Goal: Task Accomplishment & Management: Complete application form

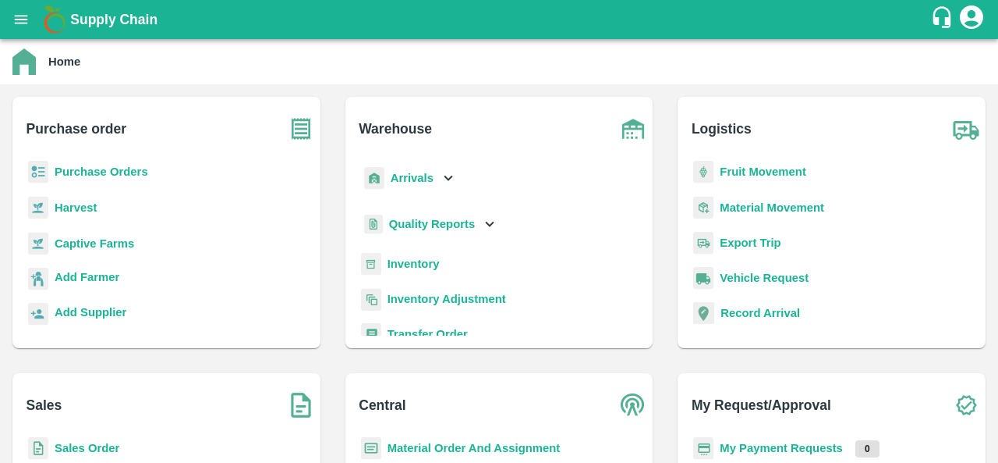
click at [125, 170] on b "Purchase Orders" at bounding box center [102, 171] width 94 height 12
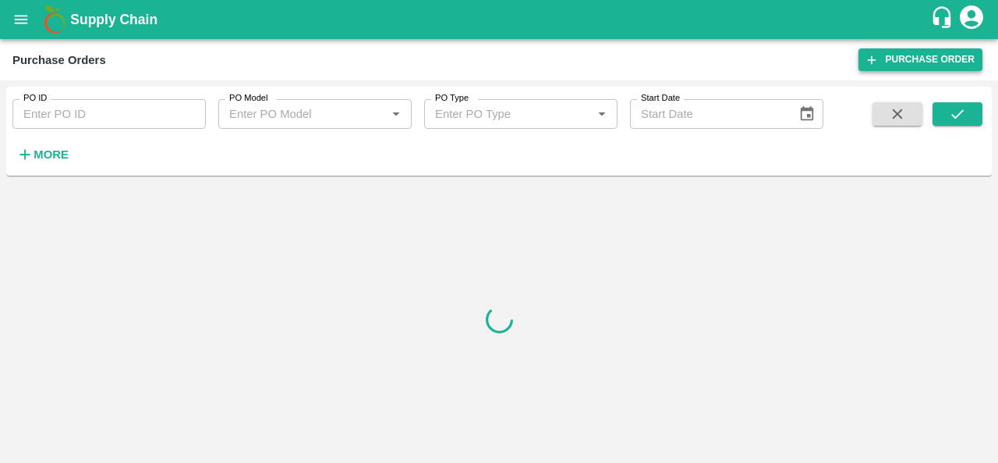
click at [925, 64] on link "Purchase Order" at bounding box center [921, 59] width 124 height 23
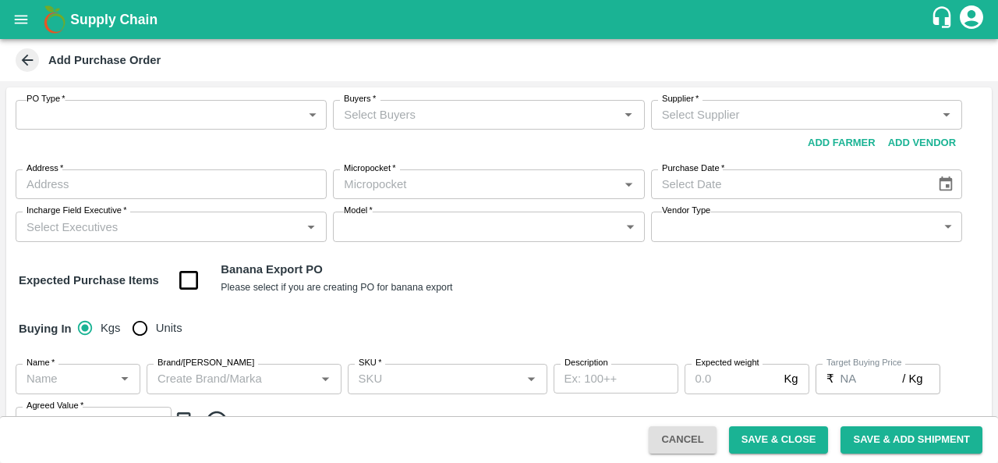
click at [894, 140] on button "Add Vendor" at bounding box center [922, 142] width 80 height 27
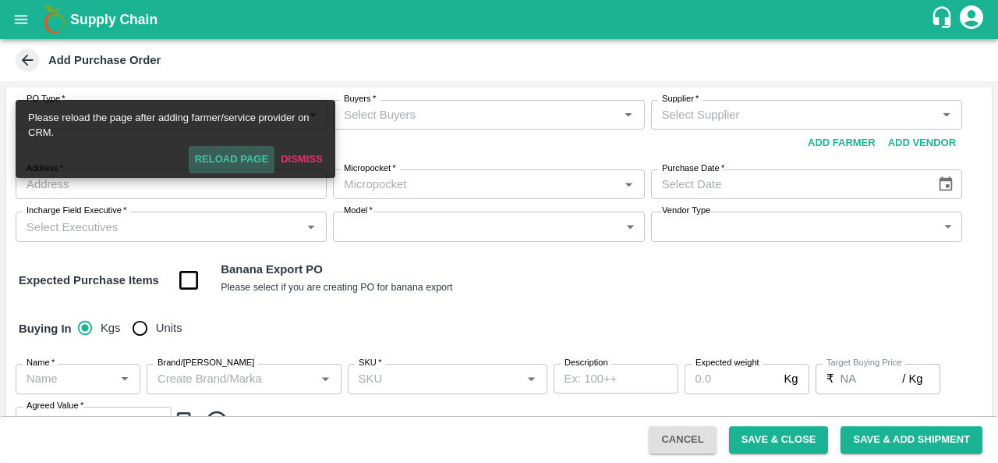
click at [225, 155] on button "Reload Page" at bounding box center [232, 159] width 86 height 27
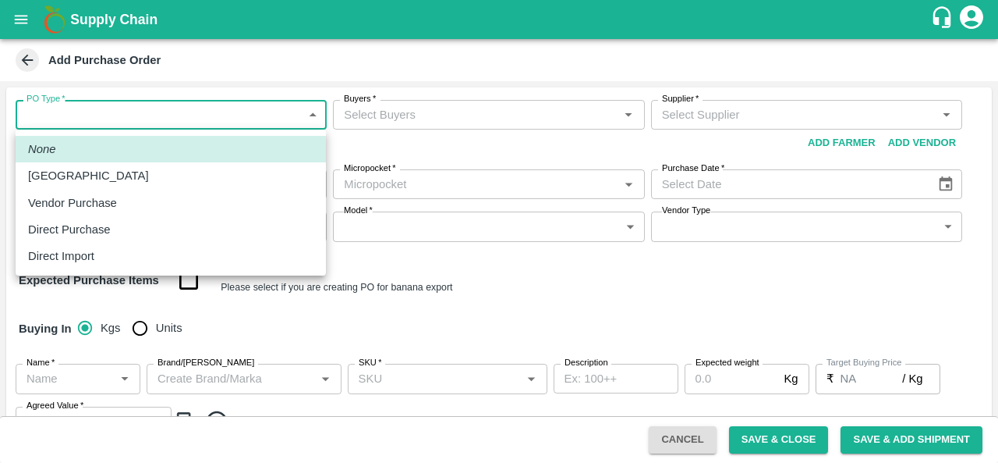
click at [136, 128] on body "Supply Chain Add Purchase Order PO Type   * ​ PO Type Buyers   * Buyers   * Sup…" at bounding box center [499, 231] width 998 height 463
click at [112, 234] on div "Direct Purchase" at bounding box center [73, 229] width 90 height 17
type input "3"
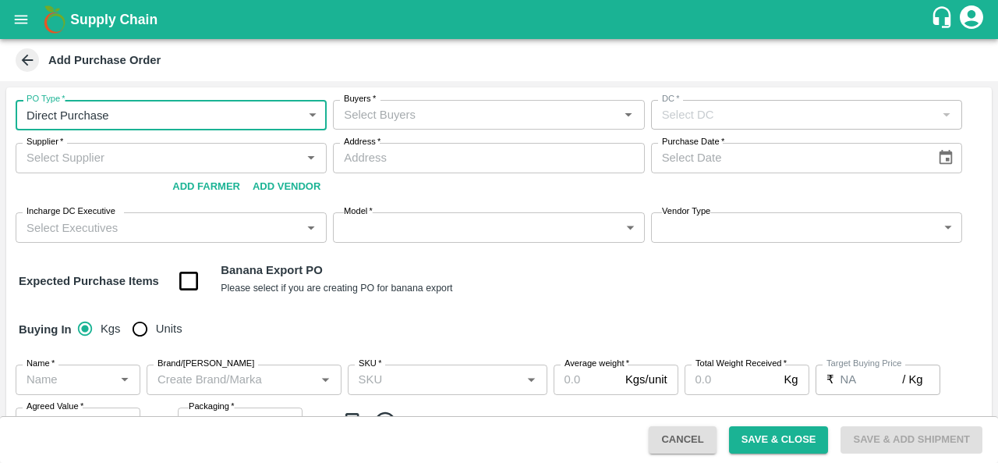
click at [402, 119] on input "Buyers   *" at bounding box center [476, 115] width 276 height 20
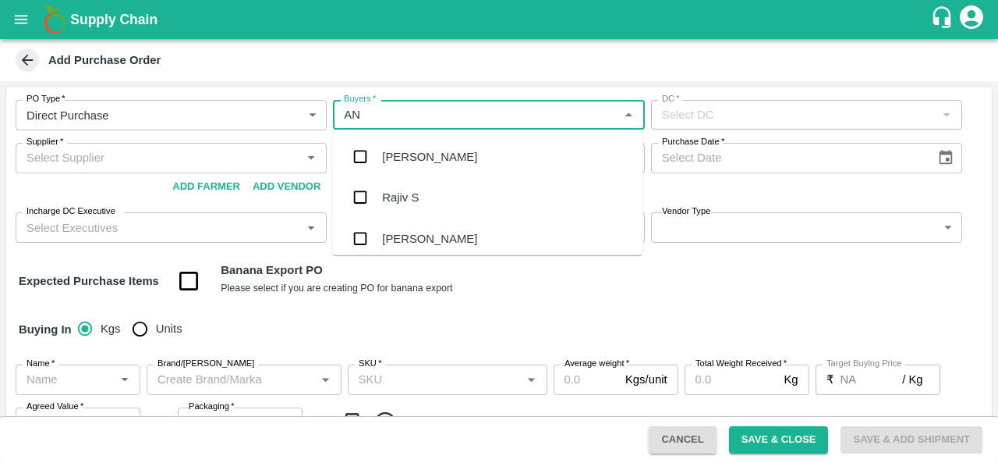
type input "ANI"
type input "L"
type input "anil"
click at [420, 154] on div "[PERSON_NAME]" at bounding box center [429, 156] width 95 height 17
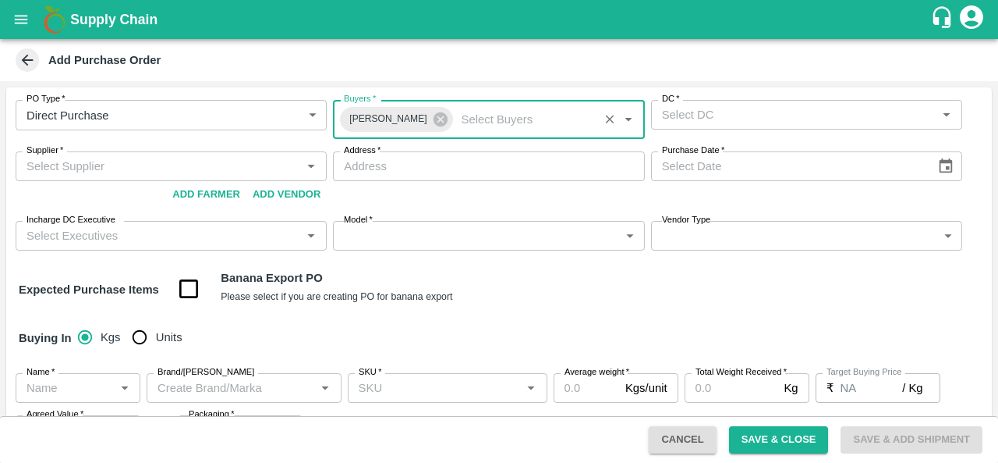
click at [747, 108] on input "DC   *" at bounding box center [794, 115] width 276 height 20
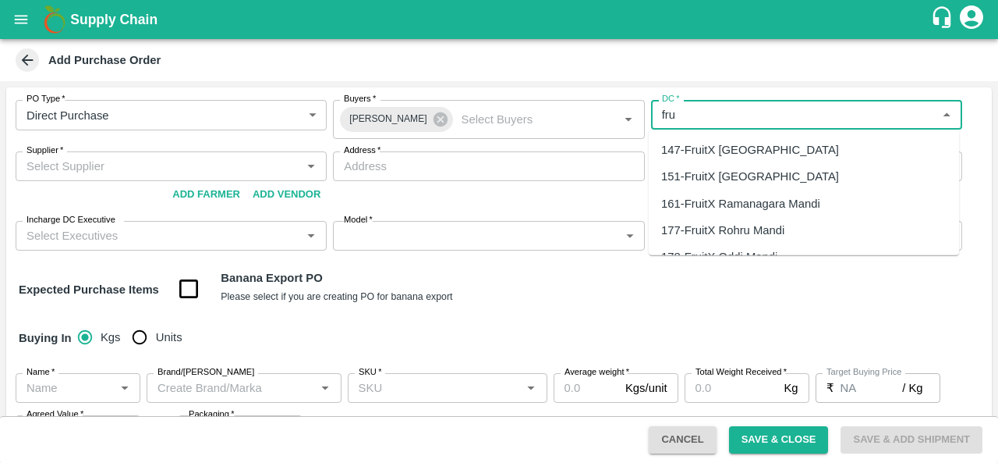
click at [745, 151] on div "147-FruitX Bangalore" at bounding box center [750, 149] width 178 height 17
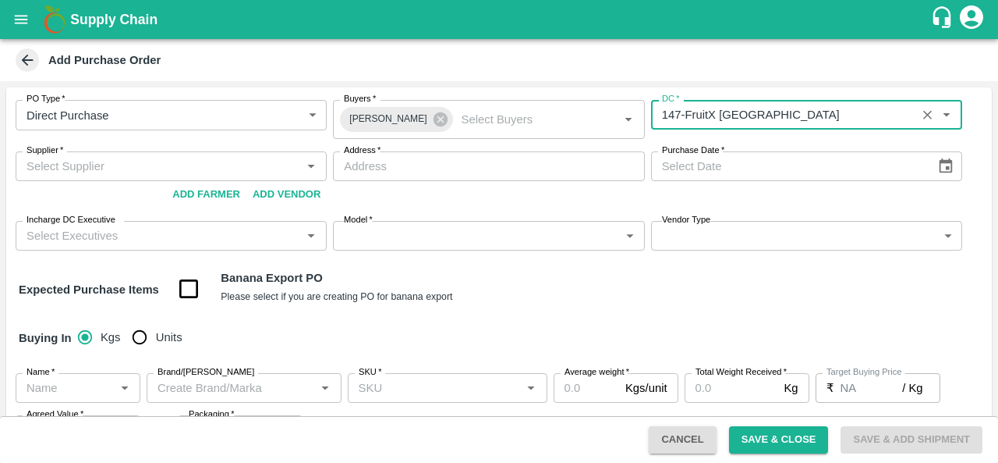
click at [203, 155] on div "Supplier   *" at bounding box center [171, 166] width 311 height 30
type input "147-FruitX Bangalore"
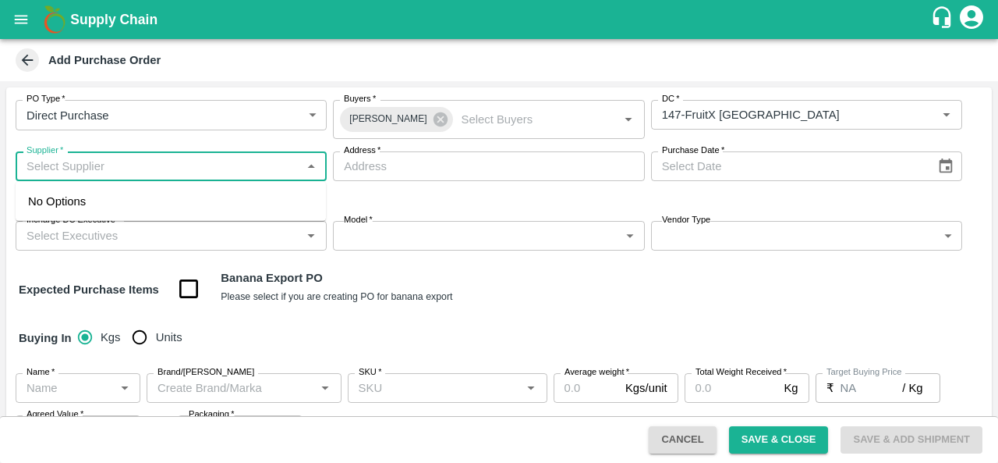
paste input "LAKKANAHALLI [PERSON_NAME]"
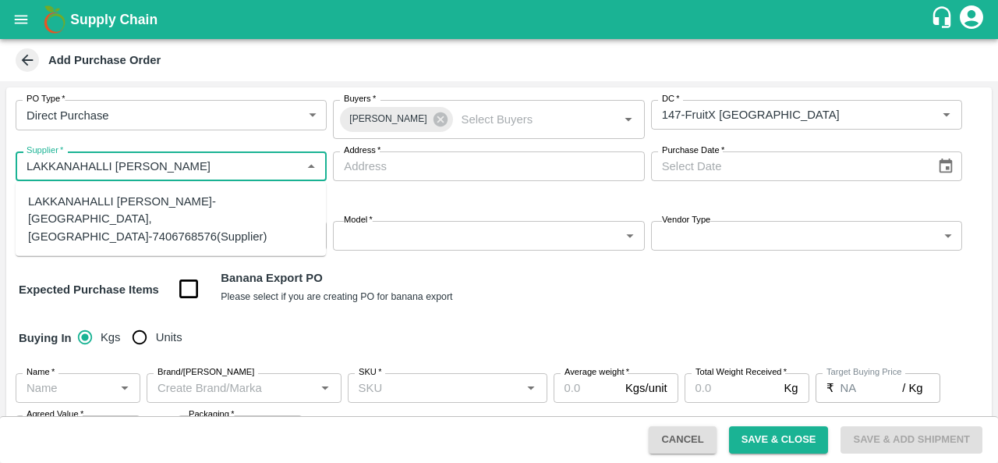
click at [221, 197] on div "LAKKANAHALLI GOVINDAPPA VISHWANATH-Lakkanahalli, Tumakuru-7406768576(Supplier)" at bounding box center [170, 219] width 285 height 52
type input "LAKKANAHALLI GOVINDAPPA VISHWANATH-Lakkanahalli, Tumakuru-7406768576(Supplier)"
type input "Lakkanahalli, [GEOGRAPHIC_DATA], [GEOGRAPHIC_DATA], [GEOGRAPHIC_DATA]"
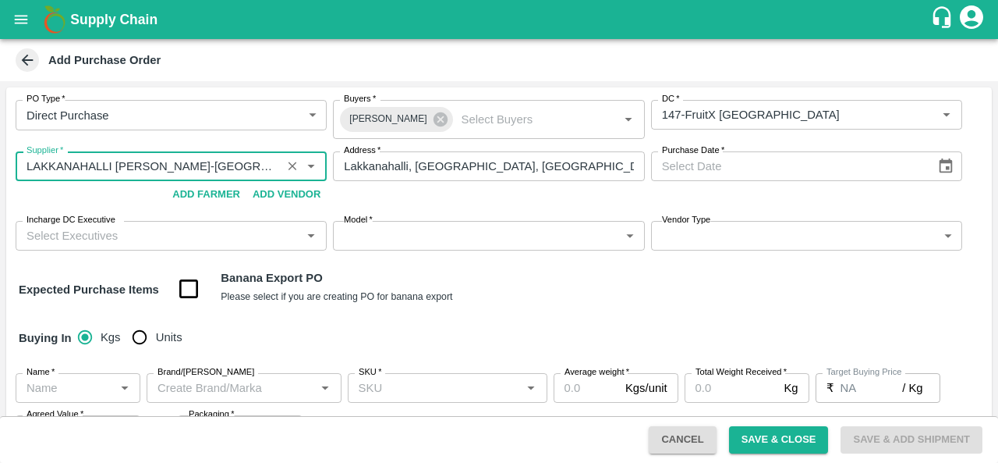
type input "LAKKANAHALLI GOVINDAPPA VISHWANATH-Lakkanahalli, Tumakuru-7406768576(Supplier)"
click at [938, 172] on icon "Choose date" at bounding box center [946, 166] width 17 height 17
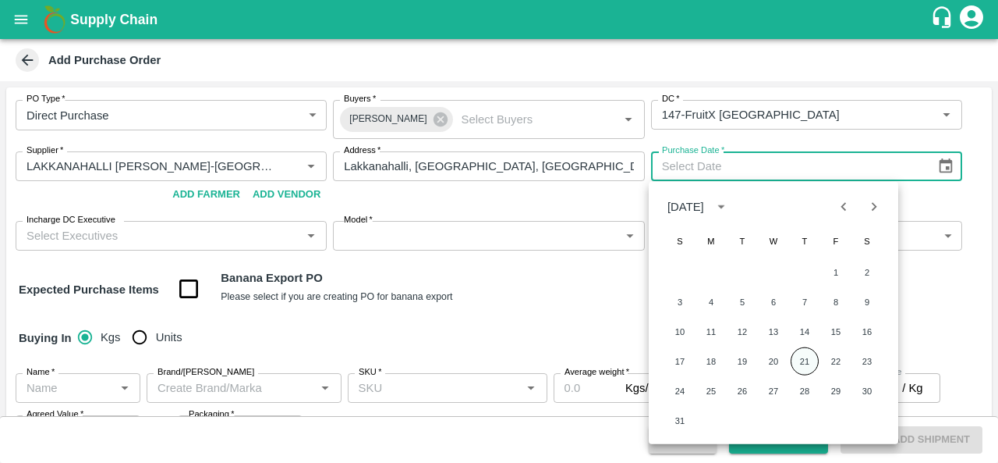
click at [805, 360] on button "21" at bounding box center [805, 361] width 28 height 28
type input "21/08/2025"
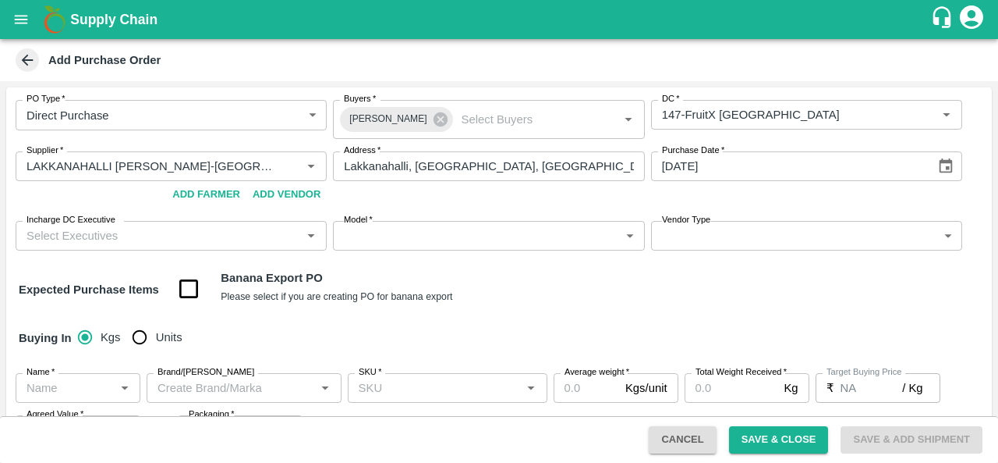
click at [159, 236] on input "Incharge DC Executive" at bounding box center [158, 235] width 276 height 20
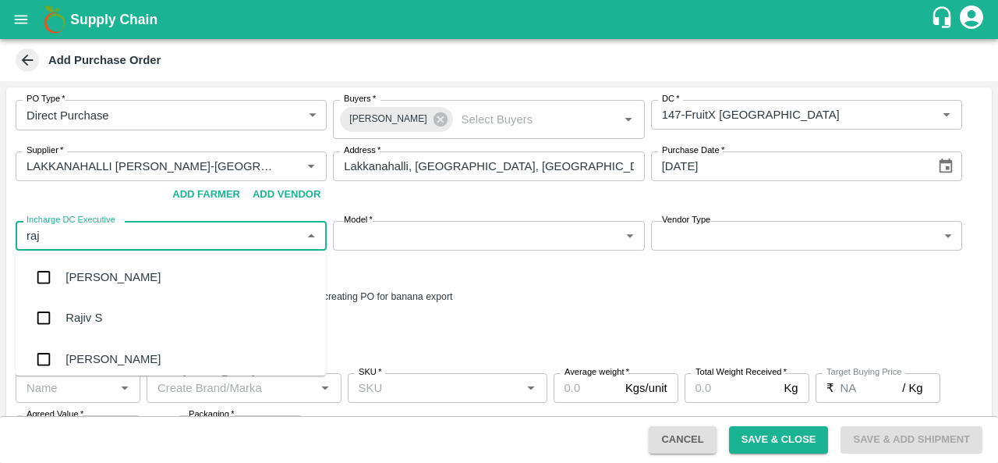
type input "raju"
click at [88, 314] on div "Raju KR" at bounding box center [87, 318] width 43 height 17
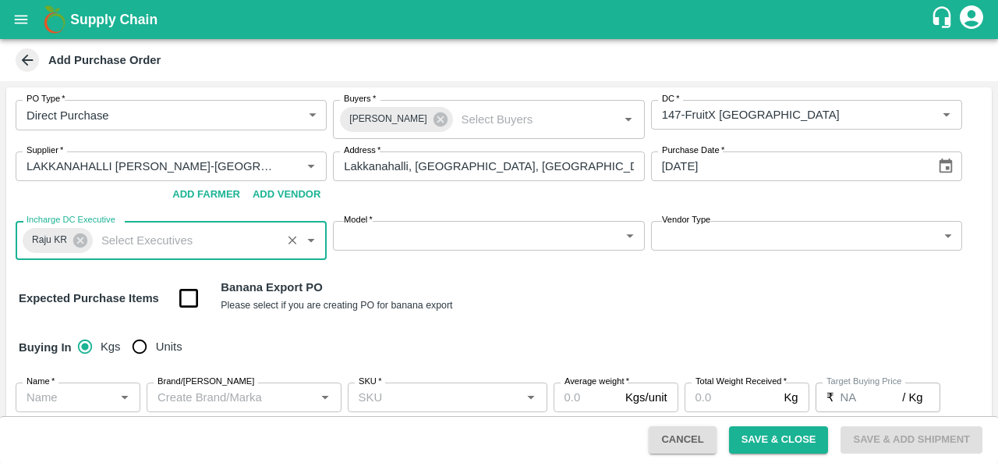
click at [382, 246] on body "Supply Chain Add Purchase Order PO Type   * Direct Purchase 3 PO Type Buyers   …" at bounding box center [499, 231] width 998 height 463
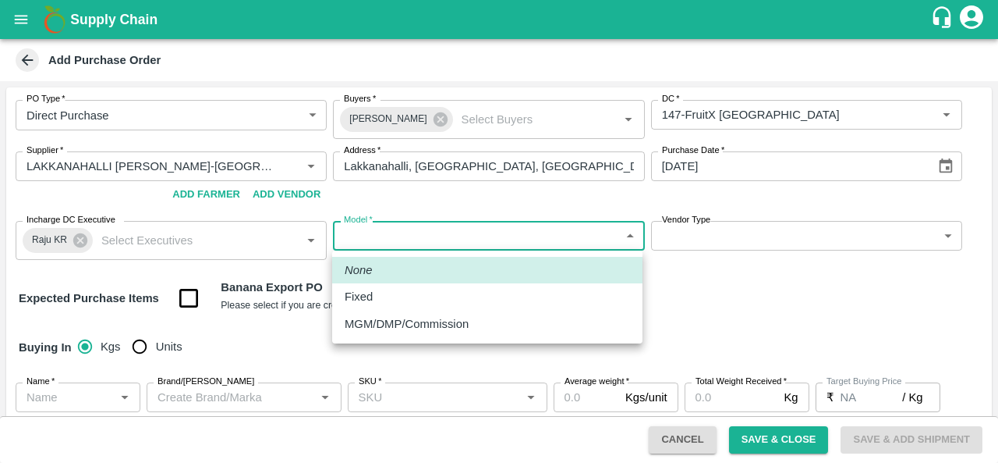
click at [386, 299] on div "Fixed" at bounding box center [487, 296] width 285 height 17
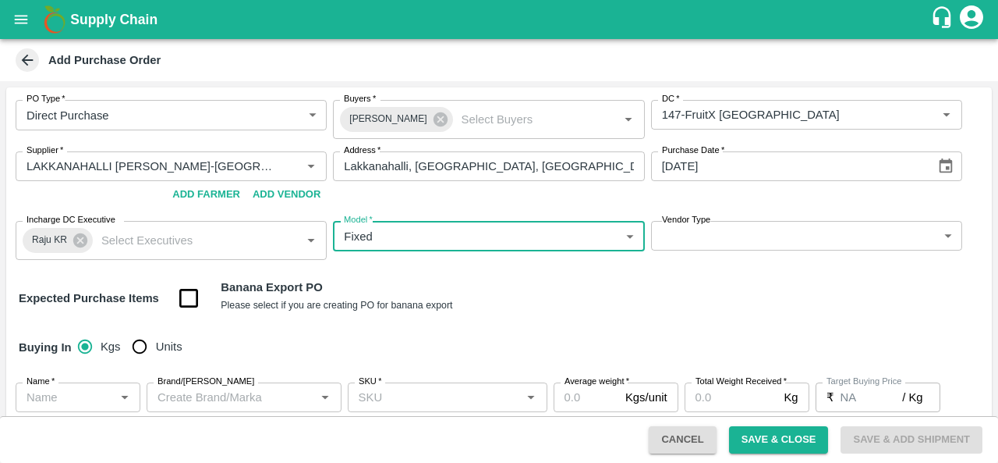
click at [403, 241] on body "Supply Chain Add Purchase Order PO Type   * Direct Purchase 3 PO Type Buyers   …" at bounding box center [499, 231] width 998 height 463
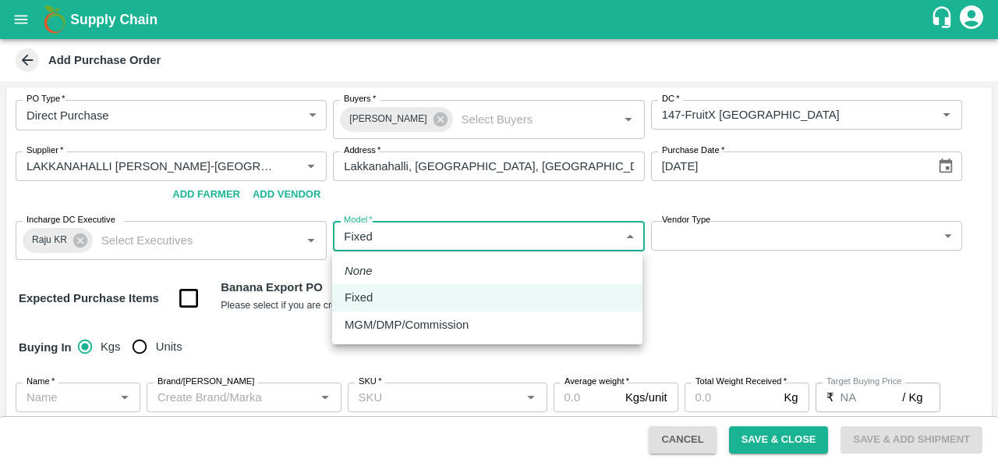
click at [402, 322] on p "MGM/DMP/Commission" at bounding box center [407, 324] width 124 height 17
type input "Commision"
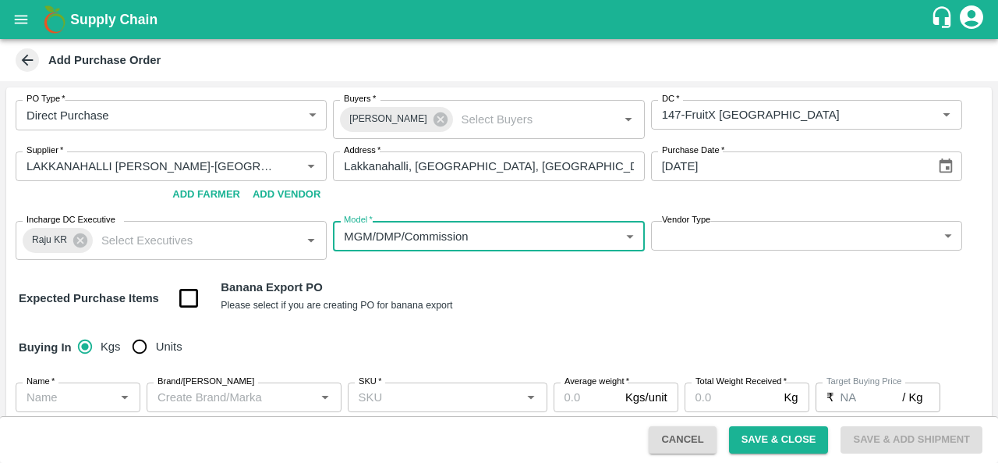
click at [699, 247] on body "Supply Chain Add Purchase Order PO Type   * Direct Purchase 3 PO Type Buyers   …" at bounding box center [499, 231] width 998 height 463
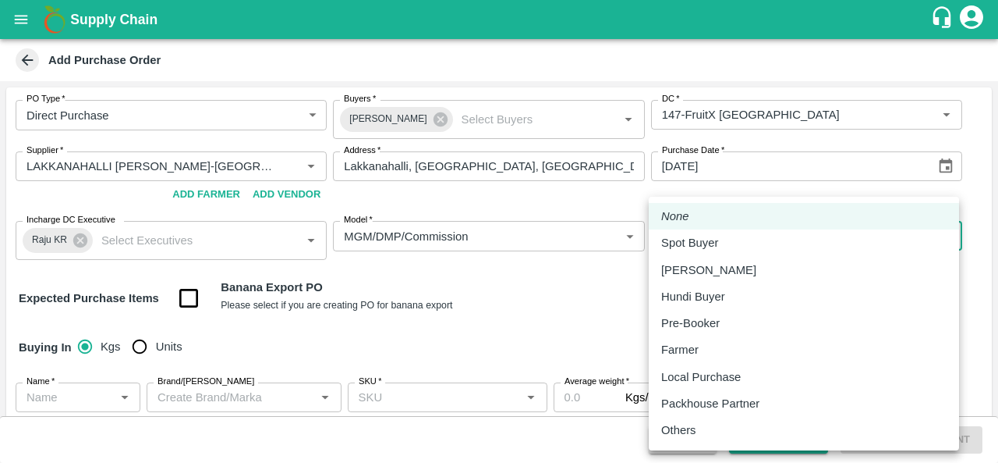
click at [711, 381] on p "Local Purchase" at bounding box center [701, 376] width 80 height 17
type input "LOCAL_PURCHASE"
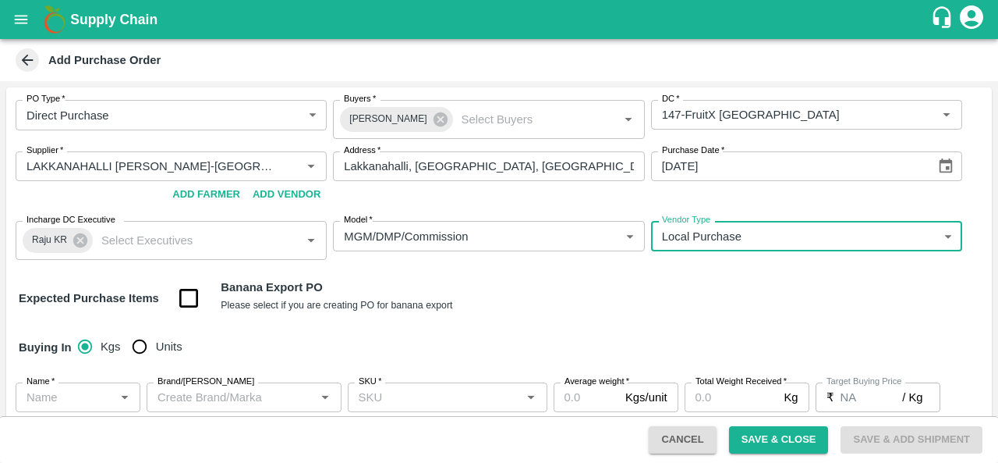
click at [530, 325] on div "Buying In Kgs Units" at bounding box center [499, 346] width 986 height 45
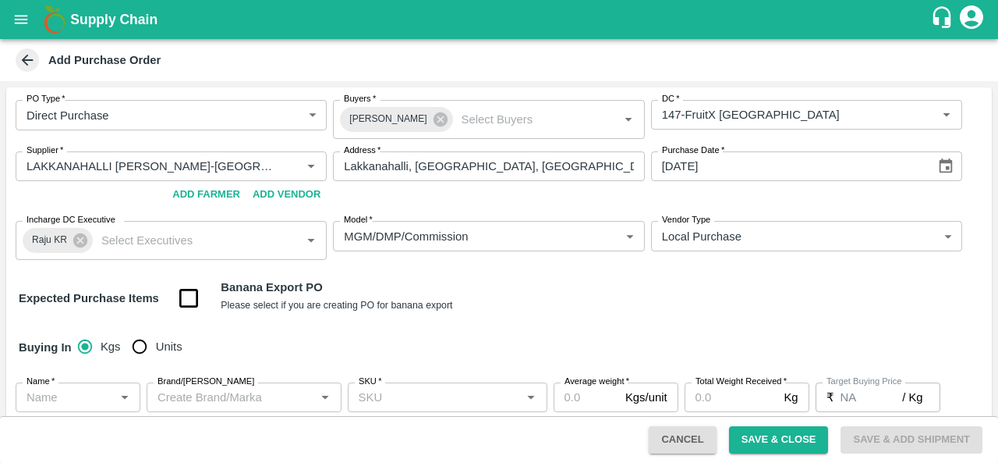
scroll to position [114, 0]
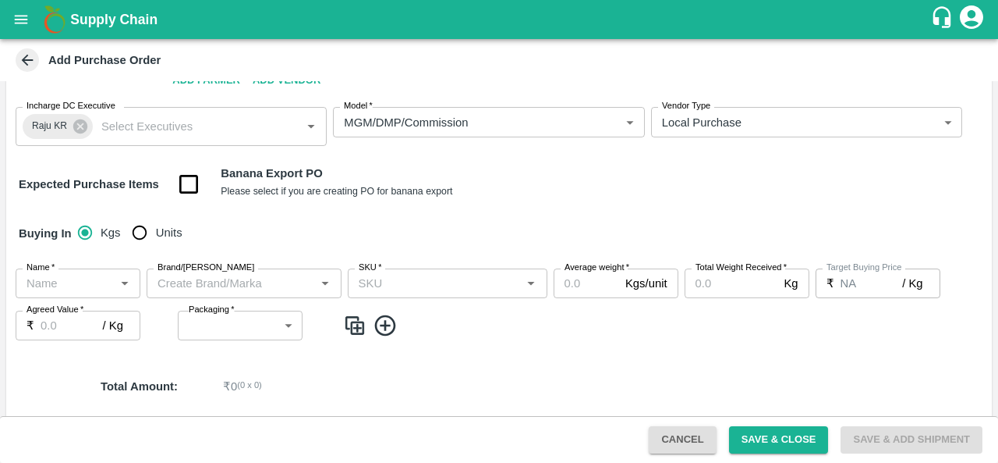
click at [142, 229] on input "Units" at bounding box center [139, 232] width 31 height 31
radio input "true"
click at [82, 284] on input "Name   *" at bounding box center [65, 283] width 90 height 20
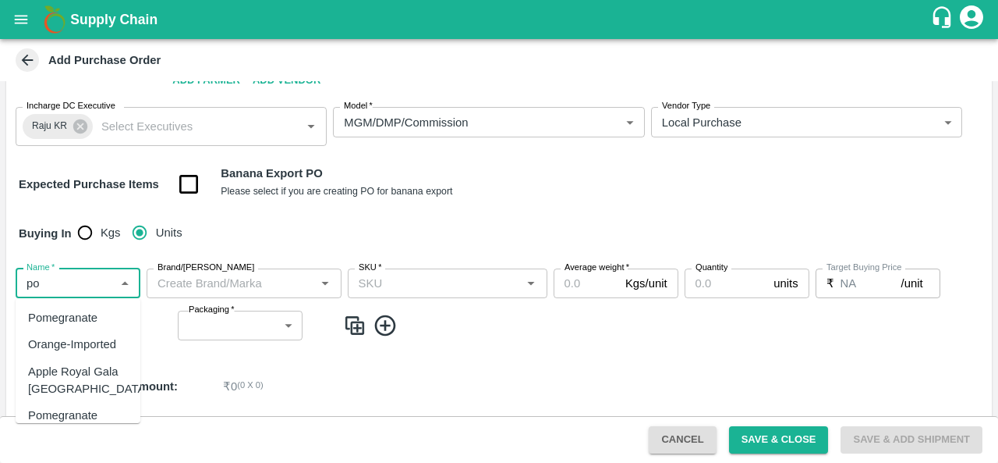
click at [78, 321] on div "Pomegranate" at bounding box center [62, 317] width 69 height 17
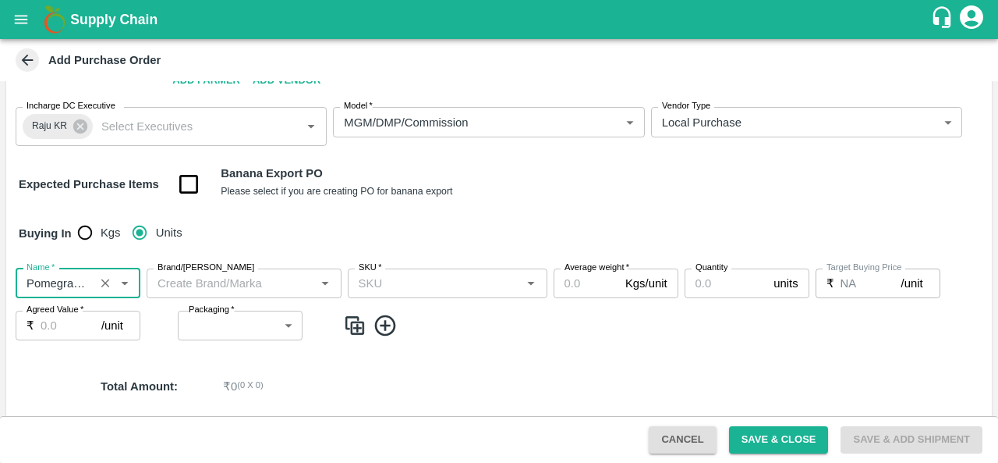
type input "Pomegranate"
click at [211, 283] on input "Brand/Marka" at bounding box center [231, 283] width 160 height 20
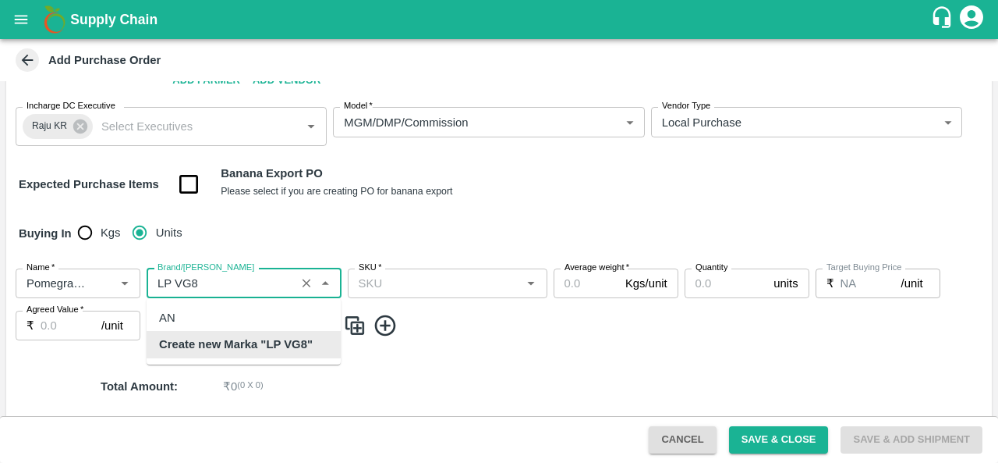
scroll to position [0, 0]
click at [245, 345] on b "Create new Marka "LP VG8"" at bounding box center [236, 343] width 154 height 17
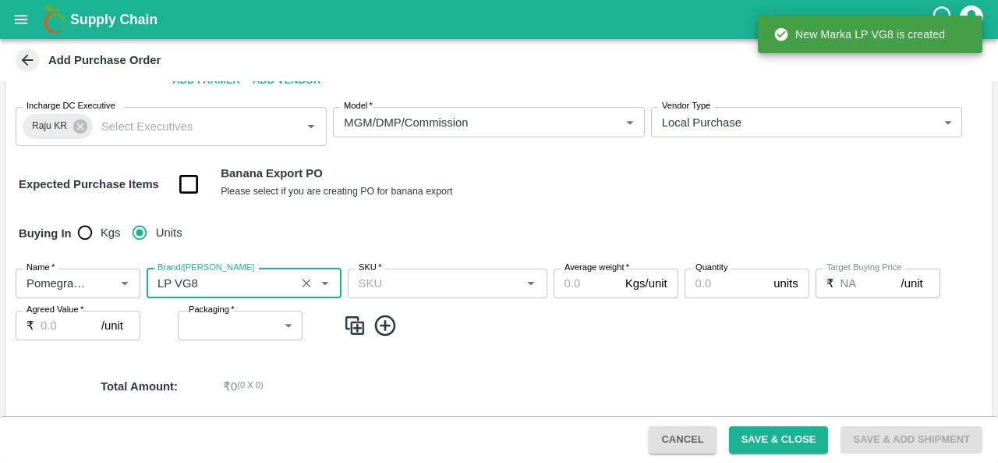
type input "LP VG8"
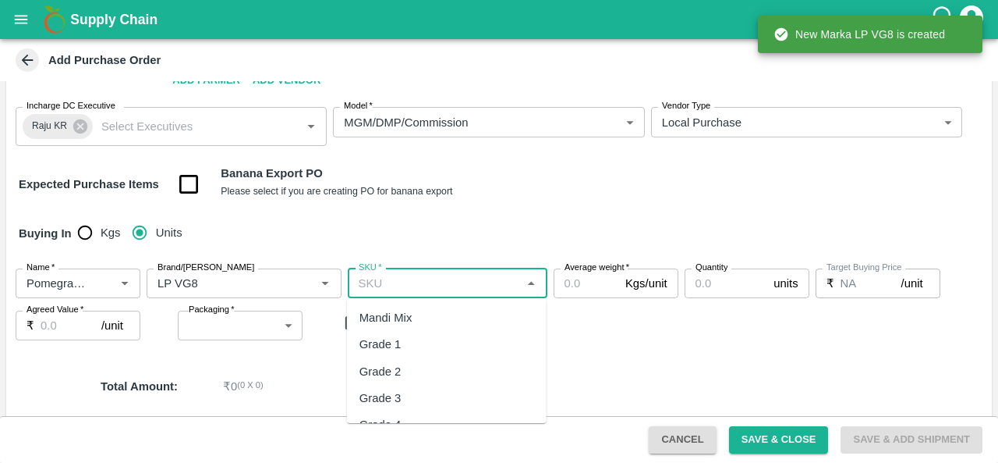
click at [432, 283] on input "SKU   *" at bounding box center [435, 283] width 165 height 20
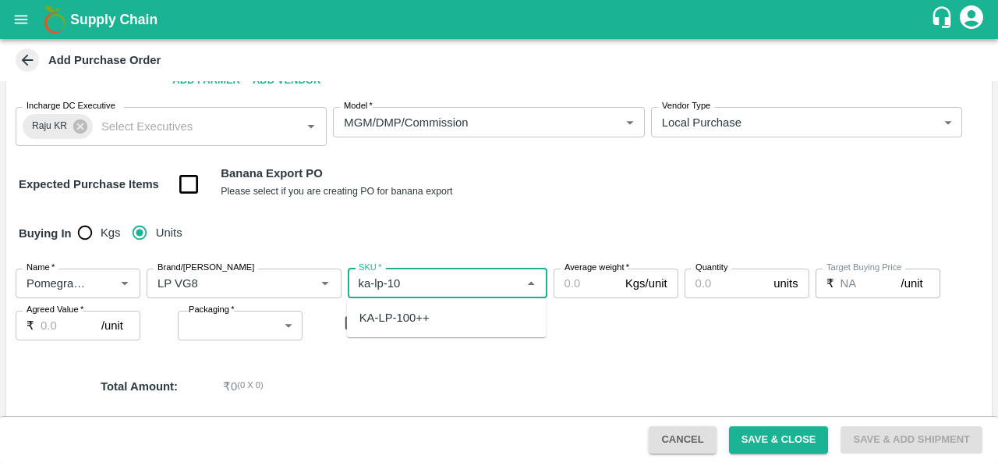
click at [423, 317] on div "KA-LP-100++" at bounding box center [395, 317] width 70 height 17
type input "KA-LP-100++"
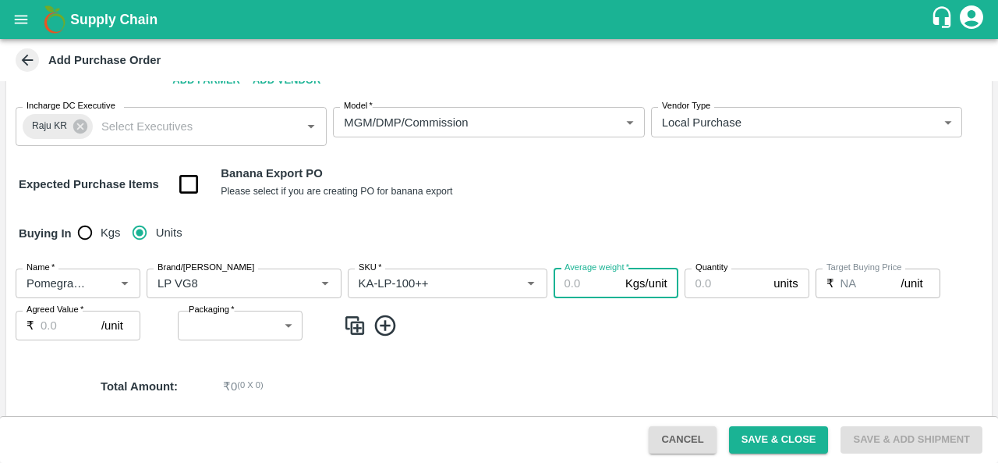
click at [588, 284] on input "Average weight   *" at bounding box center [587, 283] width 66 height 30
type input "10"
click at [715, 280] on input "Quantity" at bounding box center [726, 283] width 83 height 30
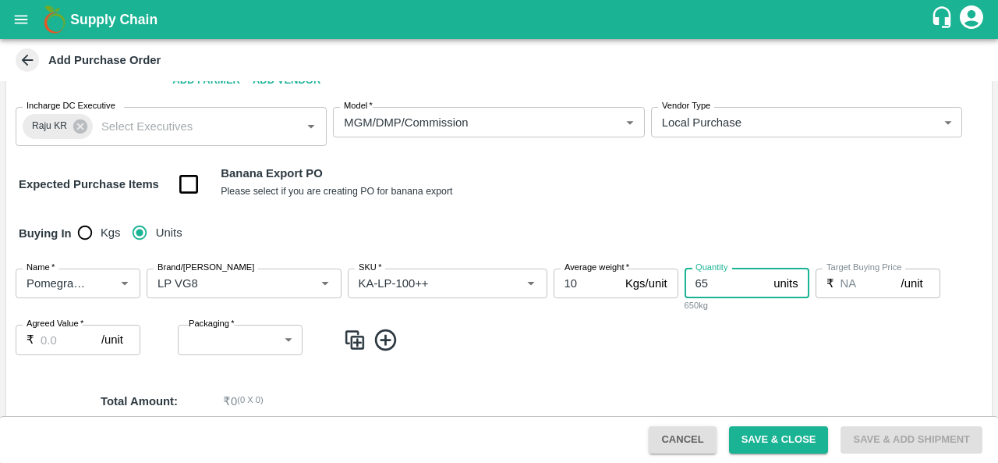
type input "65"
click at [197, 346] on body "Supply Chain Add Purchase Order PO Type   * Direct Purchase 3 PO Type Buyers   …" at bounding box center [499, 231] width 998 height 463
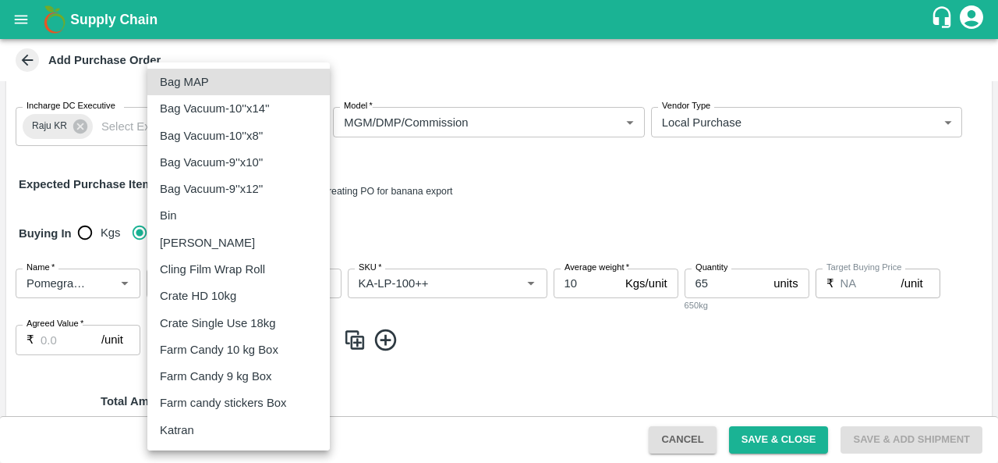
scroll to position [293, 0]
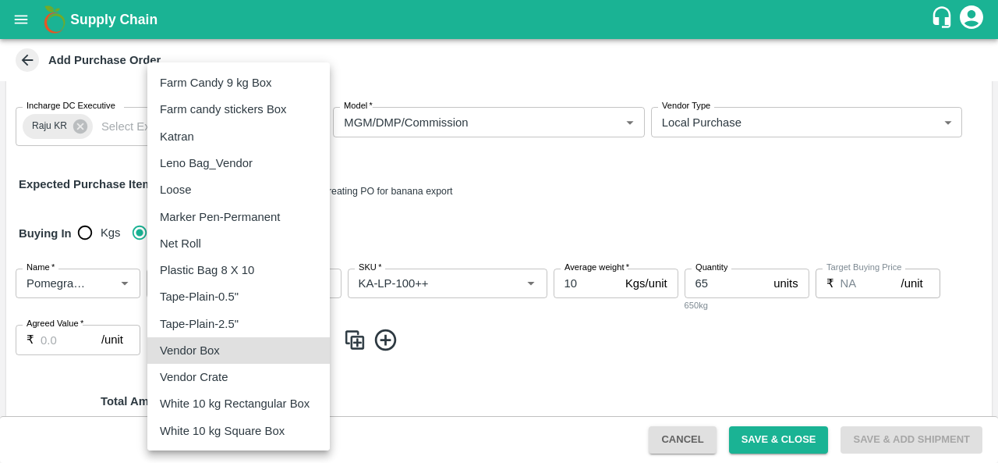
type input "276"
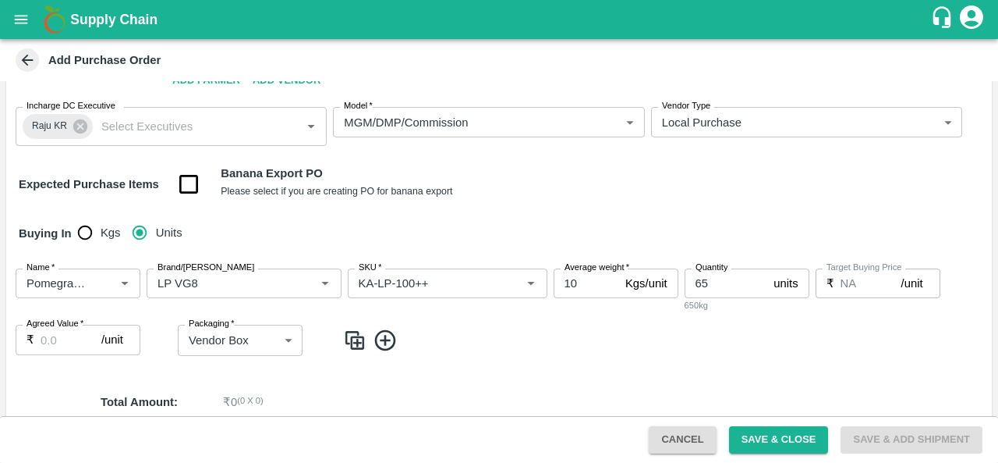
click at [339, 372] on div "PO Type   * Direct Purchase 3 PO Type Buyers   * Anil Kumar Buyers   * DC   * D…" at bounding box center [499, 247] width 986 height 549
click at [354, 341] on img at bounding box center [354, 341] width 23 height 26
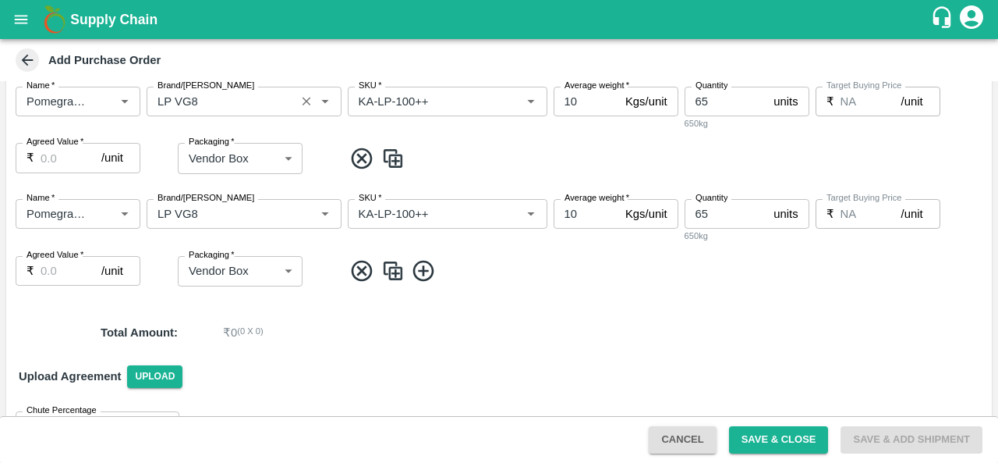
scroll to position [296, 0]
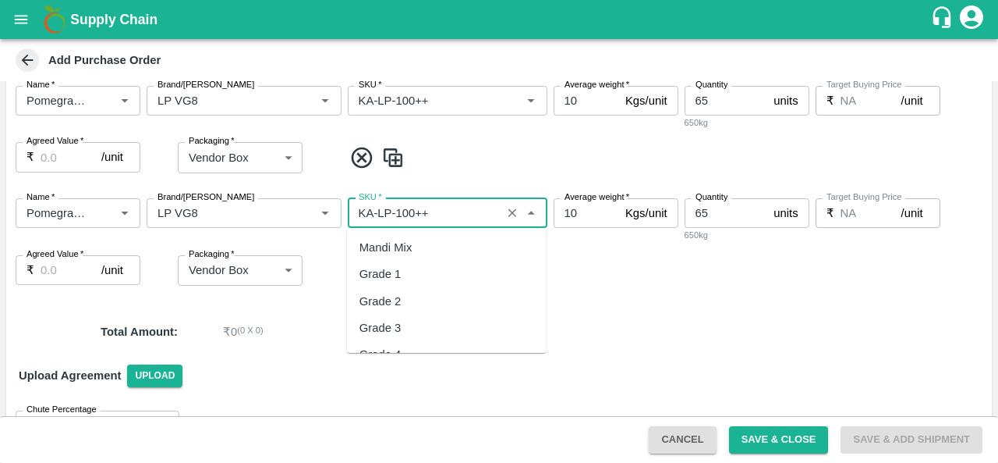
click at [408, 210] on input "SKU   *" at bounding box center [425, 213] width 144 height 20
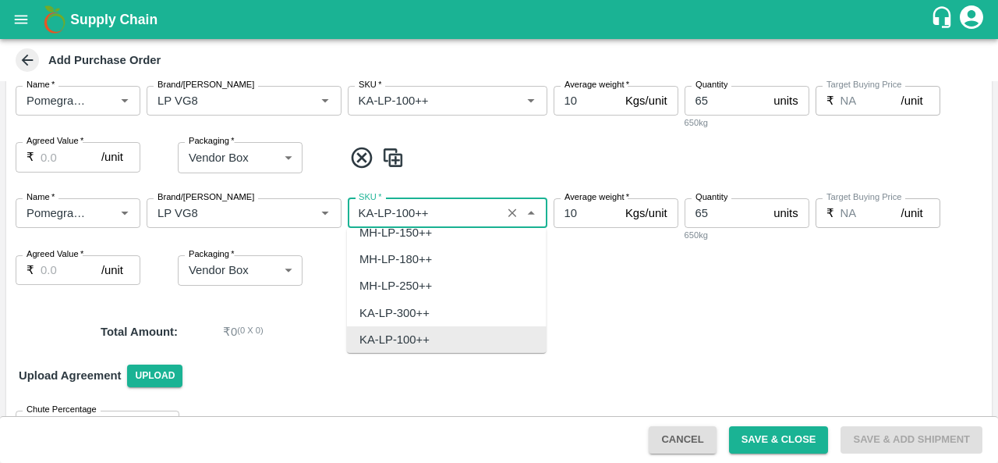
click at [408, 210] on input "SKU   *" at bounding box center [425, 213] width 144 height 20
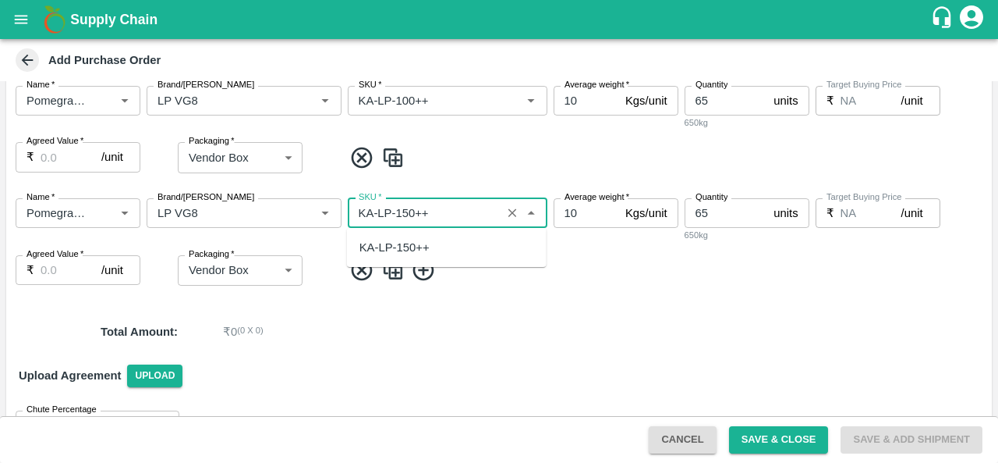
click at [400, 260] on div "KA-LP-150++" at bounding box center [447, 247] width 200 height 27
type input "KA-LP-150++"
click at [718, 209] on input "65" at bounding box center [726, 213] width 83 height 30
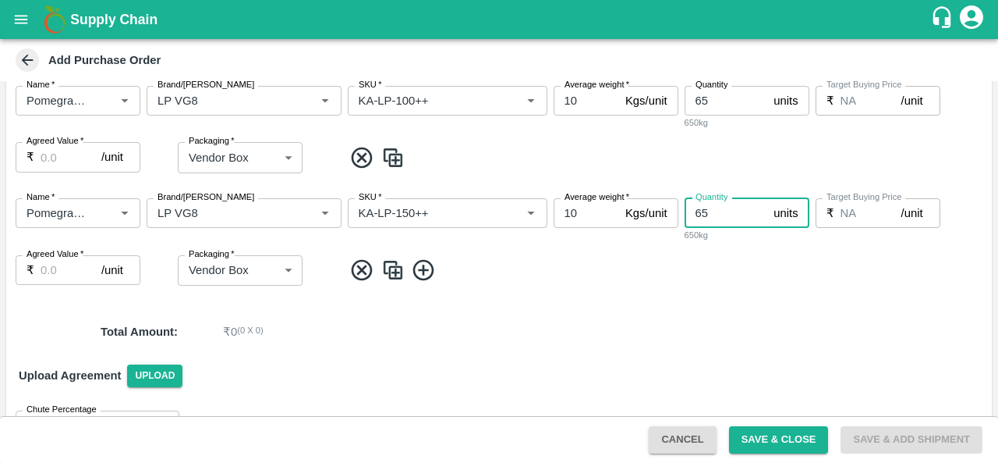
type input "6"
type input "38"
click at [390, 269] on img at bounding box center [392, 270] width 23 height 26
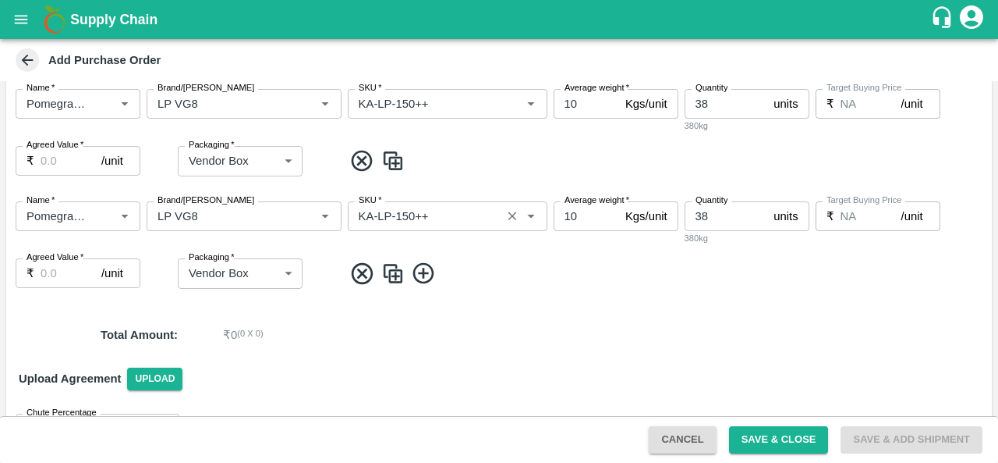
scroll to position [413, 0]
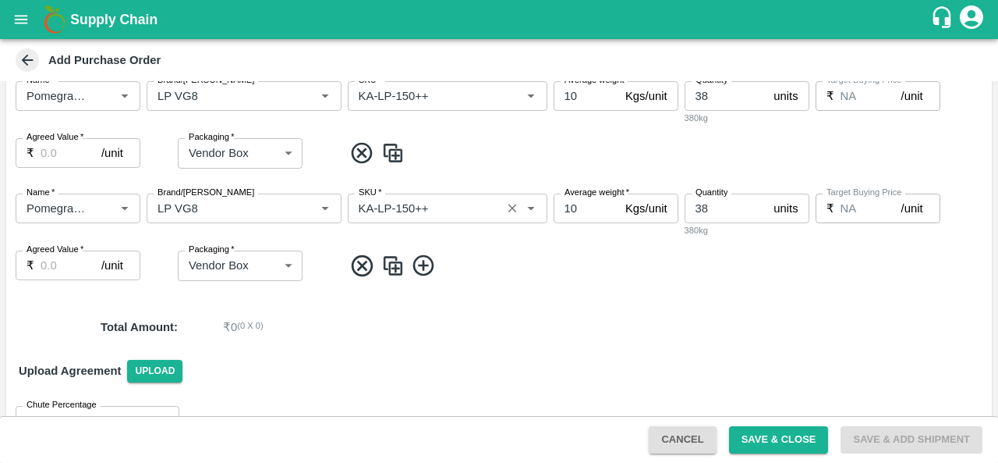
click at [406, 207] on input "SKU   *" at bounding box center [425, 208] width 144 height 20
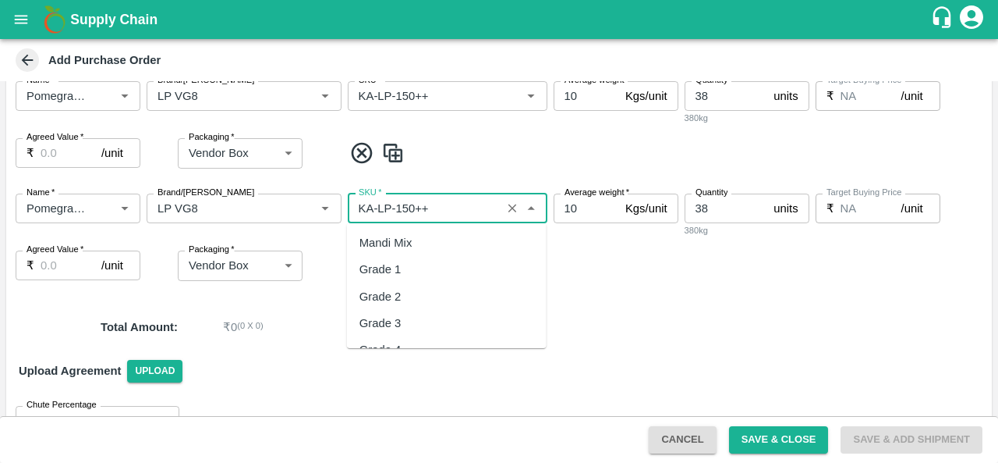
scroll to position [8946, 0]
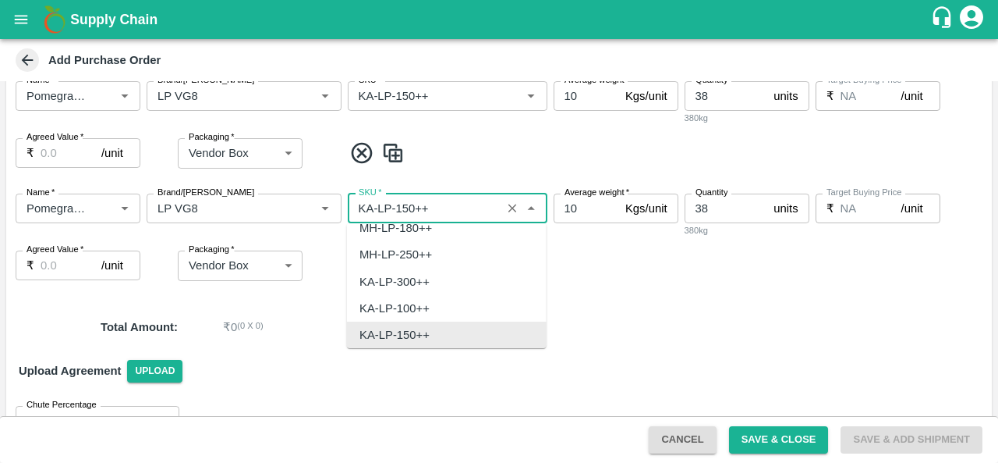
click at [406, 207] on input "SKU   *" at bounding box center [425, 208] width 144 height 20
click at [407, 205] on input "SKU   *" at bounding box center [425, 208] width 144 height 20
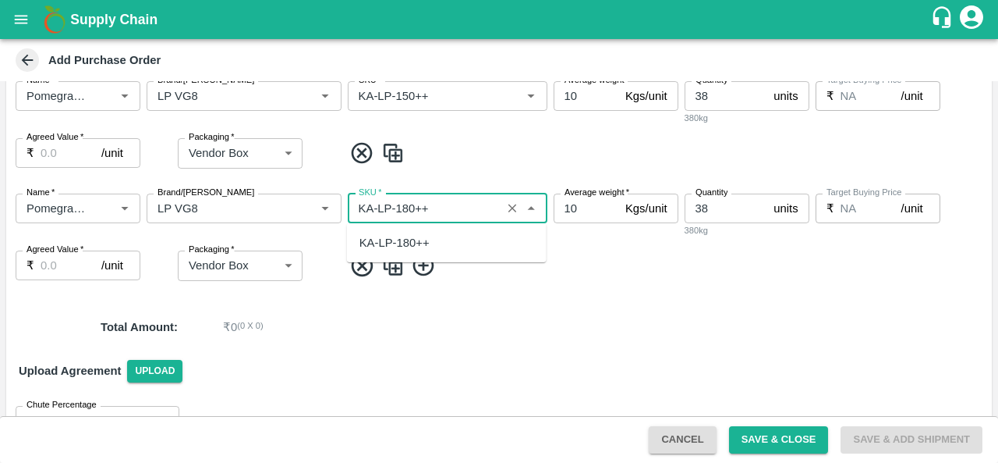
click at [417, 249] on div "KA-LP-180++" at bounding box center [395, 242] width 70 height 17
type input "KA-LP-180++"
click at [707, 208] on input "38" at bounding box center [726, 208] width 83 height 30
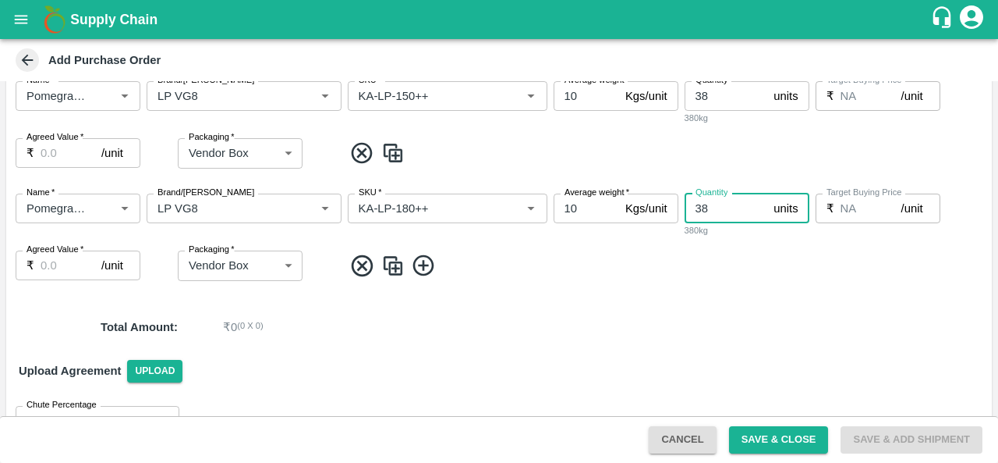
type input "3"
type input "14"
click at [557, 284] on div "Name   * Name   * Brand/Marka Brand/Marka SKU   * SKU   * Average weight   * 10…" at bounding box center [499, 237] width 986 height 112
click at [392, 257] on img at bounding box center [392, 266] width 23 height 26
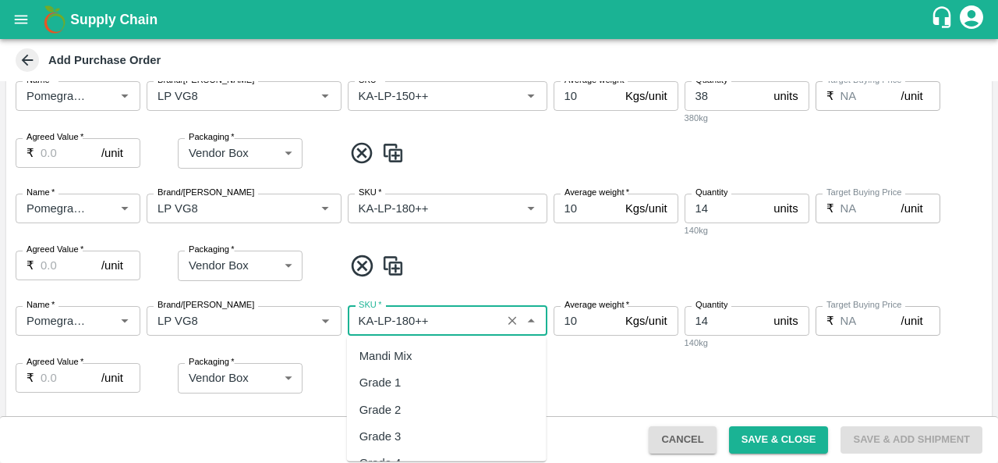
click at [413, 321] on input "SKU   *" at bounding box center [425, 320] width 144 height 20
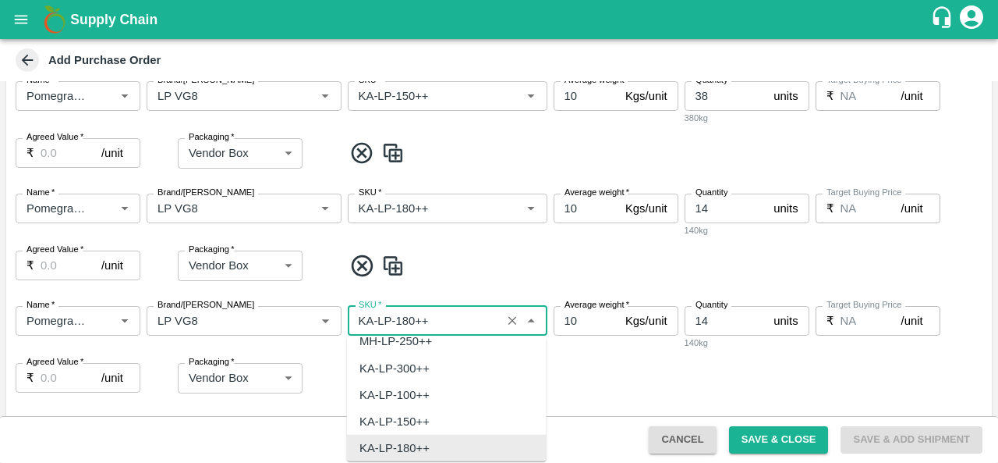
click at [406, 321] on input "SKU   *" at bounding box center [425, 320] width 144 height 20
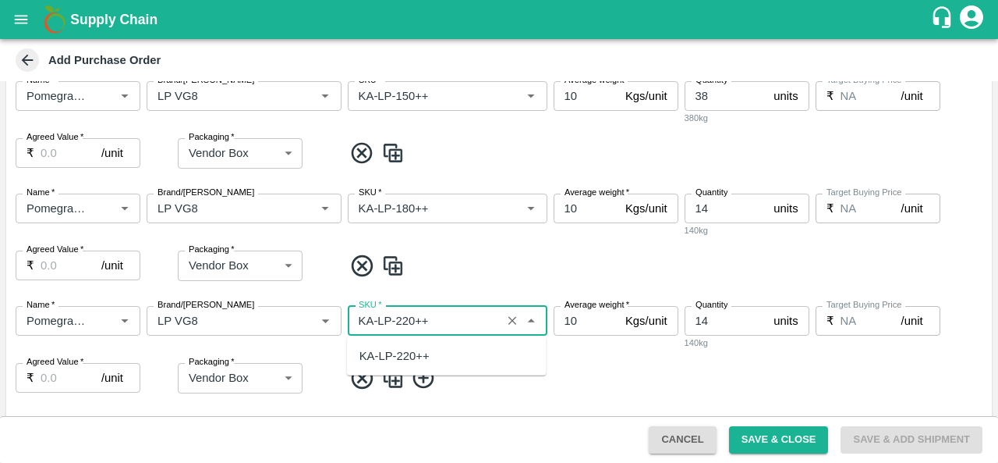
click at [416, 360] on div "KA-LP-220++" at bounding box center [395, 355] width 70 height 17
type input "KA-LP-220++"
click at [725, 315] on input "14" at bounding box center [726, 321] width 83 height 30
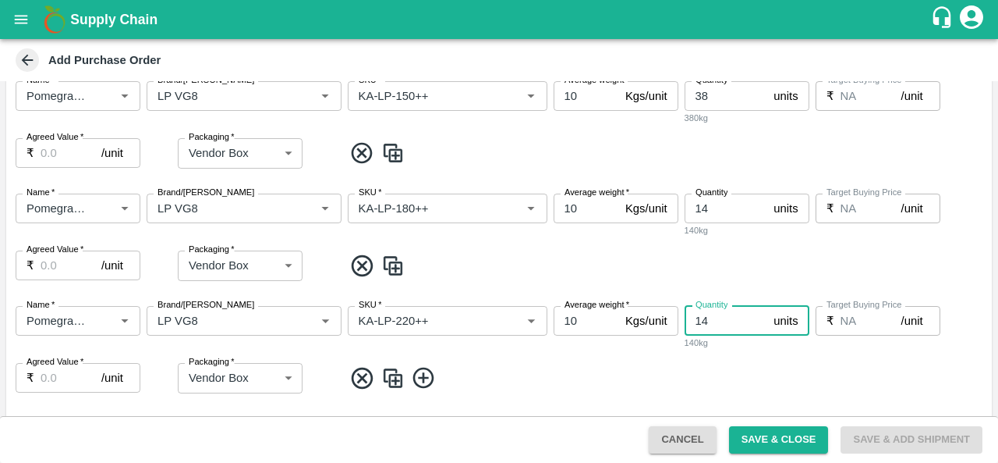
type input "1"
type input "9"
click at [389, 379] on img at bounding box center [392, 378] width 23 height 26
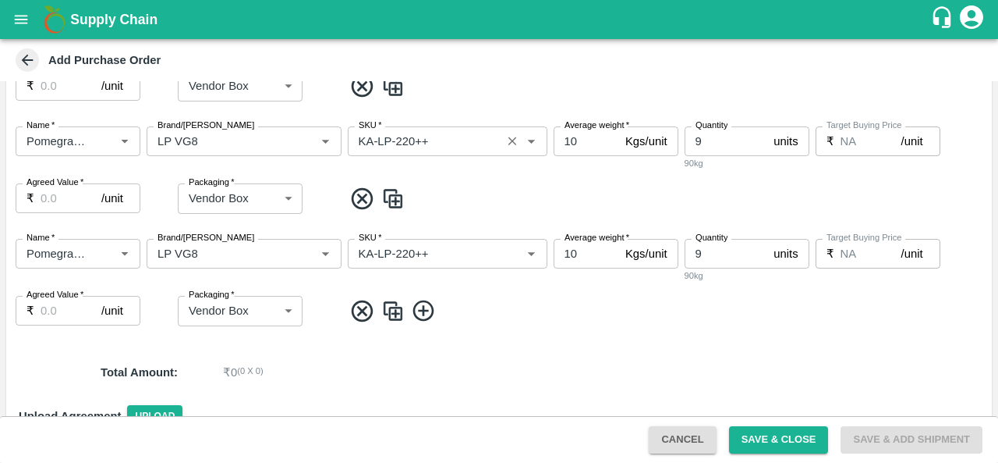
scroll to position [594, 0]
click at [407, 252] on input "SKU   *" at bounding box center [425, 252] width 144 height 20
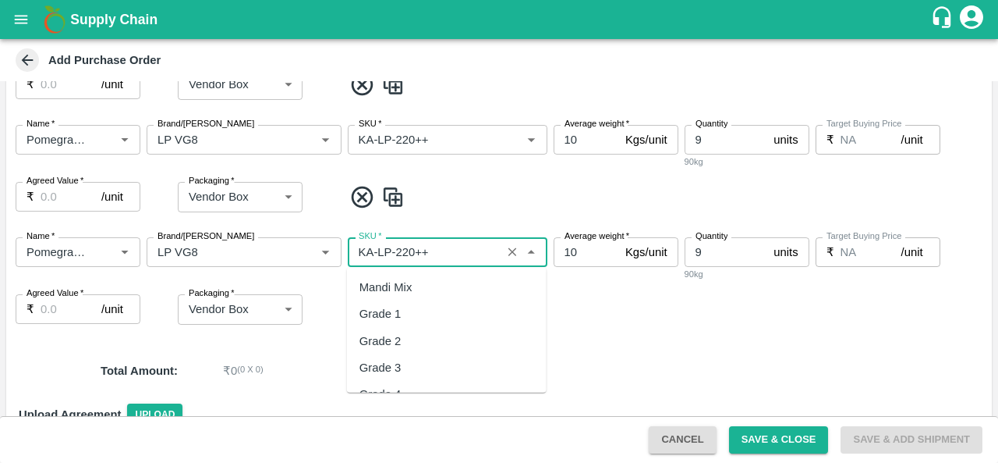
scroll to position [9053, 0]
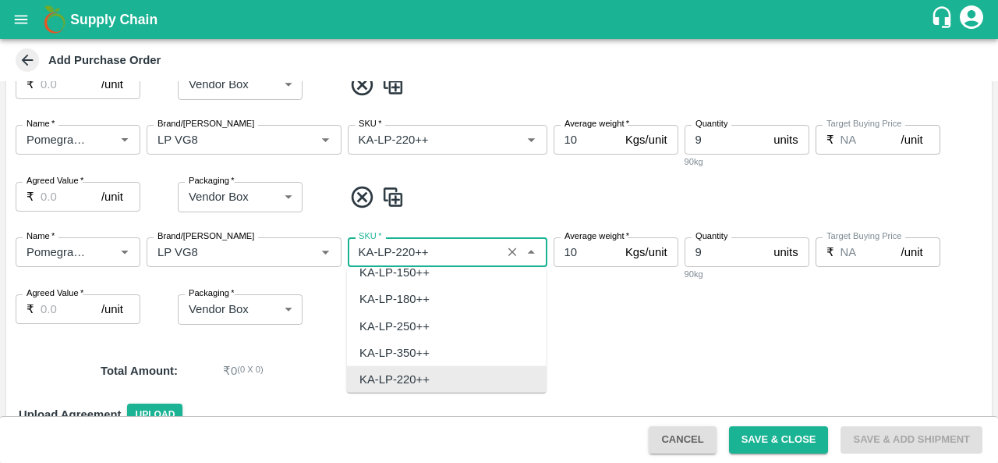
click at [407, 252] on input "SKU   *" at bounding box center [425, 252] width 144 height 20
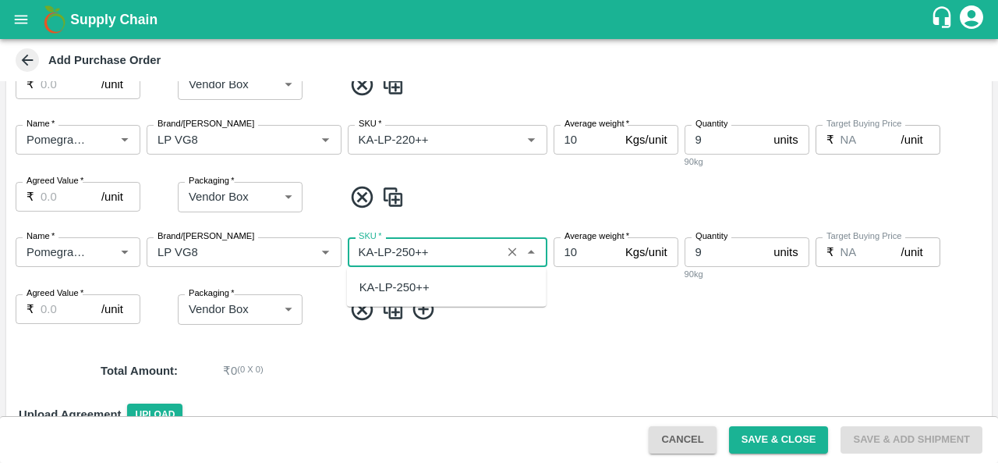
click at [409, 286] on div "KA-LP-250++" at bounding box center [395, 286] width 70 height 17
type input "KA-LP-250++"
click at [718, 259] on input "9" at bounding box center [726, 252] width 83 height 30
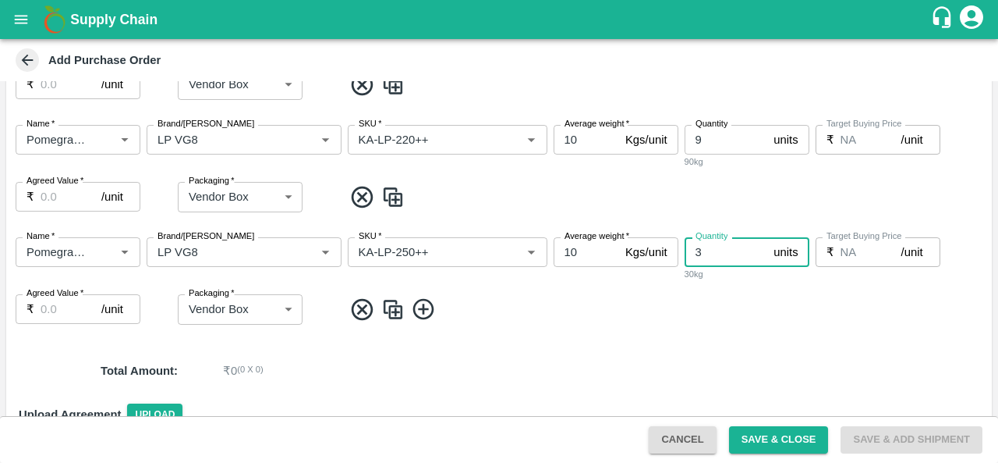
type input "3"
click at [392, 311] on img at bounding box center [392, 309] width 23 height 26
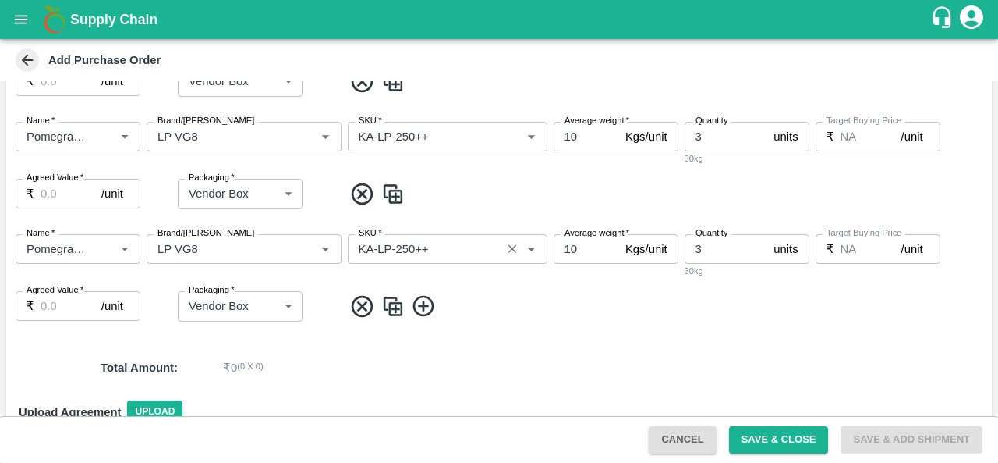
click at [406, 247] on input "SKU   *" at bounding box center [425, 249] width 144 height 20
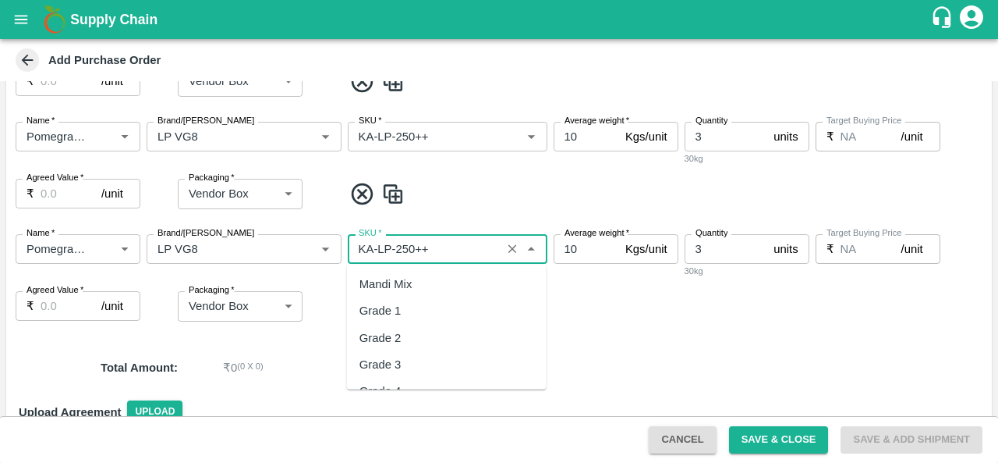
scroll to position [9000, 0]
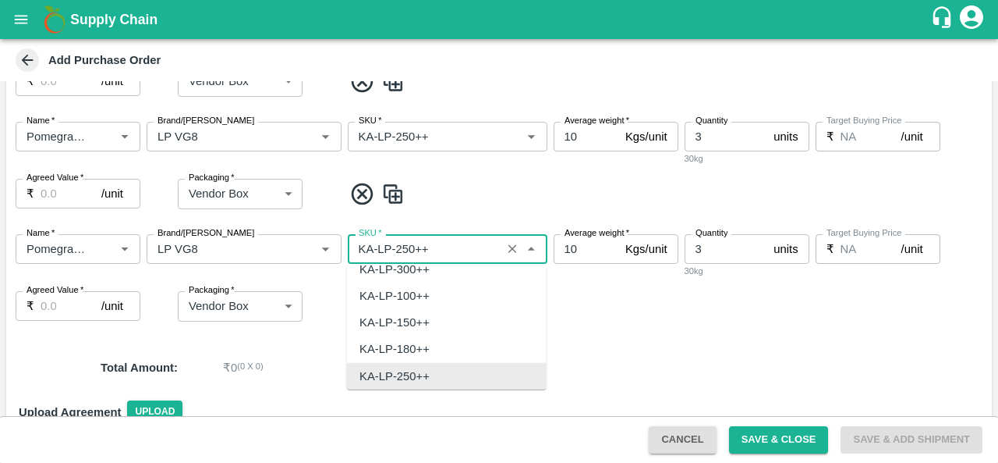
click at [406, 247] on input "SKU   *" at bounding box center [425, 249] width 144 height 20
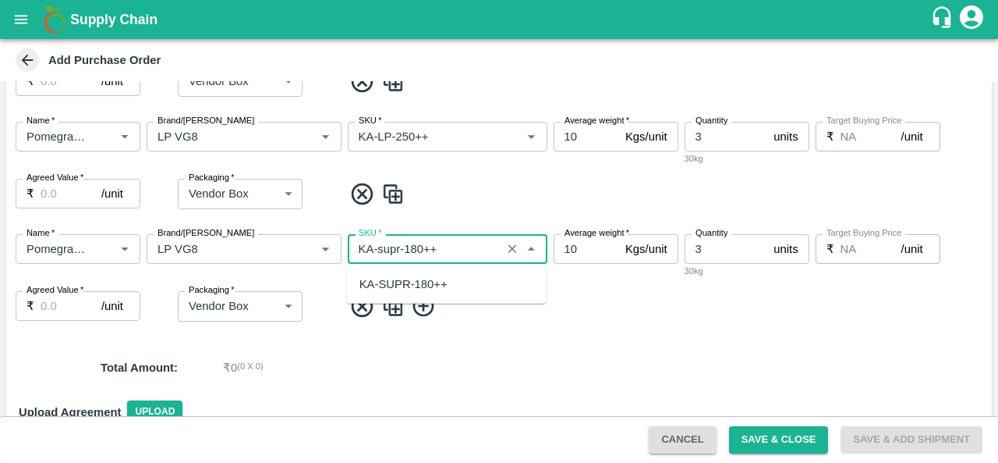
click at [429, 289] on div "KA-SUPR-180++" at bounding box center [404, 283] width 88 height 17
type input "KA-SUPR-180++"
click at [709, 255] on input "3" at bounding box center [726, 249] width 83 height 30
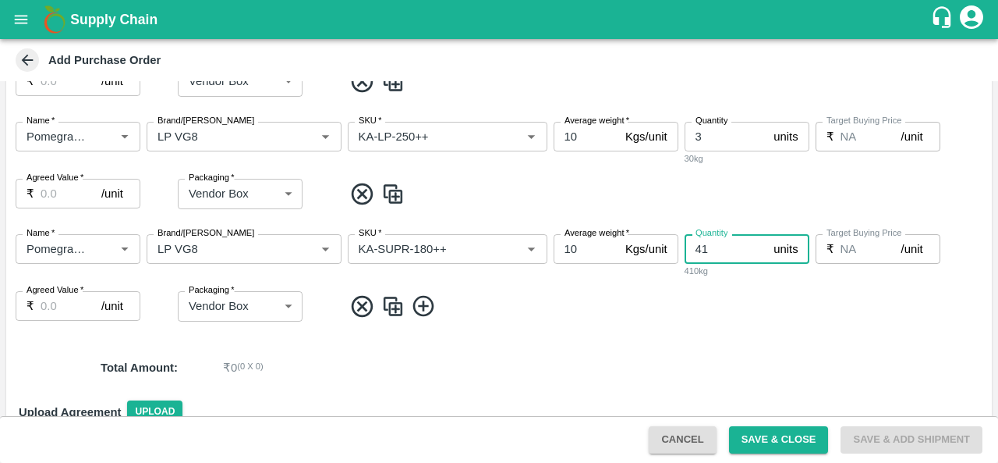
type input "41"
click at [387, 302] on img at bounding box center [392, 306] width 23 height 26
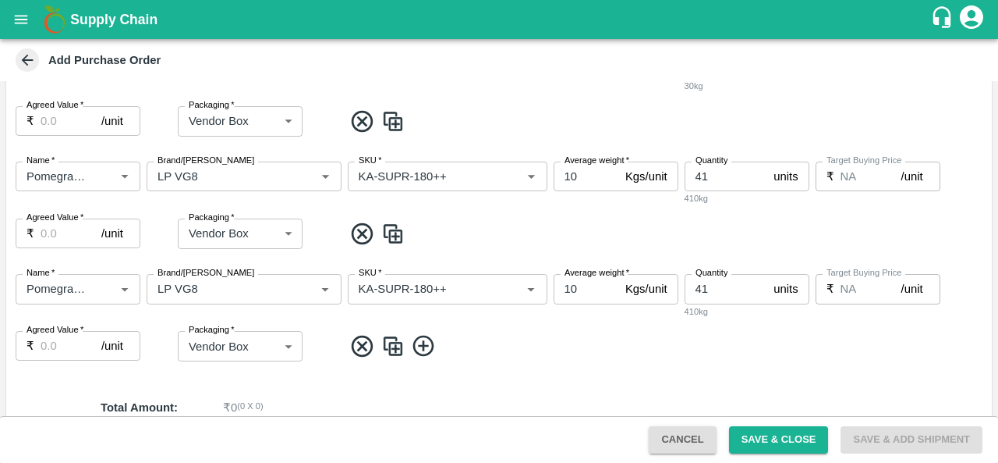
scroll to position [783, 0]
click at [423, 294] on input "SKU   *" at bounding box center [425, 288] width 144 height 20
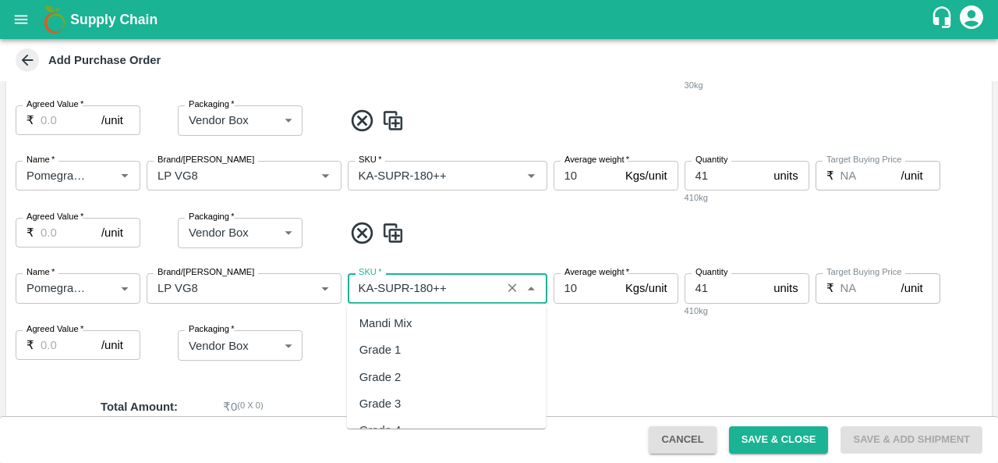
scroll to position [4400, 0]
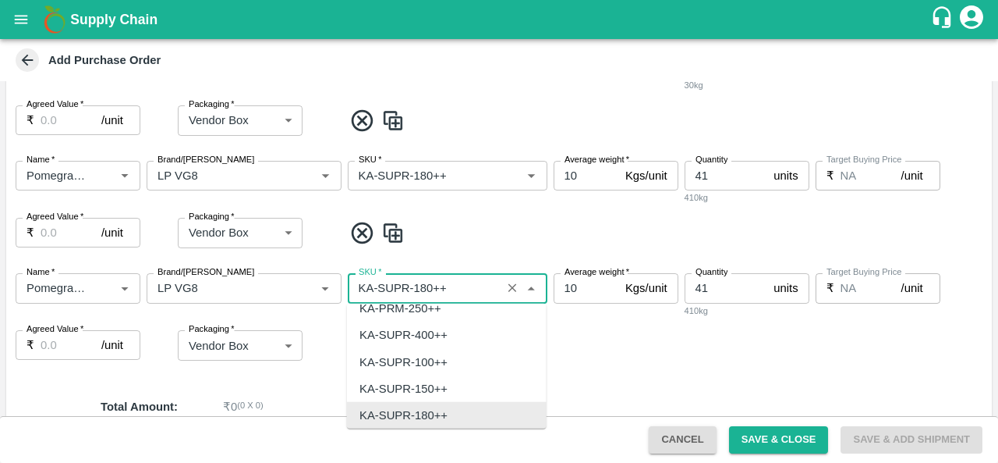
click at [424, 289] on input "SKU   *" at bounding box center [425, 288] width 144 height 20
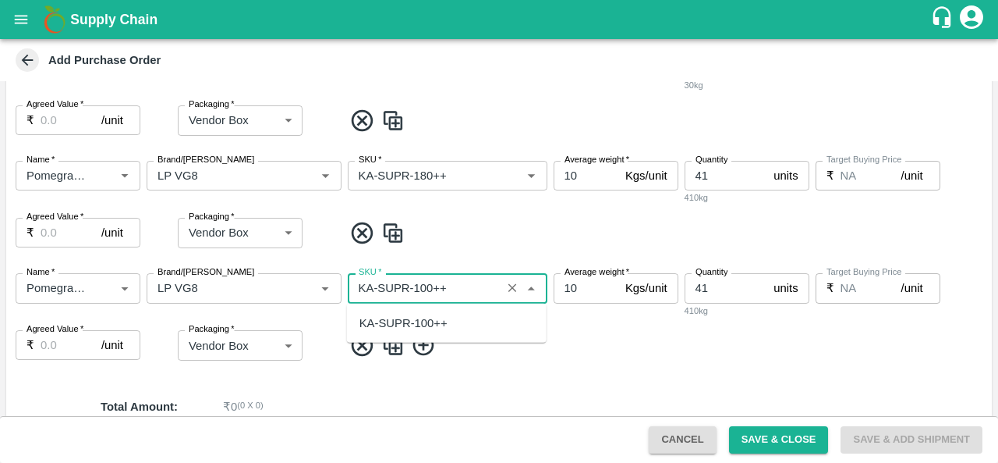
click at [426, 321] on div "KA-SUPR-100++" at bounding box center [404, 322] width 88 height 17
type input "KA-SUPR-100++"
click at [709, 288] on input "41" at bounding box center [726, 288] width 83 height 30
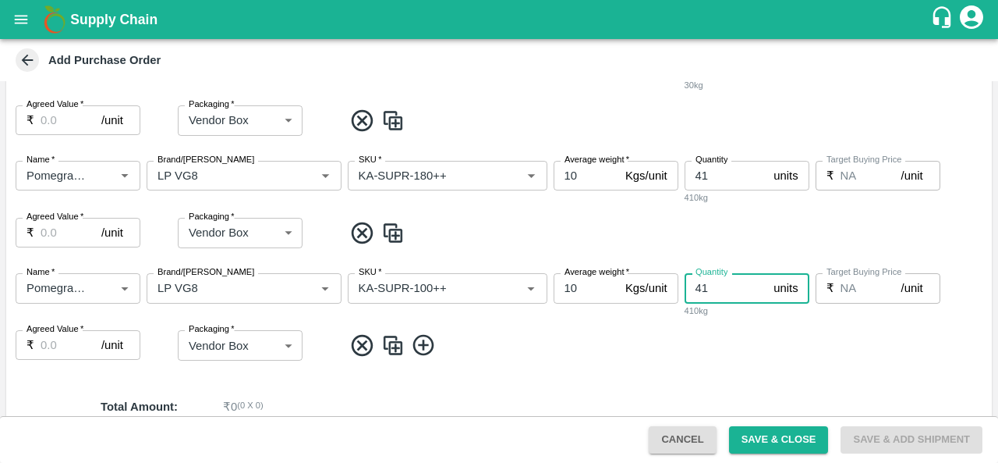
type input "4"
type input "19"
click at [396, 336] on img at bounding box center [392, 345] width 23 height 26
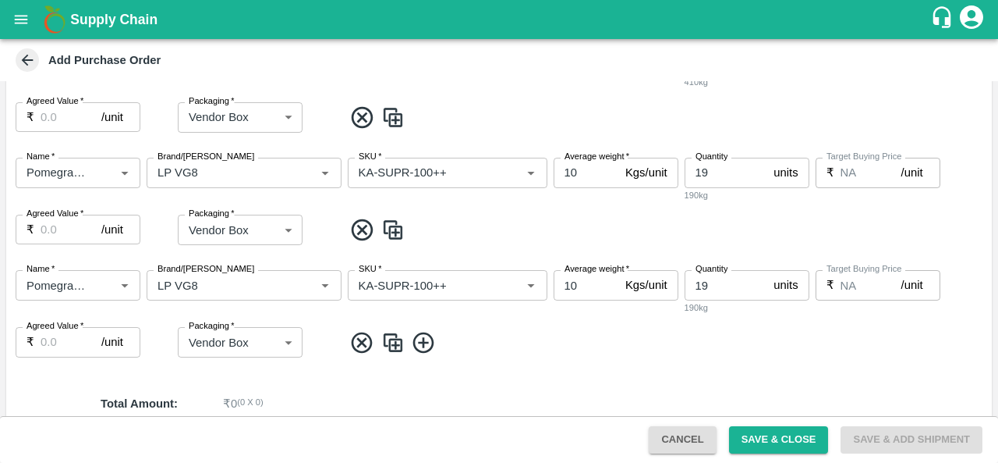
scroll to position [900, 0]
click at [401, 287] on input "SKU   *" at bounding box center [425, 283] width 144 height 20
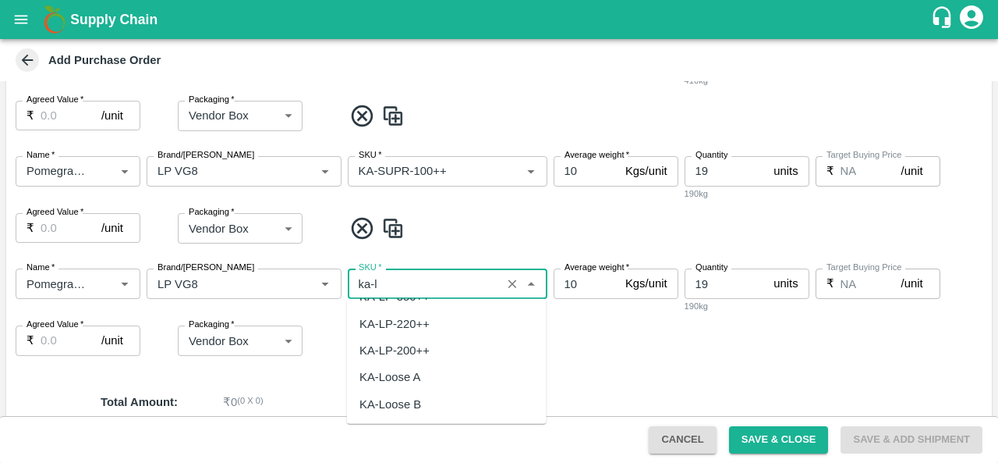
scroll to position [0, 0]
click at [417, 314] on div "KA-Loose A" at bounding box center [390, 318] width 61 height 17
type input "KA-Loose A"
click at [726, 285] on input "19" at bounding box center [726, 283] width 83 height 30
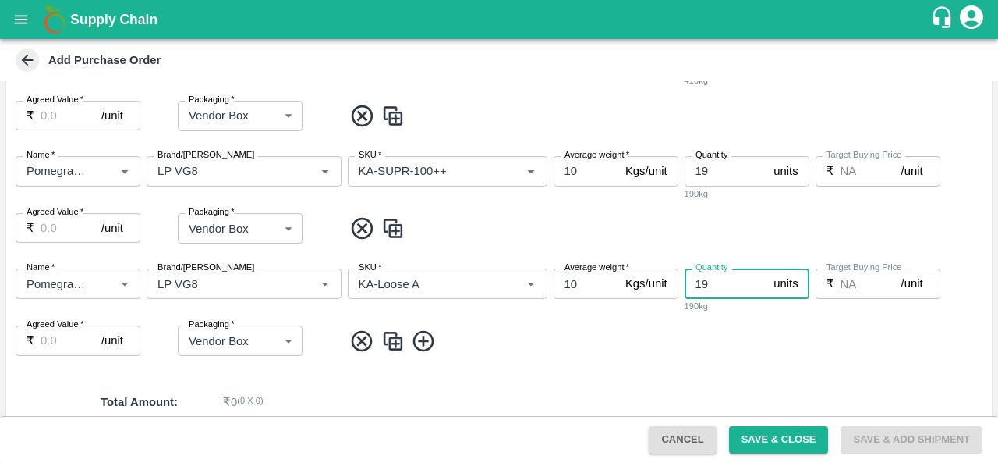
type input "1"
type input "48"
click at [391, 339] on img at bounding box center [392, 341] width 23 height 26
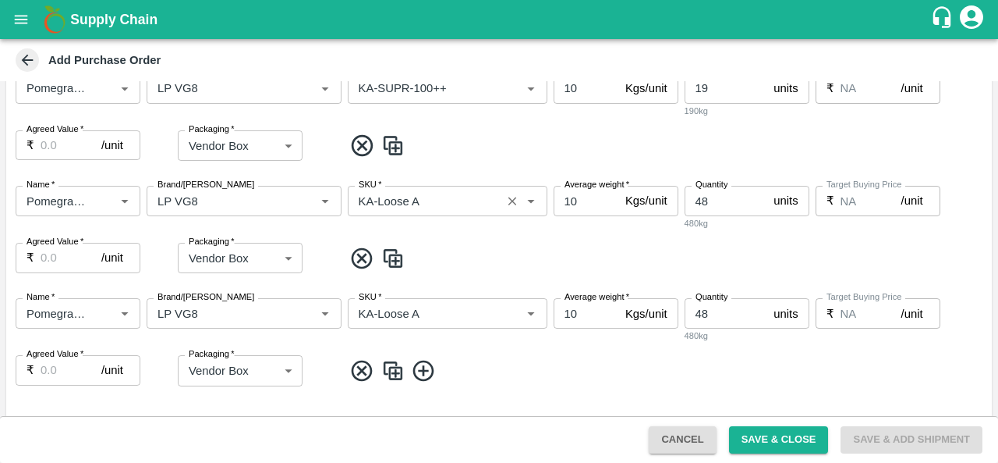
scroll to position [982, 0]
click at [422, 319] on input "SKU   *" at bounding box center [425, 313] width 144 height 20
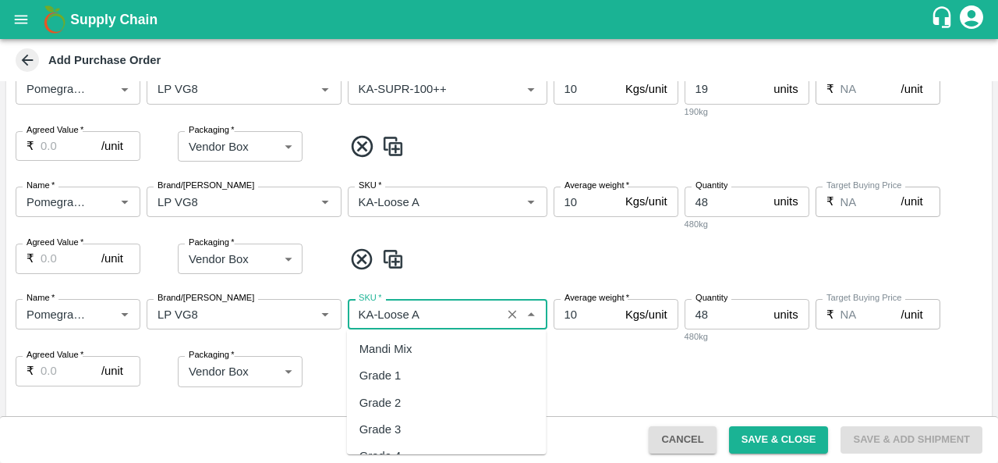
scroll to position [10300, 0]
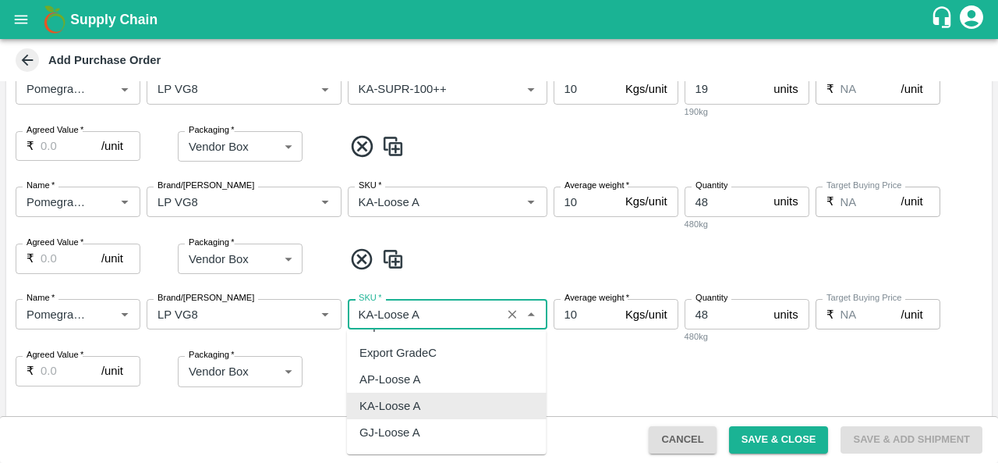
click at [422, 319] on input "SKU   *" at bounding box center [425, 313] width 144 height 20
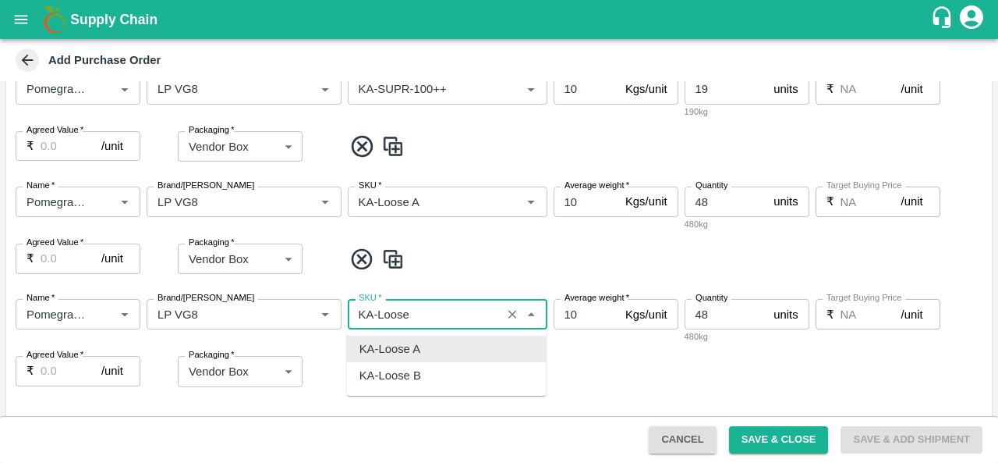
scroll to position [0, 0]
click at [425, 349] on div "KA-Loose B" at bounding box center [447, 348] width 200 height 27
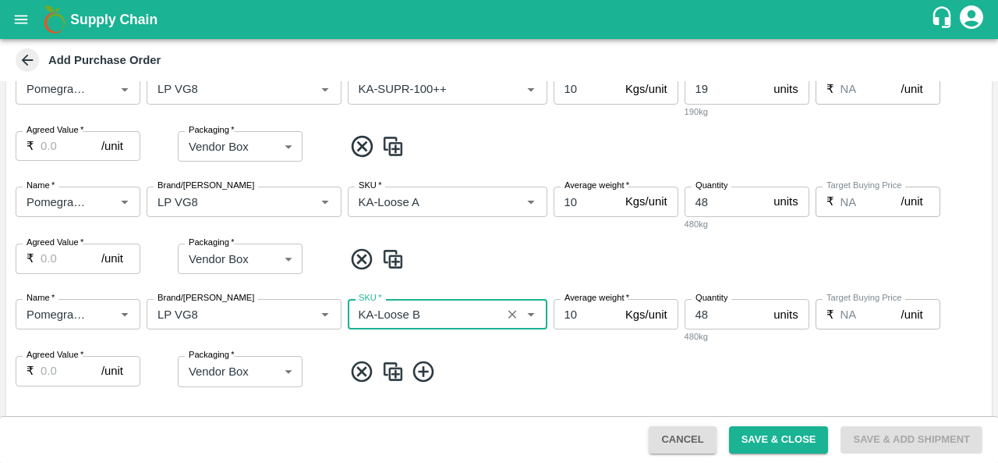
type input "KA-Loose B"
click at [715, 319] on input "48" at bounding box center [726, 314] width 83 height 30
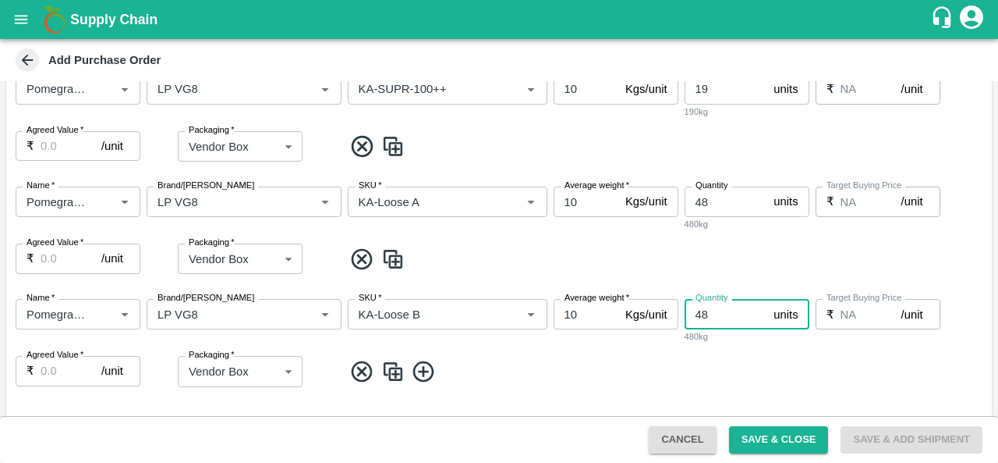
type input "4"
type input "14"
click at [387, 377] on img at bounding box center [392, 372] width 23 height 26
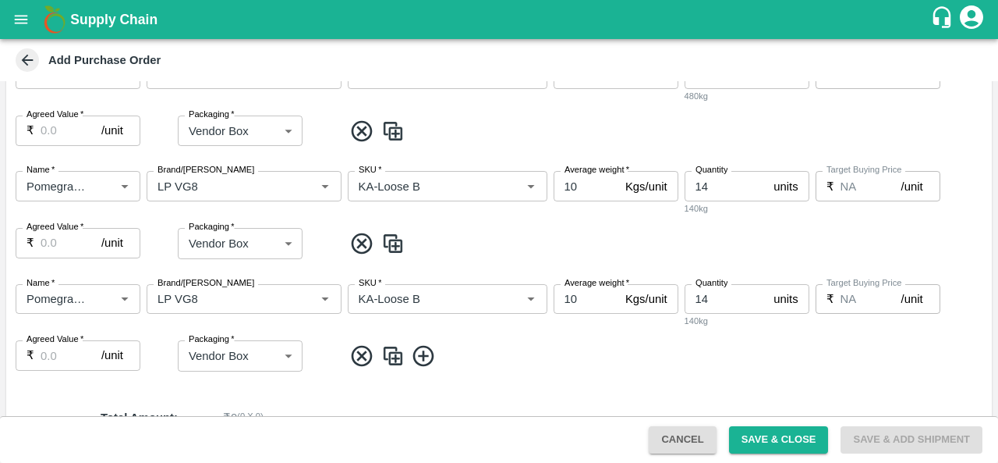
scroll to position [1111, 0]
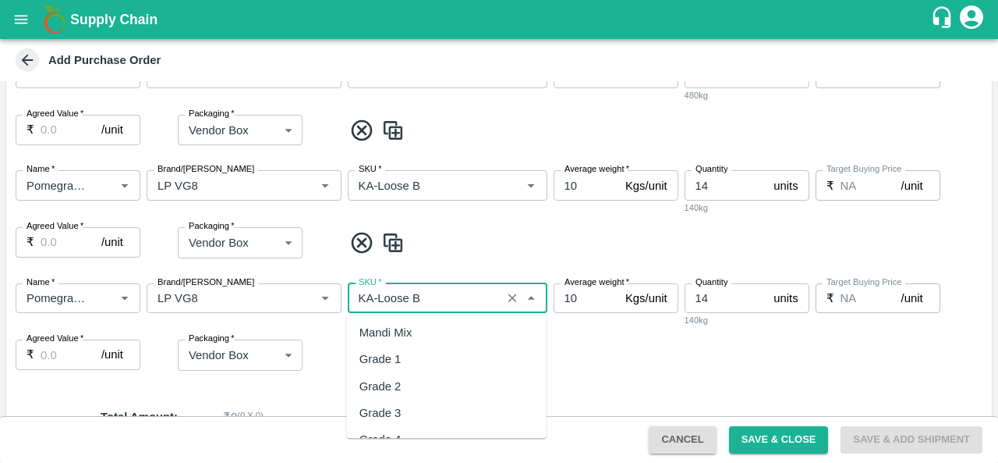
click at [420, 299] on input "SKU   *" at bounding box center [425, 298] width 144 height 20
click at [418, 340] on div "KA-Green" at bounding box center [447, 332] width 200 height 27
type input "KA-Green"
click at [724, 299] on input "14" at bounding box center [726, 298] width 83 height 30
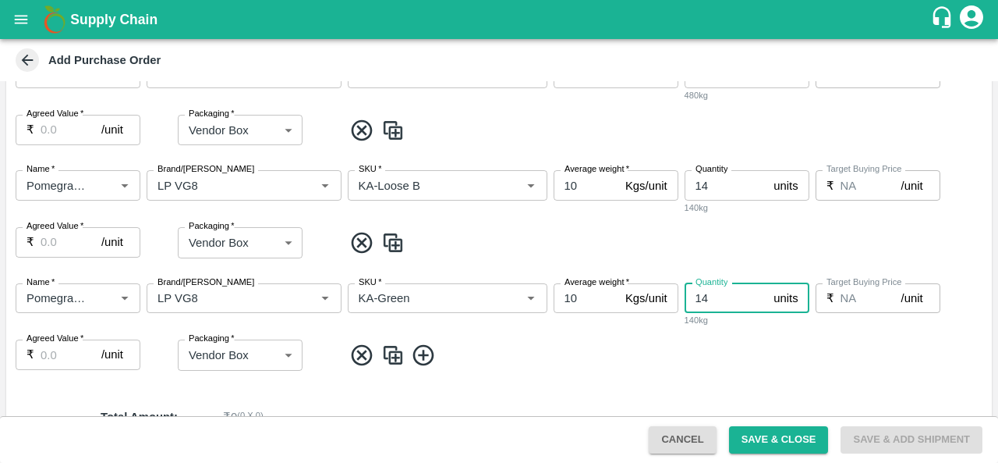
type input "1"
type input "2"
click at [385, 363] on img at bounding box center [392, 355] width 23 height 26
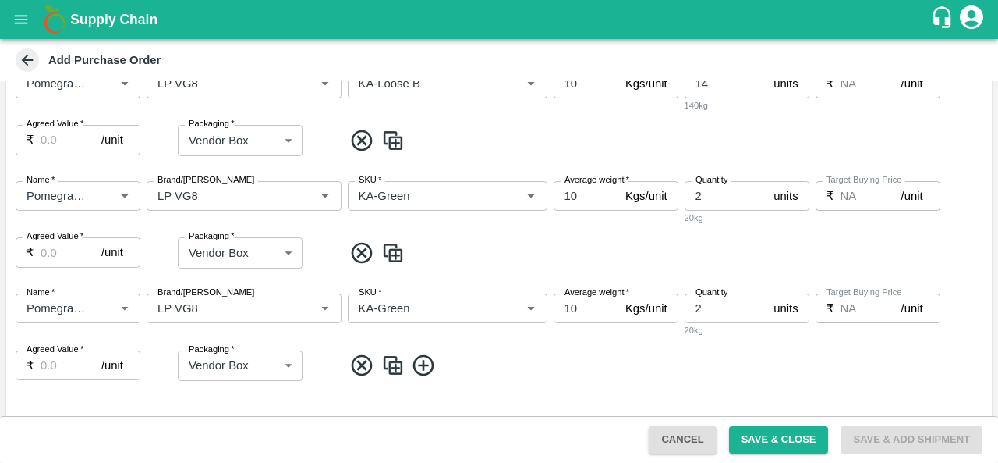
scroll to position [1214, 0]
click at [412, 305] on input "SKU   *" at bounding box center [425, 307] width 144 height 20
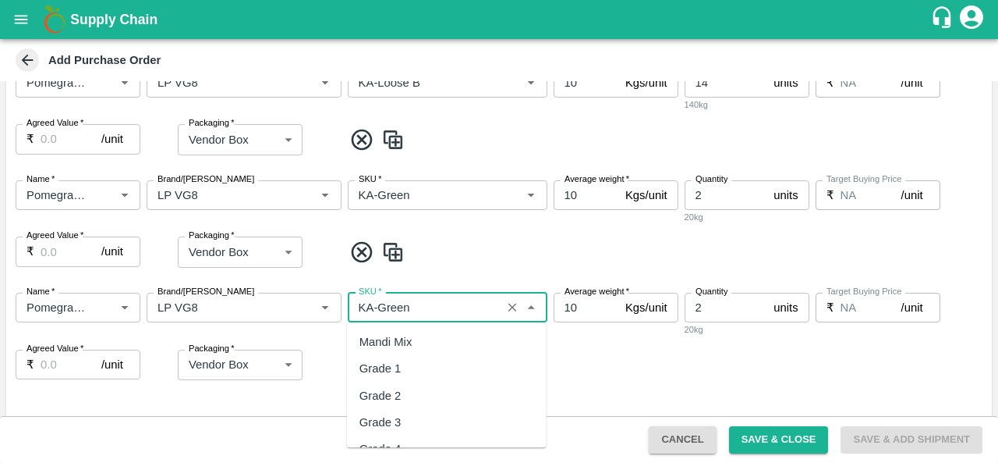
scroll to position [11342, 0]
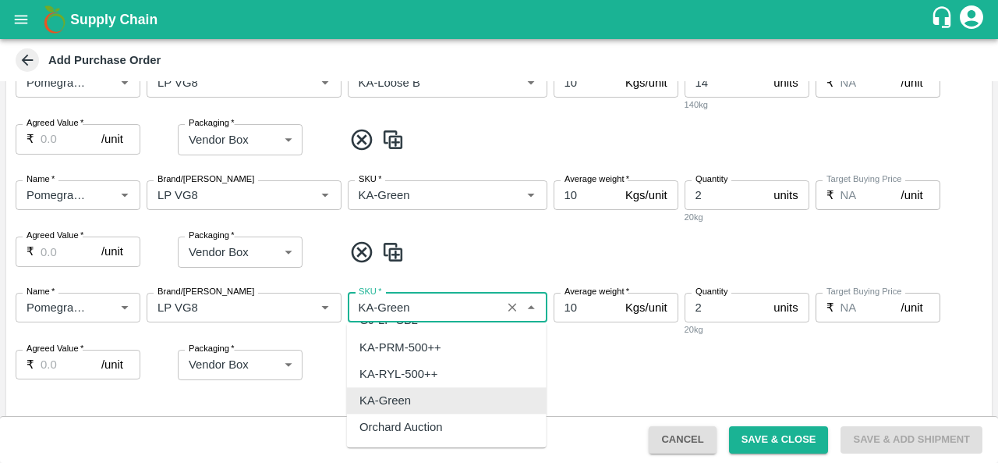
click at [412, 305] on input "SKU   *" at bounding box center [425, 307] width 144 height 20
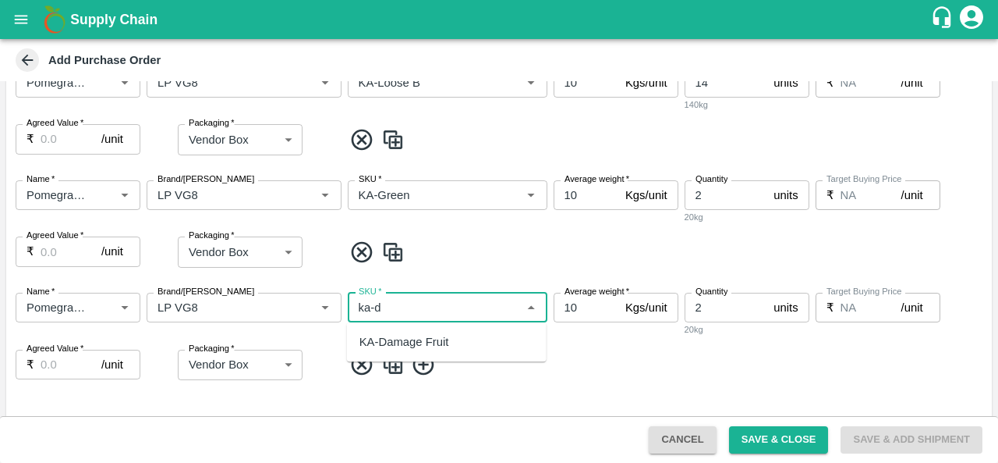
click at [412, 339] on div "KA-Damage Fruit" at bounding box center [405, 341] width 90 height 17
type input "KA-Damage Fruit"
click at [710, 312] on input "2" at bounding box center [726, 308] width 83 height 30
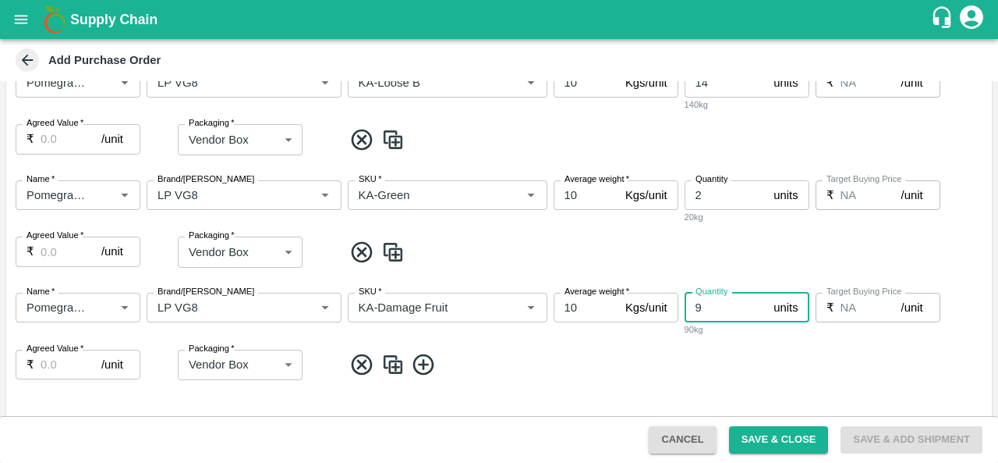
type input "9"
click at [599, 355] on span at bounding box center [664, 365] width 643 height 26
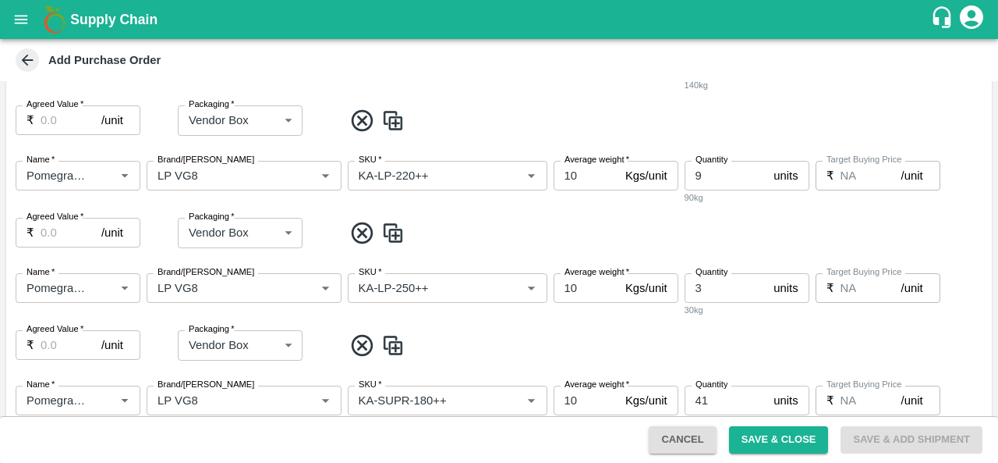
scroll to position [538, 0]
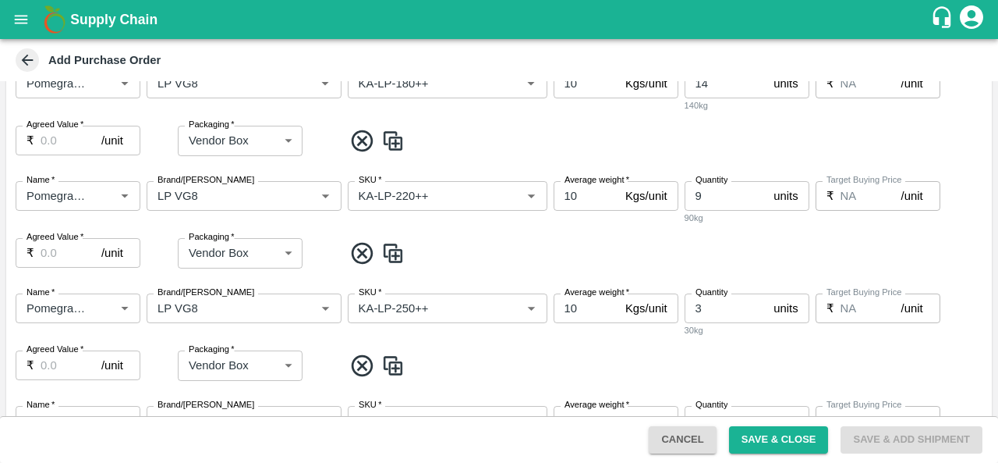
click at [707, 201] on input "9" at bounding box center [726, 196] width 83 height 30
type input "8"
click at [711, 251] on span at bounding box center [664, 253] width 643 height 26
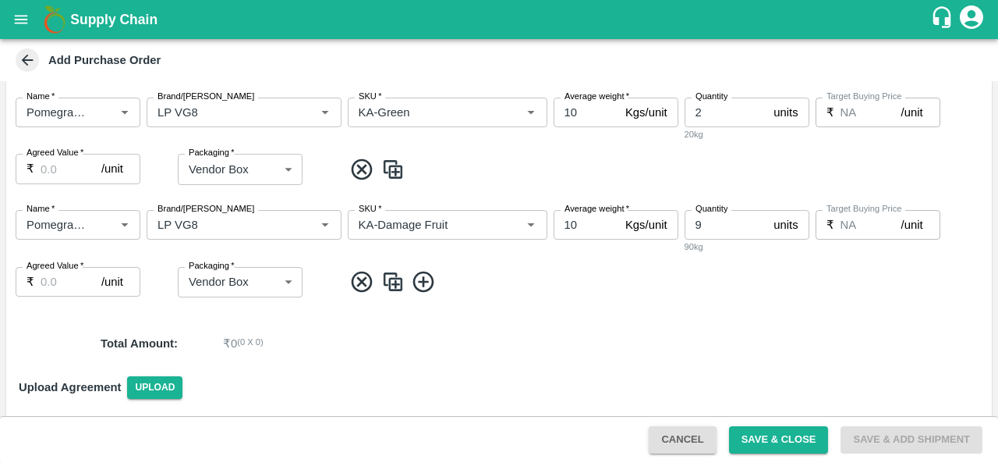
scroll to position [1351, 0]
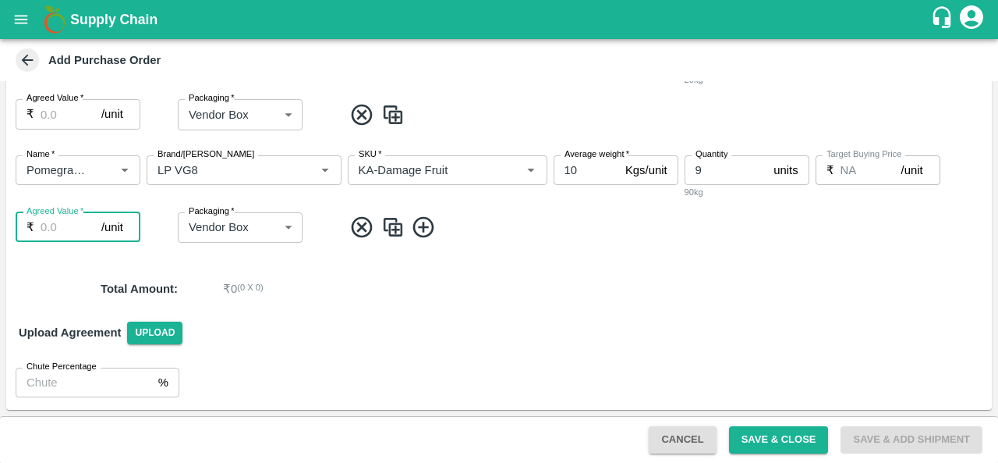
click at [62, 218] on input "Agreed Value   *" at bounding box center [71, 227] width 61 height 30
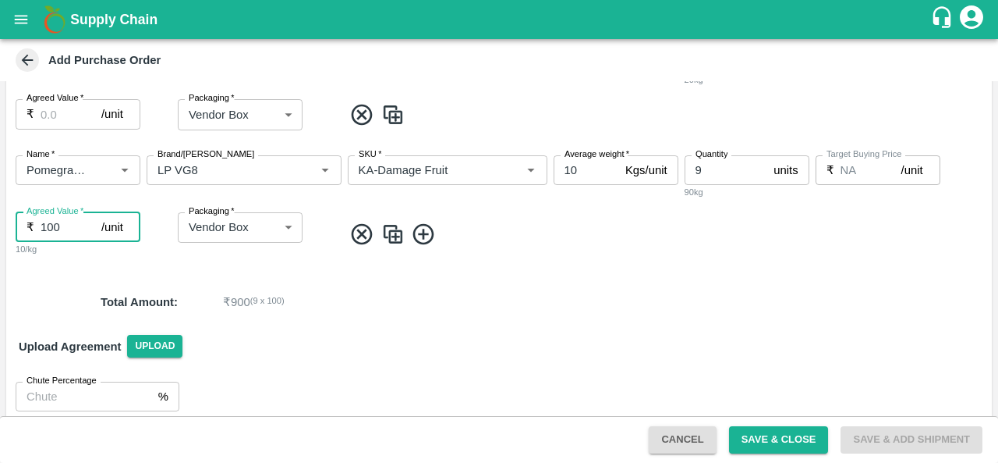
type input "100"
click at [48, 103] on label "Agreed Value   *" at bounding box center [55, 98] width 57 height 12
click at [48, 103] on input "Agreed Value   *" at bounding box center [71, 114] width 61 height 30
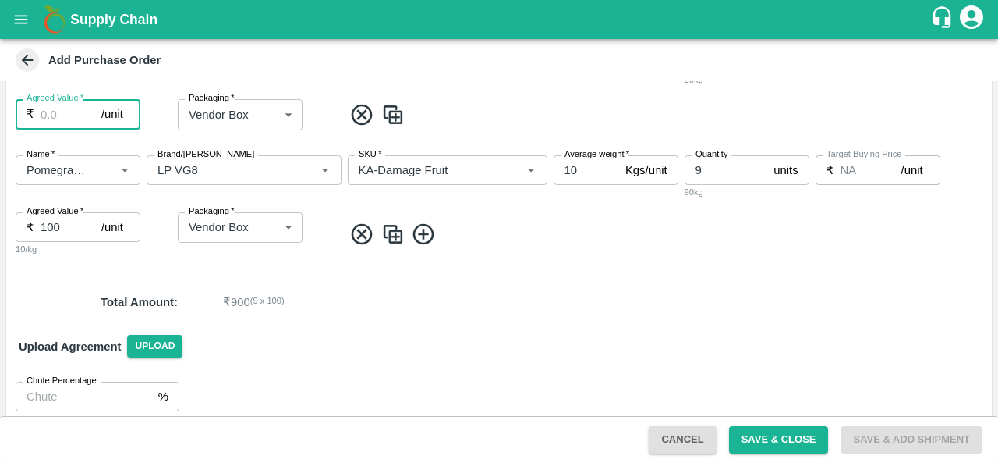
click at [48, 112] on input "Agreed Value   *" at bounding box center [71, 114] width 61 height 30
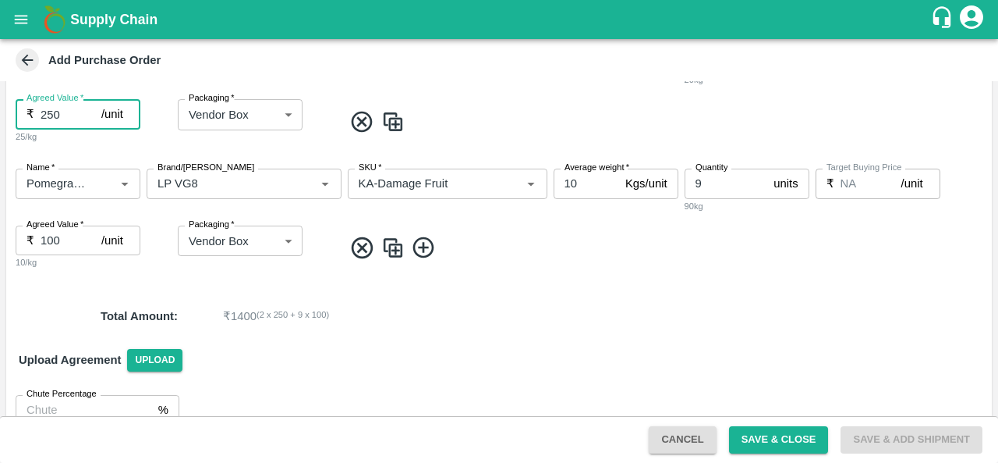
type input "250"
click at [72, 152] on div "Name   * Name   * Brand/Marka Brand/Marka SKU   * SKU   * Average weight   * 10…" at bounding box center [499, 93] width 986 height 126
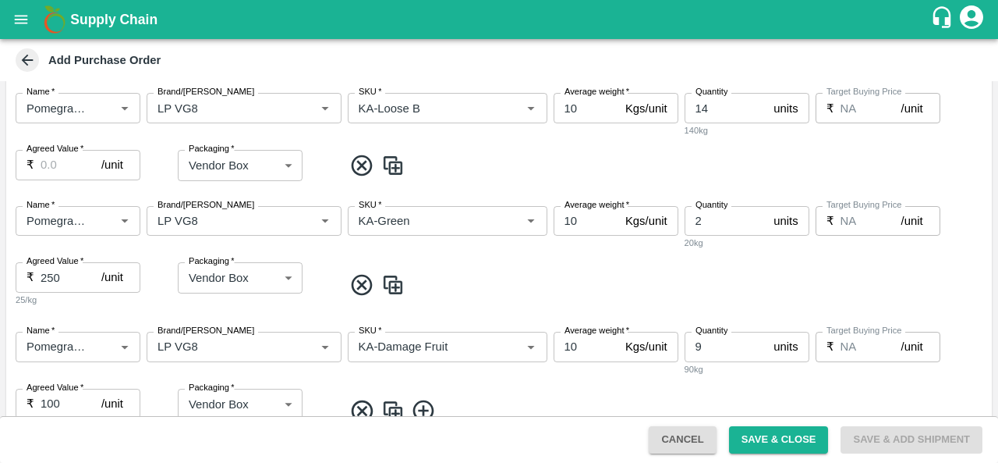
scroll to position [1186, 0]
click at [51, 163] on input "Agreed Value   *" at bounding box center [71, 166] width 61 height 30
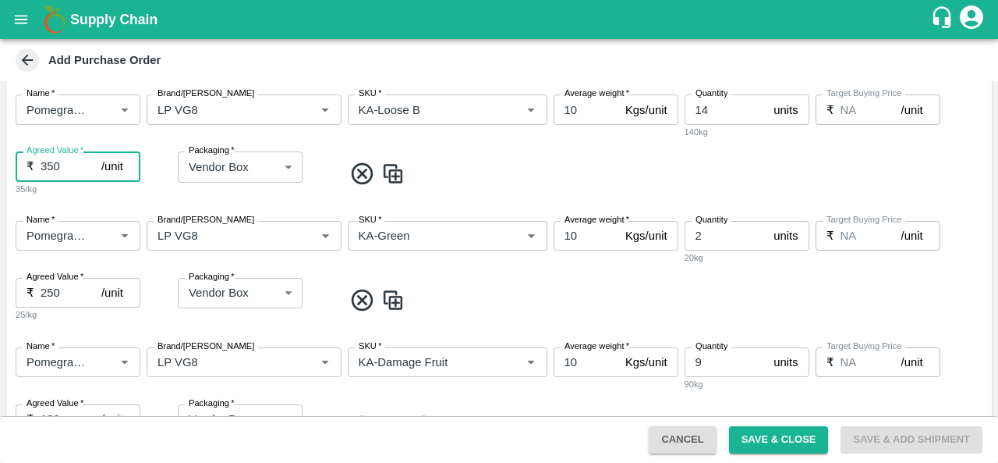
type input "350"
click at [80, 194] on div "35/kg" at bounding box center [94, 189] width 156 height 14
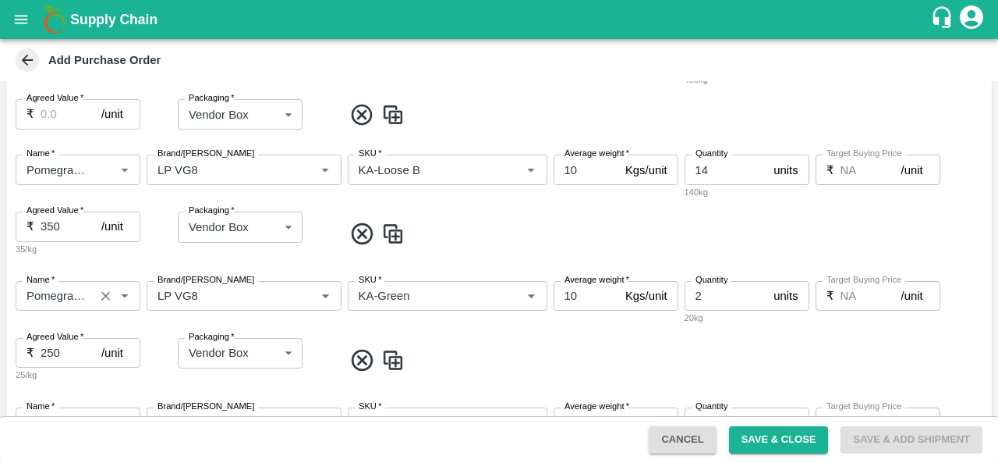
scroll to position [1126, 0]
click at [56, 121] on input "Agreed Value   *" at bounding box center [71, 115] width 61 height 30
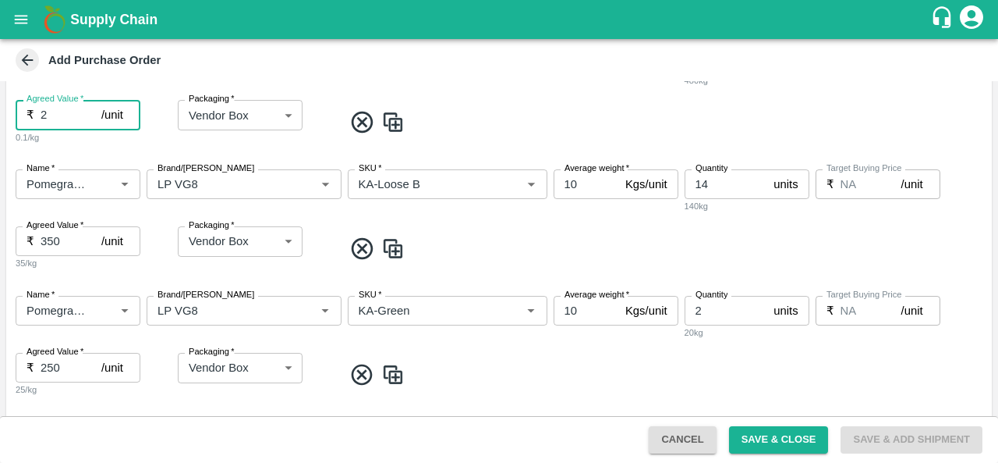
type input "1"
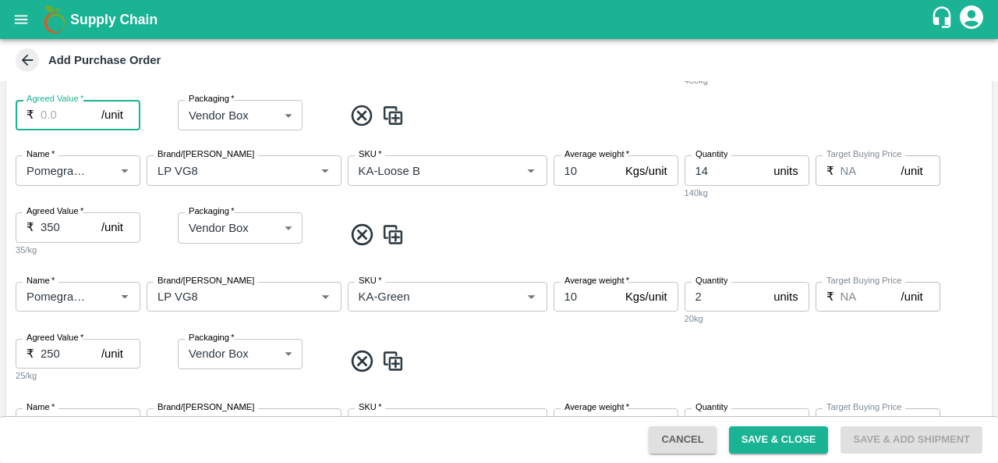
click at [240, 62] on div "Add Purchase Order" at bounding box center [497, 59] width 970 height 23
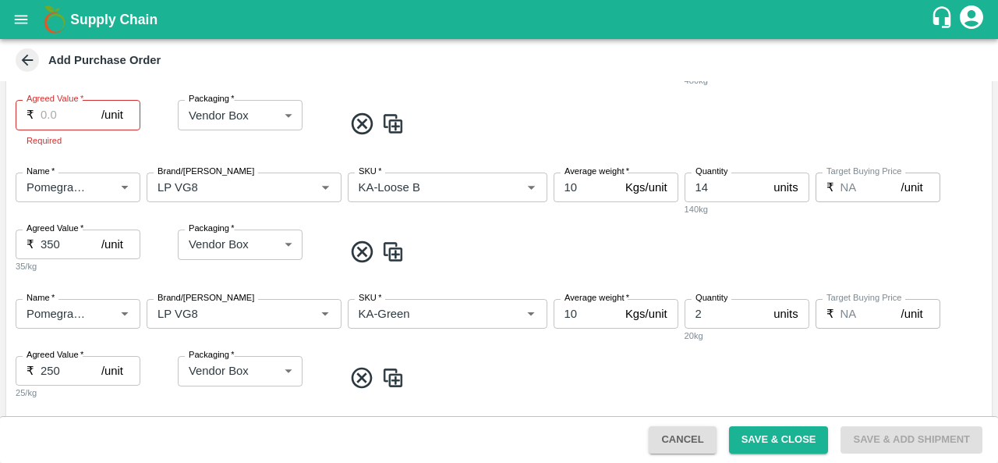
click at [61, 118] on input "Agreed Value   *" at bounding box center [71, 115] width 61 height 30
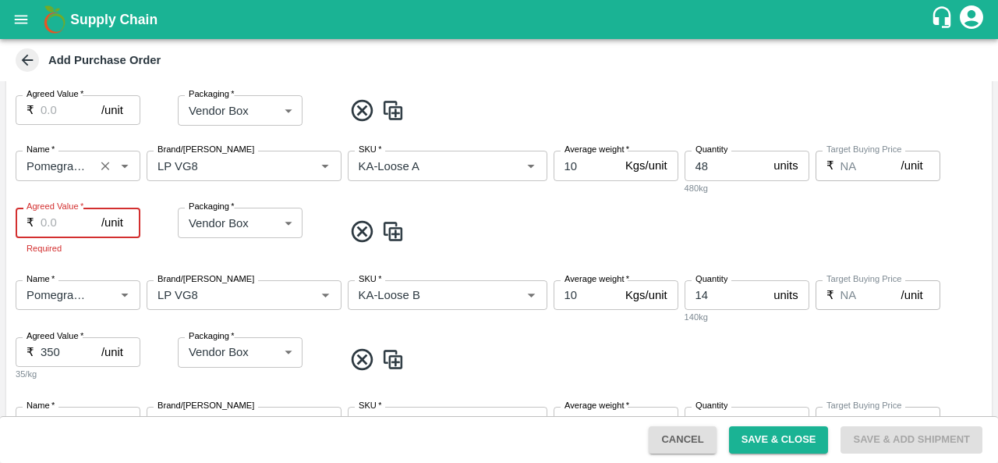
scroll to position [1019, 0]
click at [45, 222] on input "Agreed Value   *" at bounding box center [71, 222] width 61 height 30
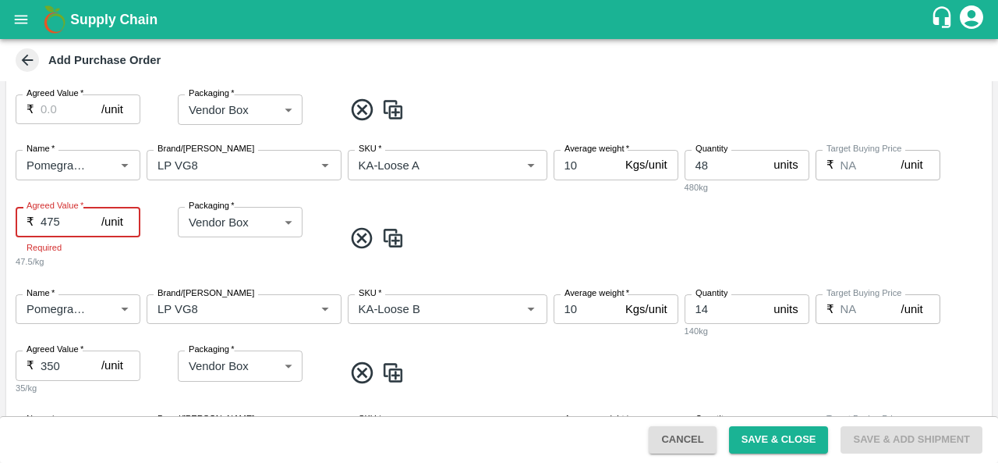
type input "475"
click at [341, 197] on div "Name   * Name   * Brand/Marka Brand/Marka SKU   * SKU   * Average weight   * 10…" at bounding box center [499, 209] width 986 height 144
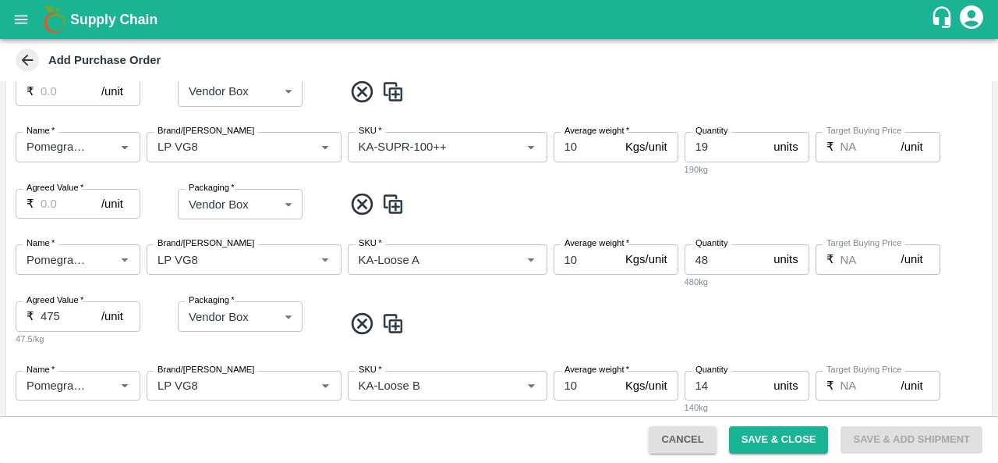
scroll to position [919, 0]
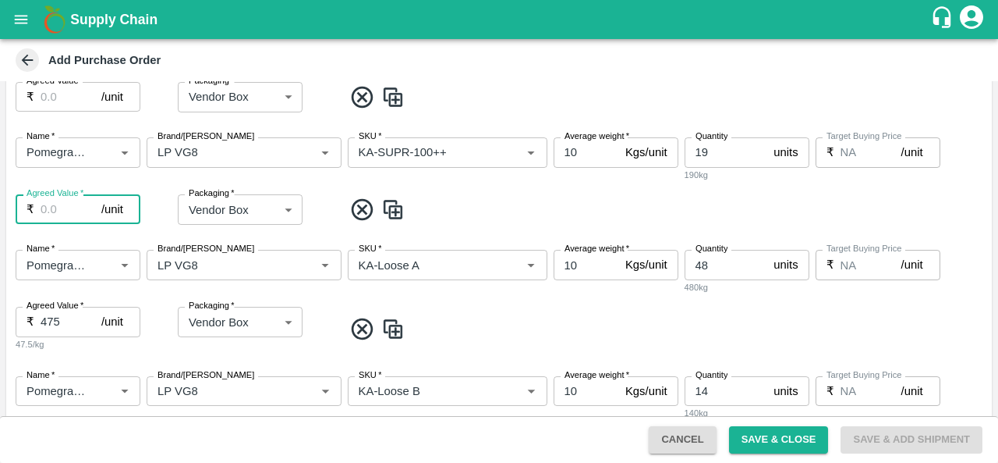
click at [51, 207] on input "Agreed Value   *" at bounding box center [71, 209] width 61 height 30
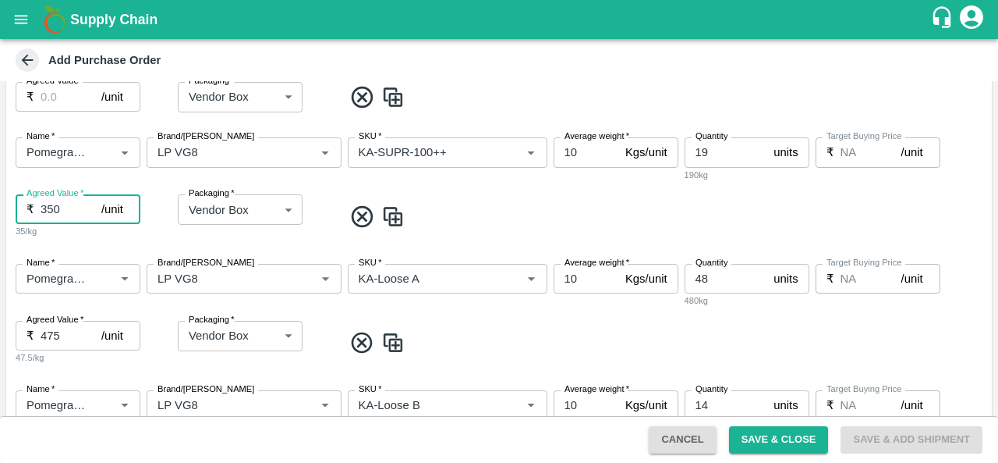
type input "350"
click at [56, 106] on input "Agreed Value   *" at bounding box center [71, 97] width 61 height 30
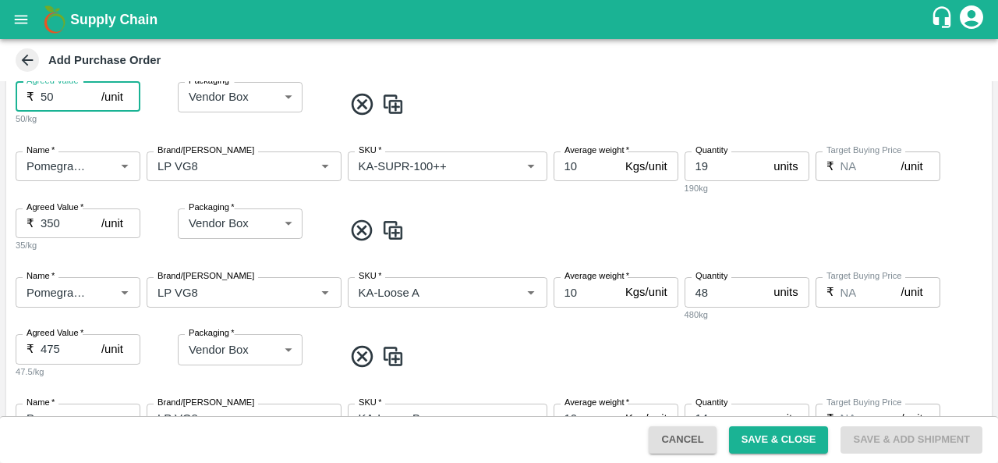
type input "5"
type input "700"
click at [335, 83] on div "Packaging   * Vendor Box 276 Packaging" at bounding box center [259, 97] width 162 height 30
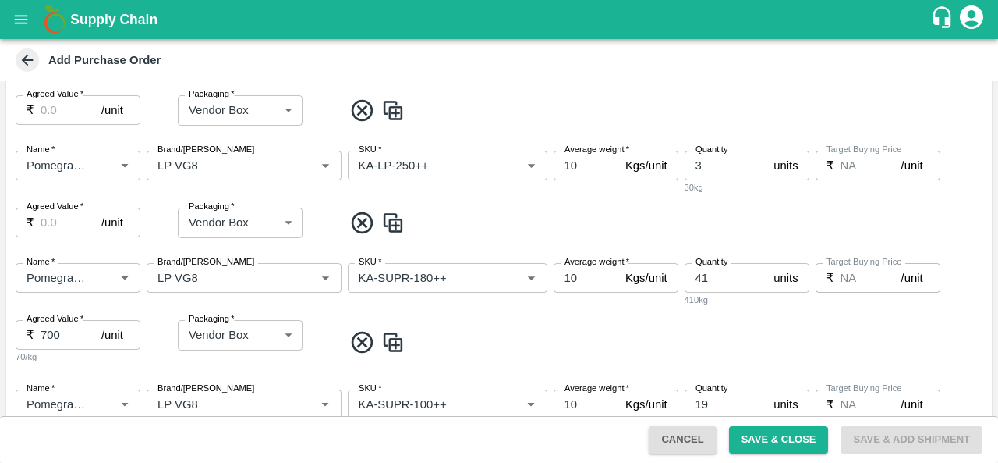
scroll to position [680, 0]
click at [64, 224] on input "Agreed Value   *" at bounding box center [71, 223] width 61 height 30
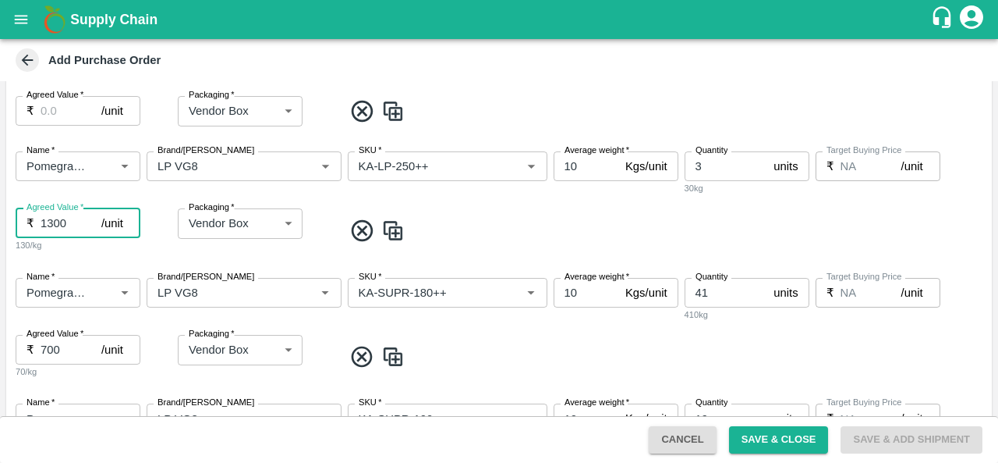
type input "1300"
click at [48, 111] on input "Agreed Value   *" at bounding box center [71, 111] width 61 height 30
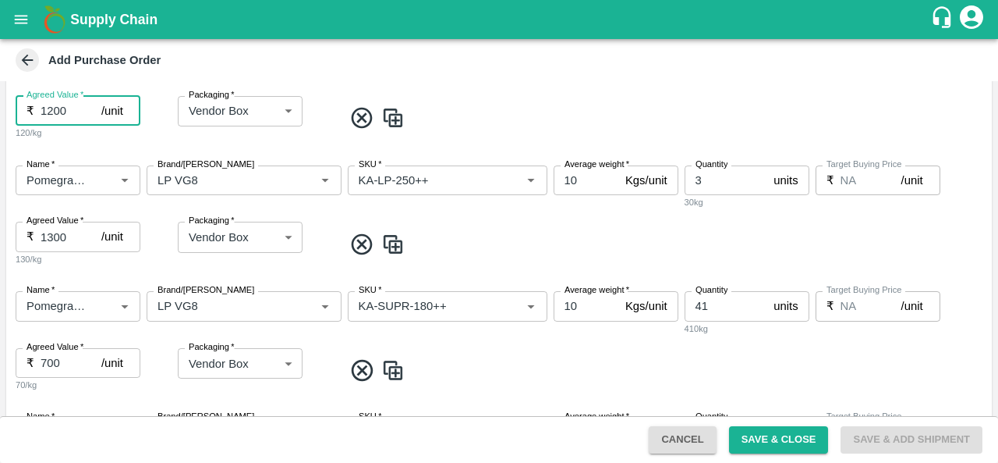
type input "1200"
click at [75, 144] on div "Name   * Name   * Brand/Marka Brand/Marka SKU   * SKU   * Average weight   * 10…" at bounding box center [499, 90] width 986 height 126
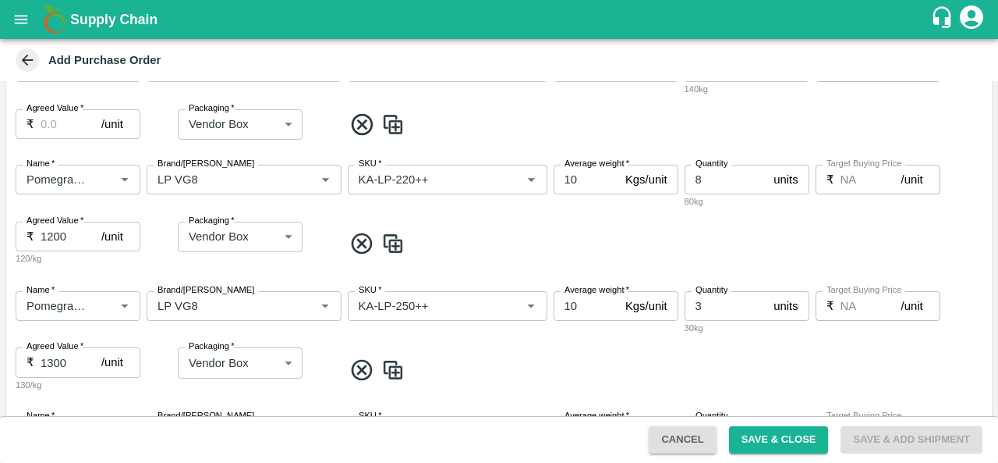
scroll to position [554, 0]
click at [48, 126] on input "Agreed Value   *" at bounding box center [71, 125] width 61 height 30
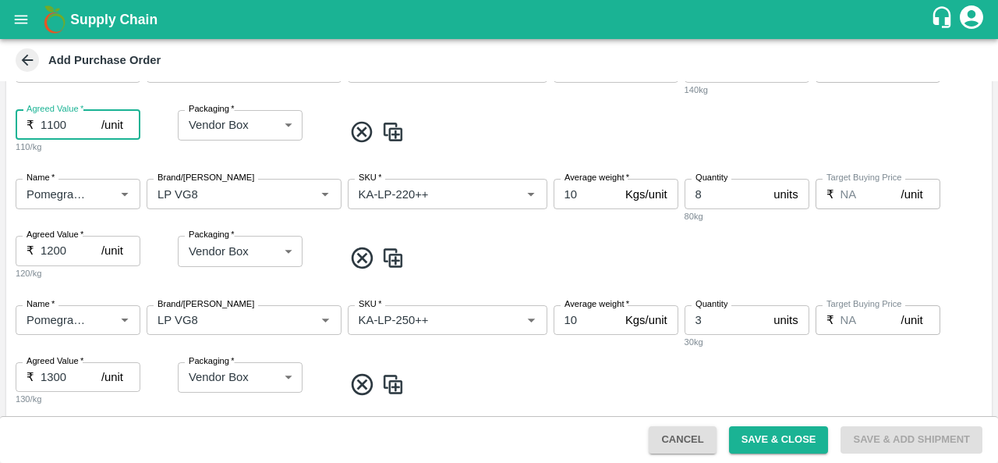
type input "1100"
click at [76, 163] on div "Name   * Name   * Brand/Marka Brand/Marka SKU   * SKU   * Average weight   * 10…" at bounding box center [499, 104] width 986 height 126
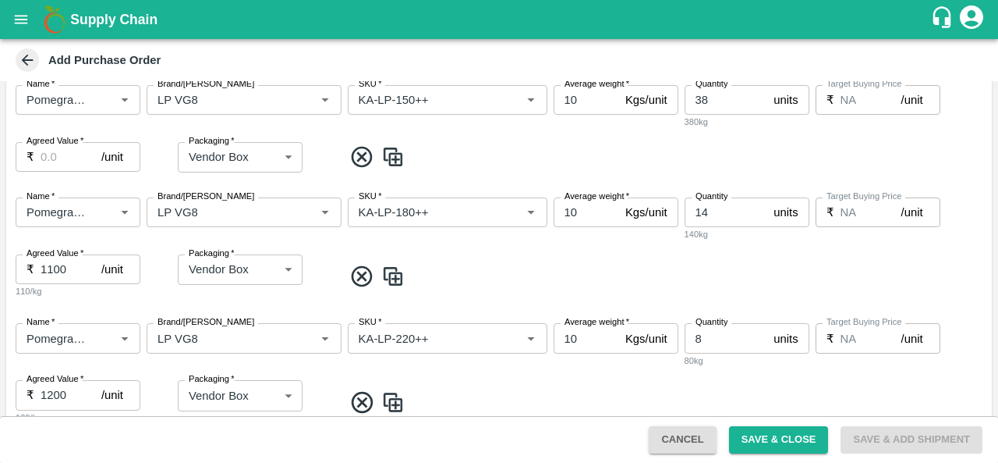
scroll to position [405, 0]
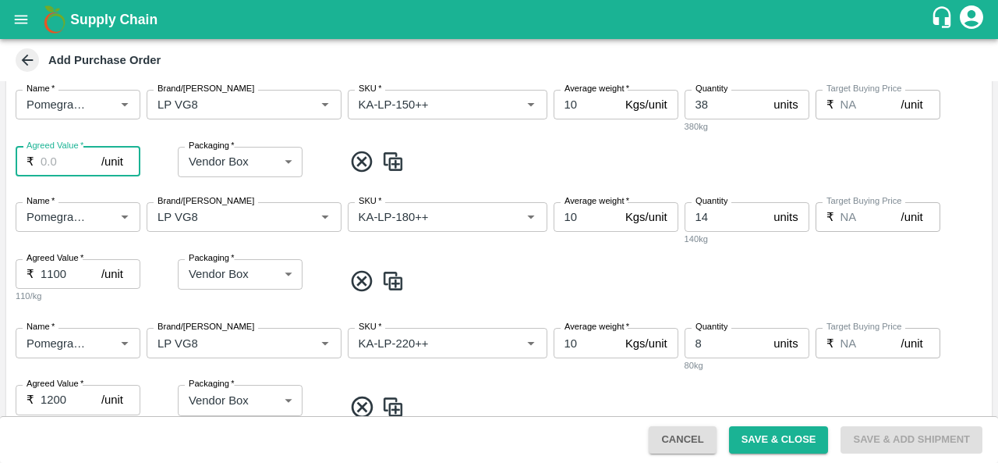
click at [59, 162] on input "Agreed Value   *" at bounding box center [71, 162] width 61 height 30
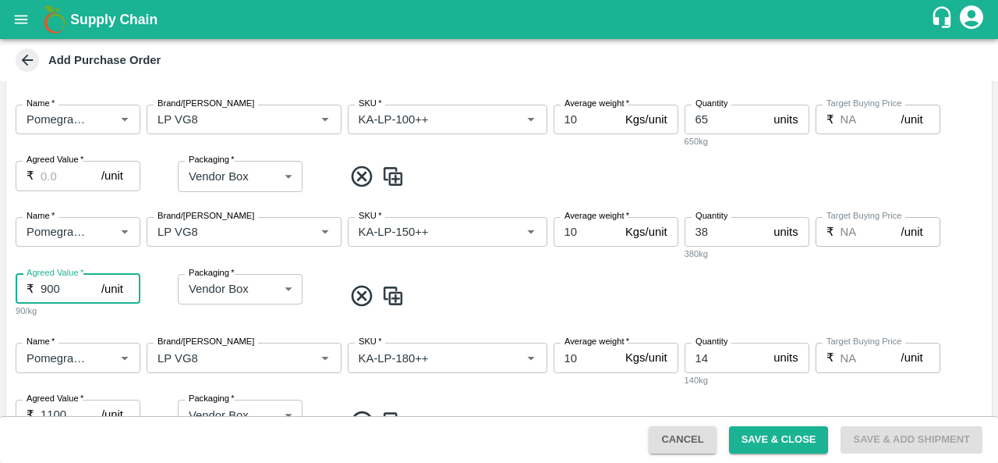
scroll to position [275, 0]
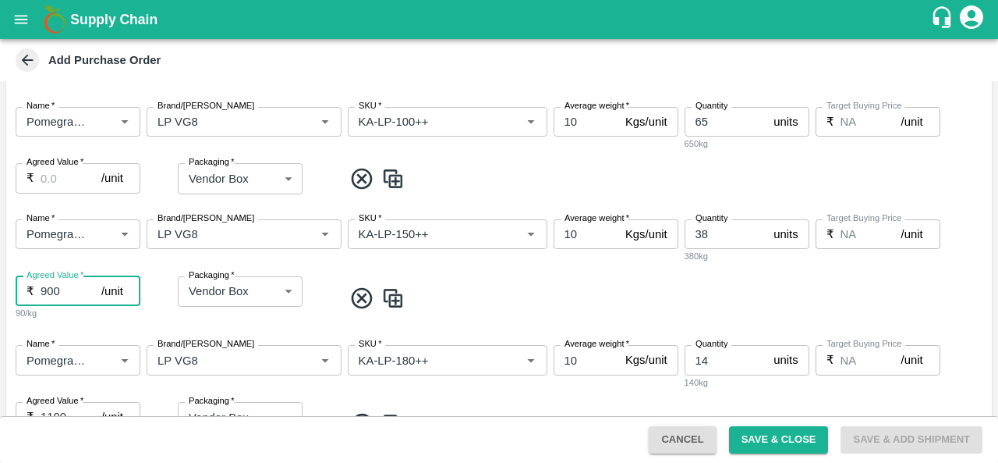
type input "900"
click at [59, 186] on input "Agreed Value   *" at bounding box center [71, 178] width 61 height 30
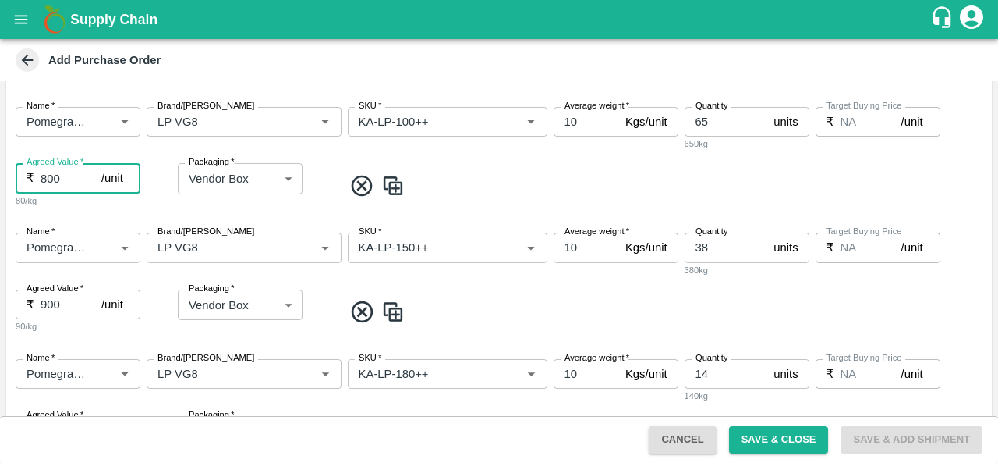
type input "800"
click at [83, 210] on div "Name   * Name   * Brand/Marka Brand/Marka SKU   * SKU   * Average weight   * 10…" at bounding box center [499, 157] width 986 height 126
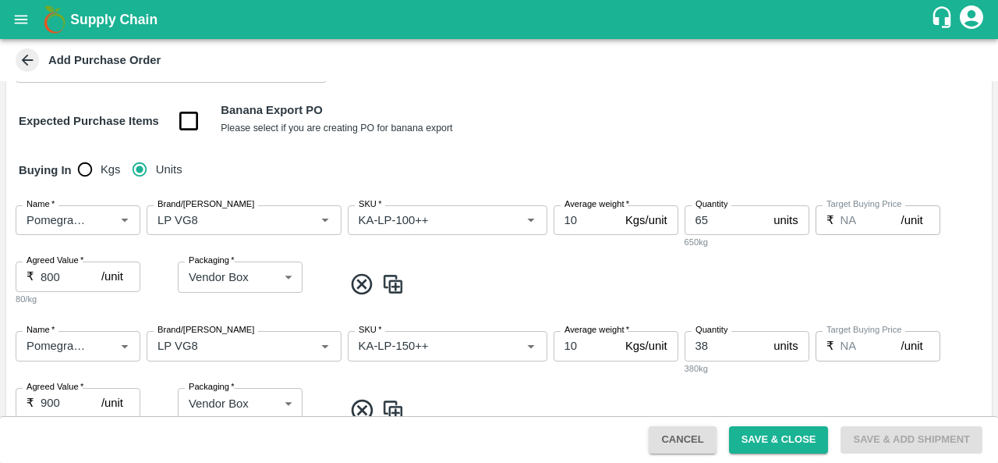
scroll to position [155, 0]
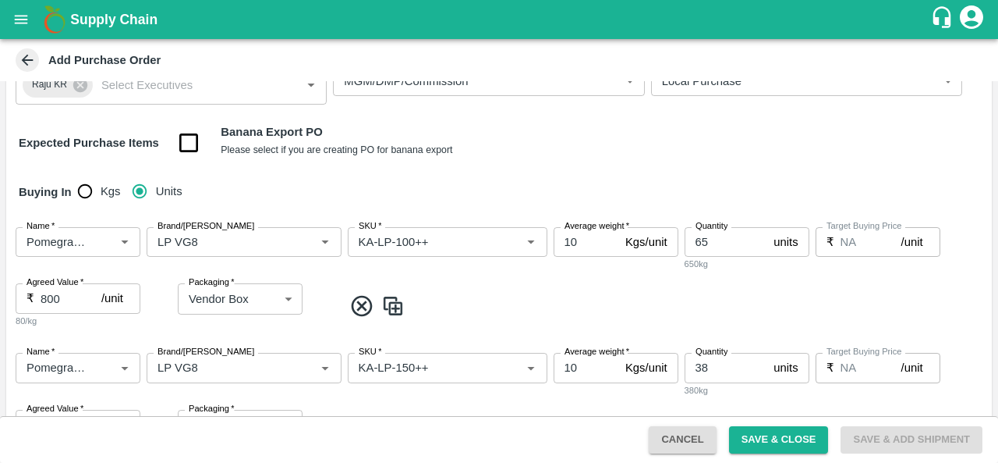
click at [232, 172] on div "Buying In Kgs Units" at bounding box center [499, 191] width 986 height 45
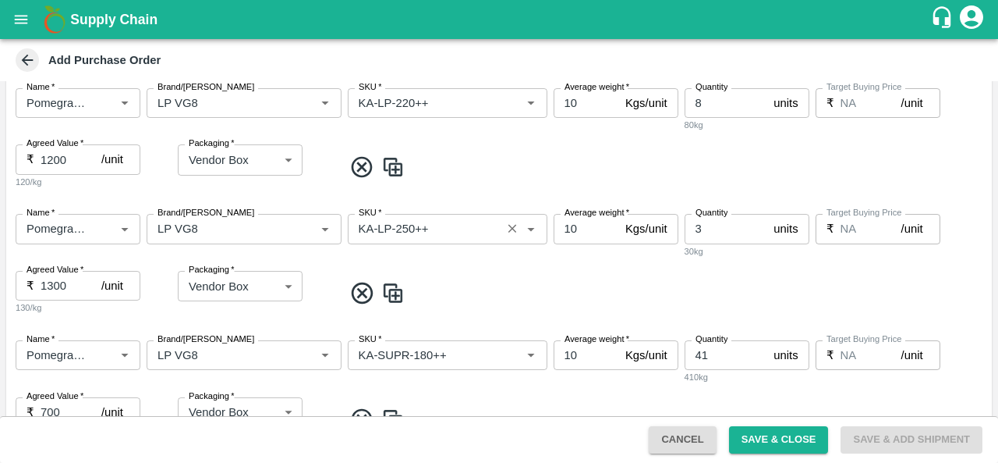
scroll to position [673, 0]
click at [780, 433] on button "Save & Close" at bounding box center [779, 439] width 100 height 27
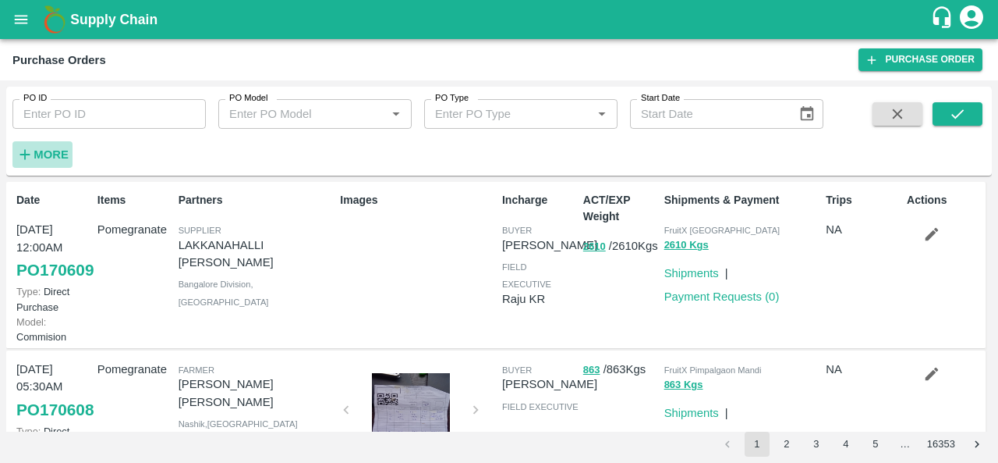
click at [61, 148] on strong "More" at bounding box center [51, 154] width 35 height 12
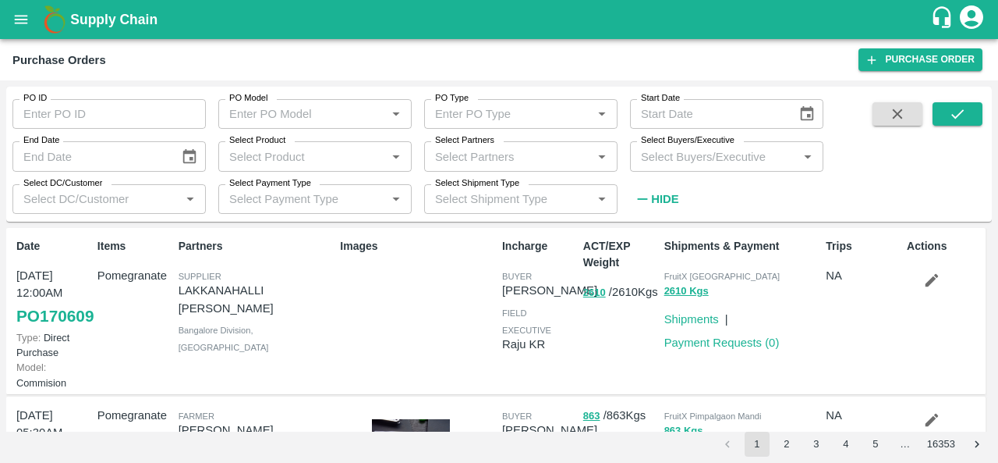
click at [725, 158] on input "Select Buyers/Executive" at bounding box center [714, 156] width 158 height 20
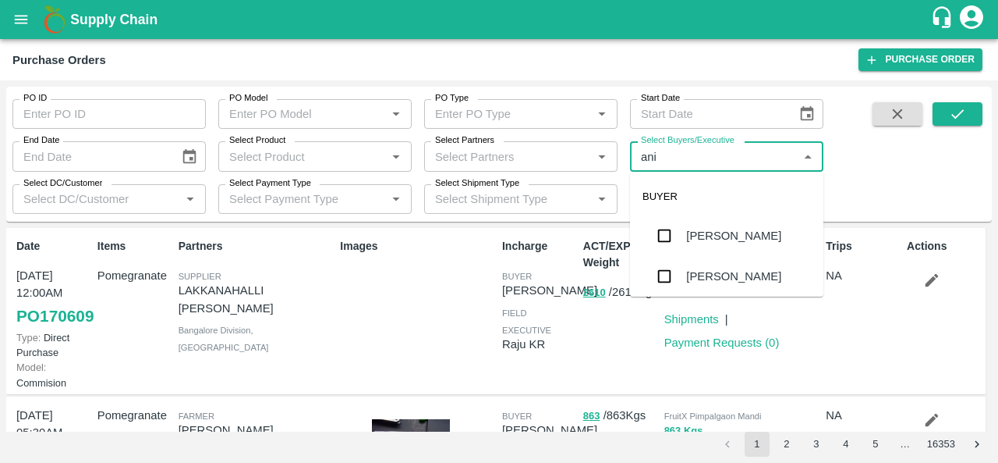
type input "anil"
click at [733, 227] on div "[PERSON_NAME]" at bounding box center [733, 235] width 95 height 17
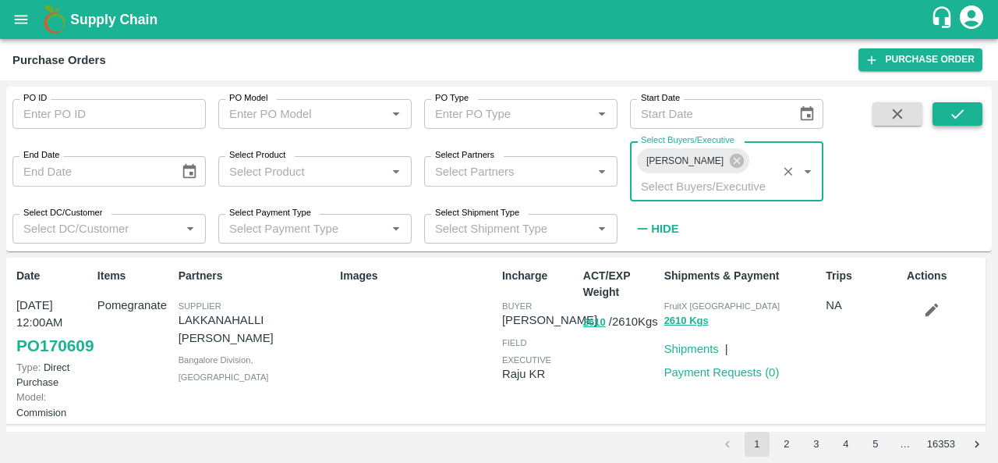
click at [972, 114] on button "submit" at bounding box center [958, 113] width 50 height 23
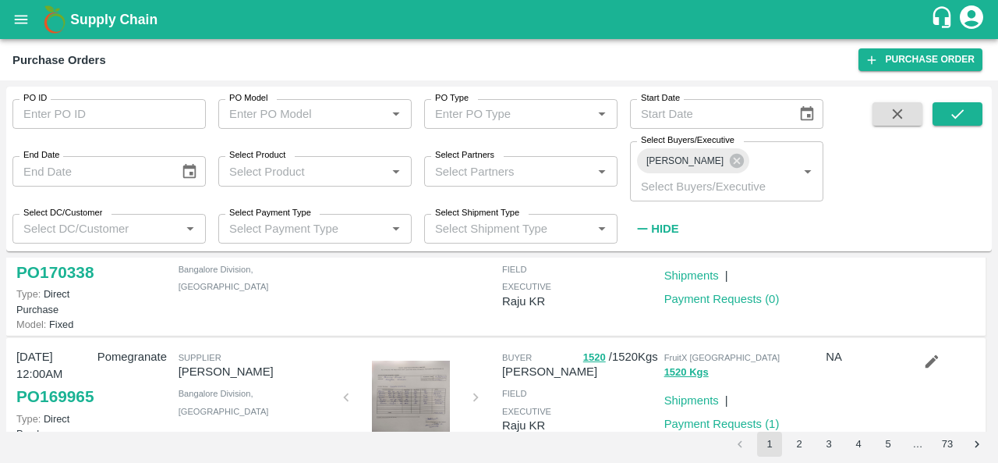
scroll to position [329, 0]
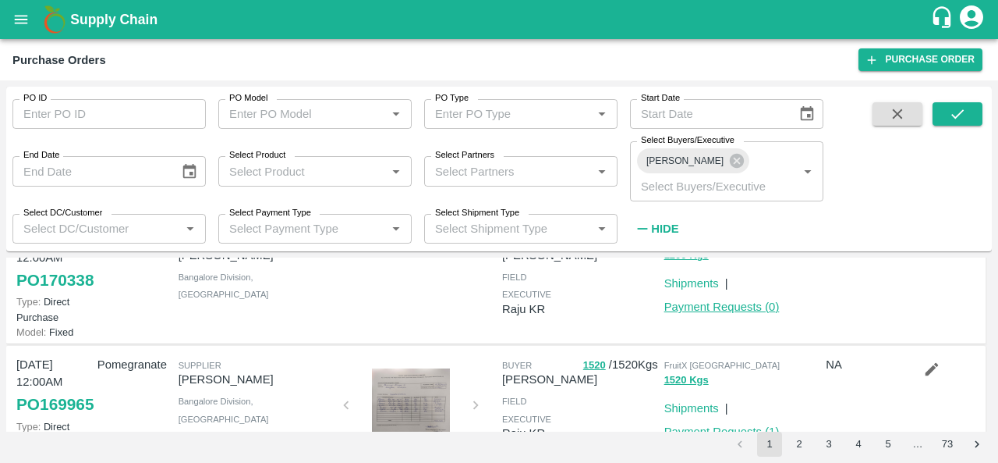
click at [714, 313] on link "Payment Requests ( 0 )" at bounding box center [722, 306] width 115 height 12
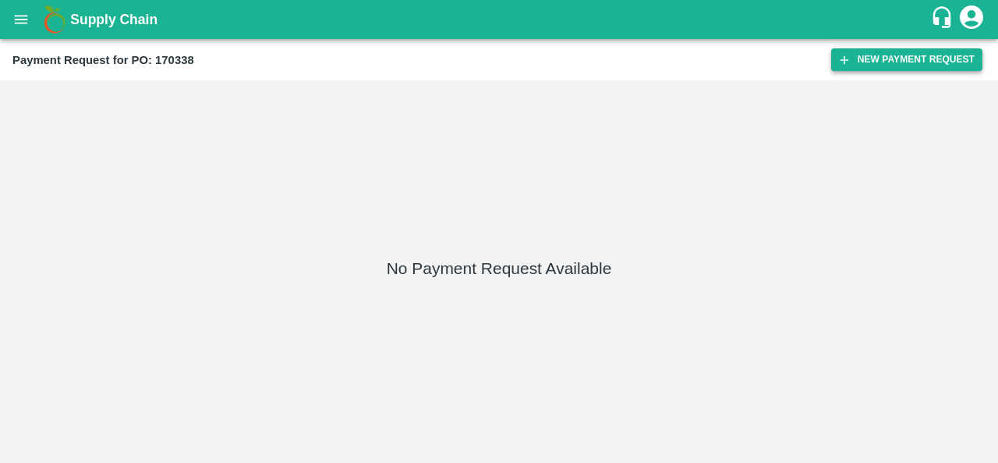
click at [875, 55] on button "New Payment Request" at bounding box center [907, 59] width 151 height 23
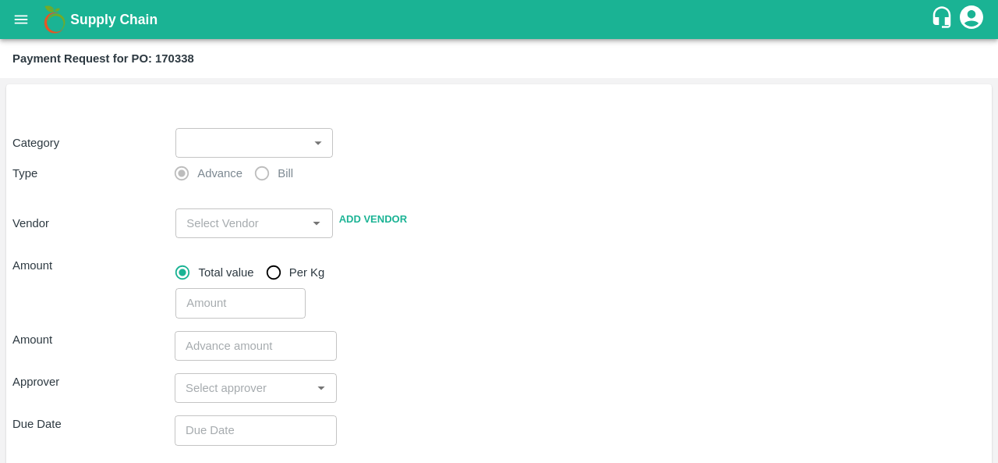
click at [211, 137] on body "Supply Chain Payment Request for PO: 170338 Category ​ ​ Type Advance Bill Vend…" at bounding box center [499, 231] width 998 height 463
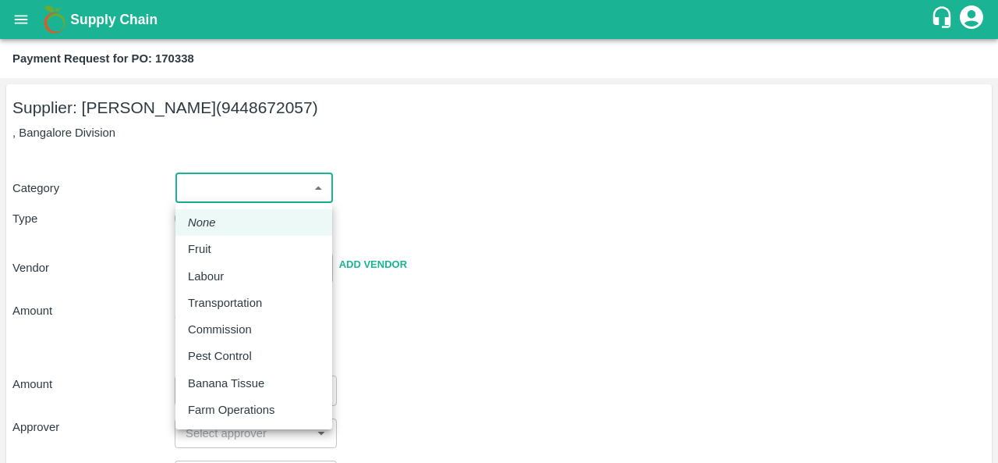
click at [257, 209] on li "None" at bounding box center [254, 222] width 157 height 27
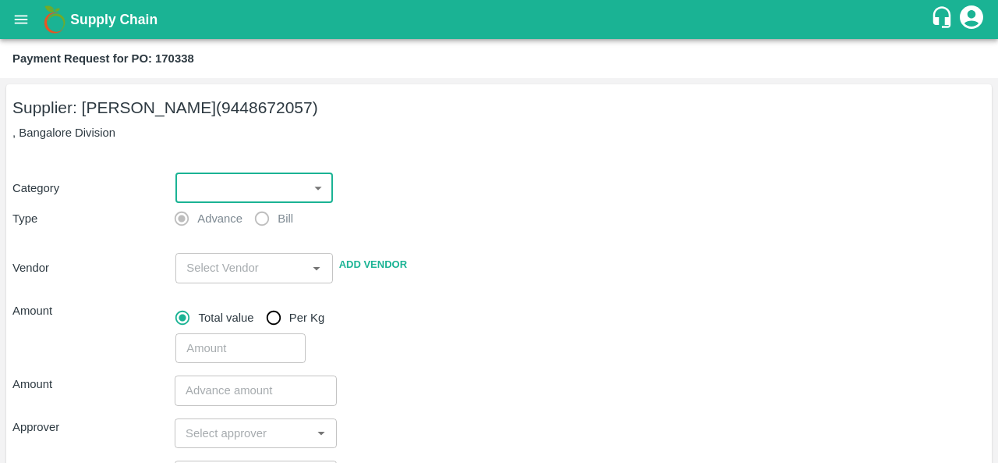
click at [248, 179] on body "Supply Chain Payment Request for PO: 170338 Supplier: PRAVEEN KUMAR S (94486720…" at bounding box center [499, 231] width 998 height 463
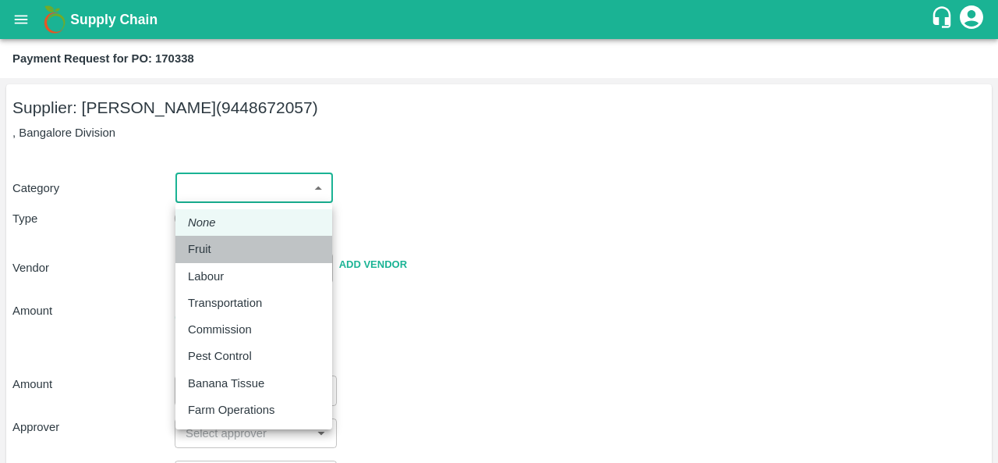
click at [239, 248] on div "Fruit" at bounding box center [254, 248] width 132 height 17
type input "1"
type input "PRAVEEN KUMAR S - 9448672057(Supplier)"
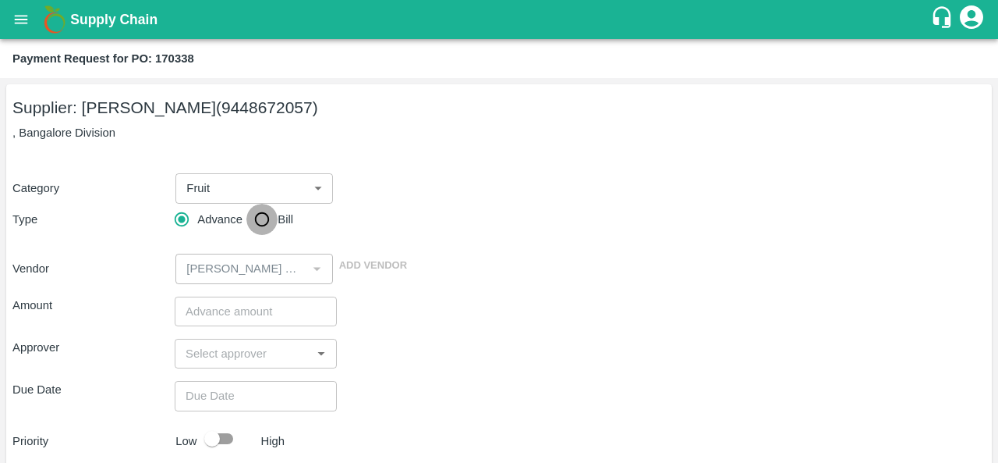
click at [257, 227] on input "Bill" at bounding box center [261, 219] width 31 height 31
radio input "true"
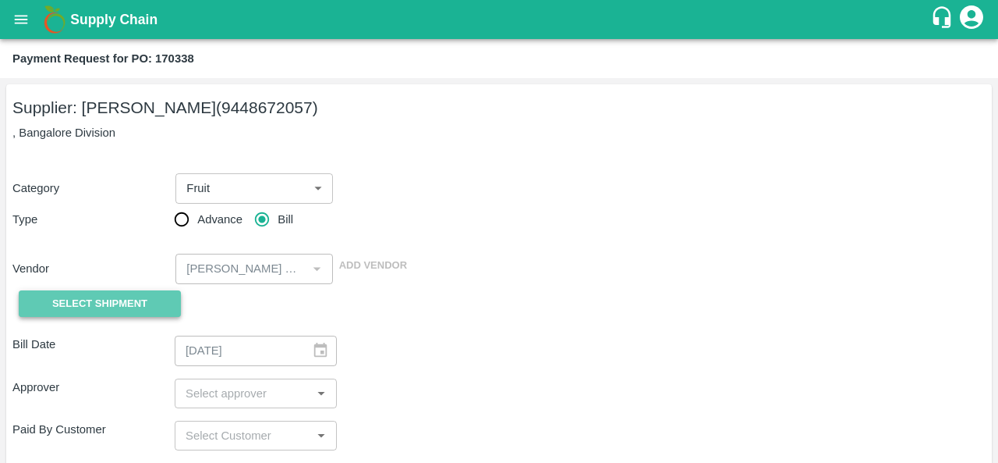
click at [147, 300] on span "Select Shipment" at bounding box center [99, 304] width 95 height 18
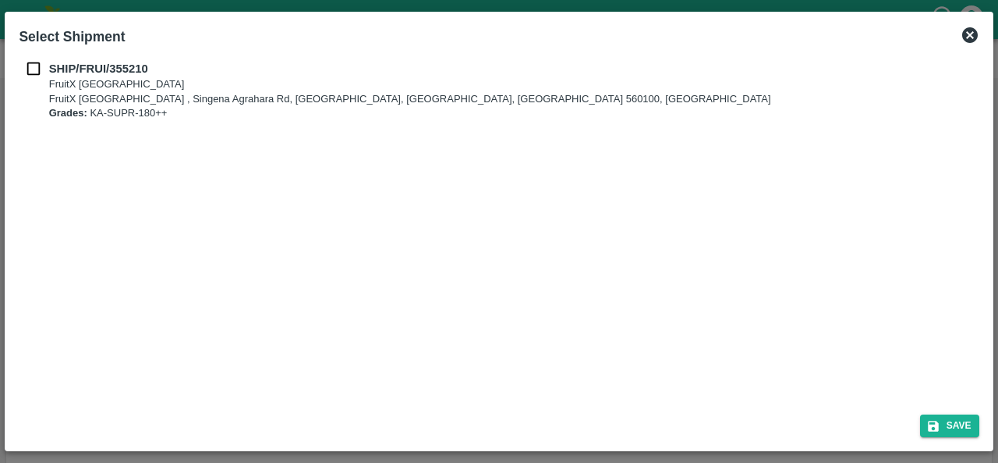
click at [34, 66] on input "checkbox" at bounding box center [34, 68] width 30 height 17
checkbox input "true"
click at [934, 428] on icon "submit" at bounding box center [934, 426] width 14 height 14
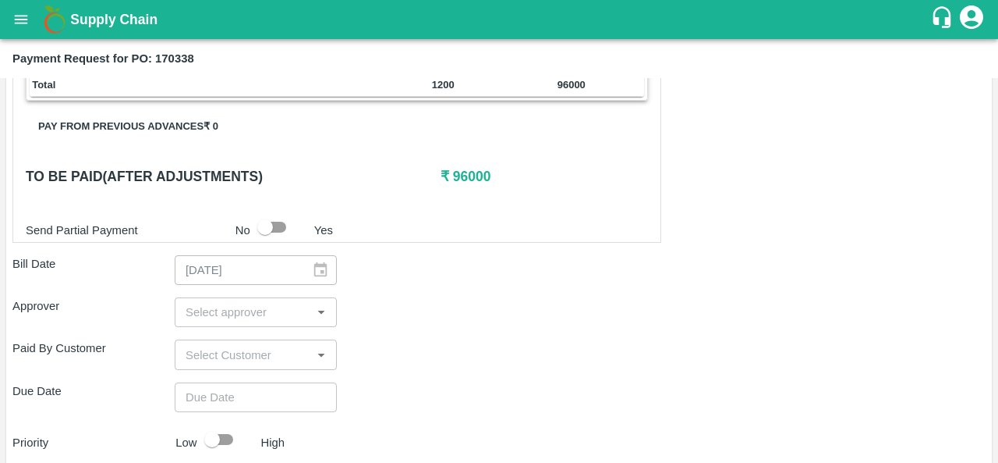
scroll to position [317, 0]
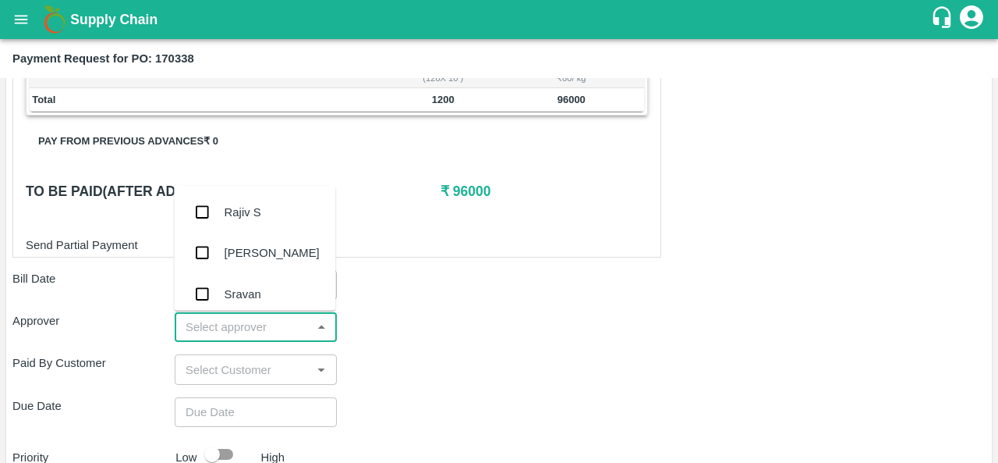
click at [239, 325] on input "input" at bounding box center [242, 327] width 127 height 20
type input "ara"
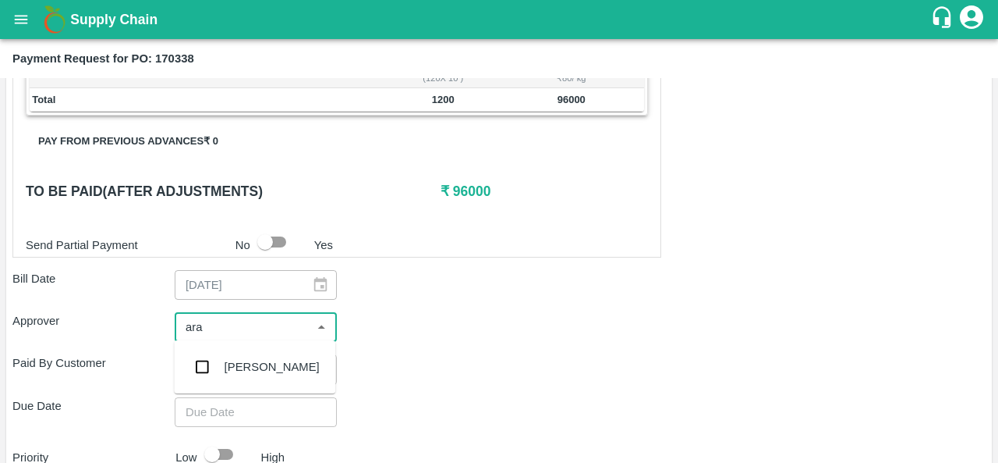
click at [243, 362] on div "[PERSON_NAME]" at bounding box center [272, 366] width 95 height 17
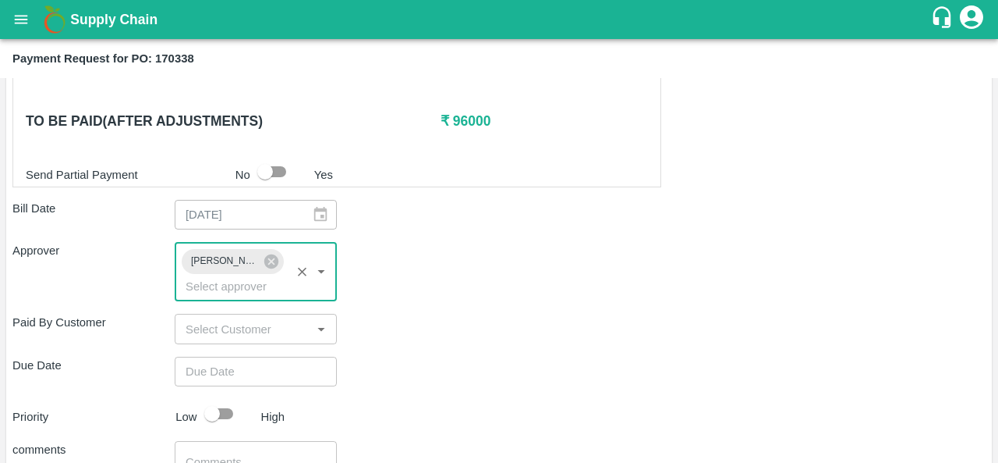
scroll to position [388, 0]
type input "DD/MM/YYYY hh:mm aa"
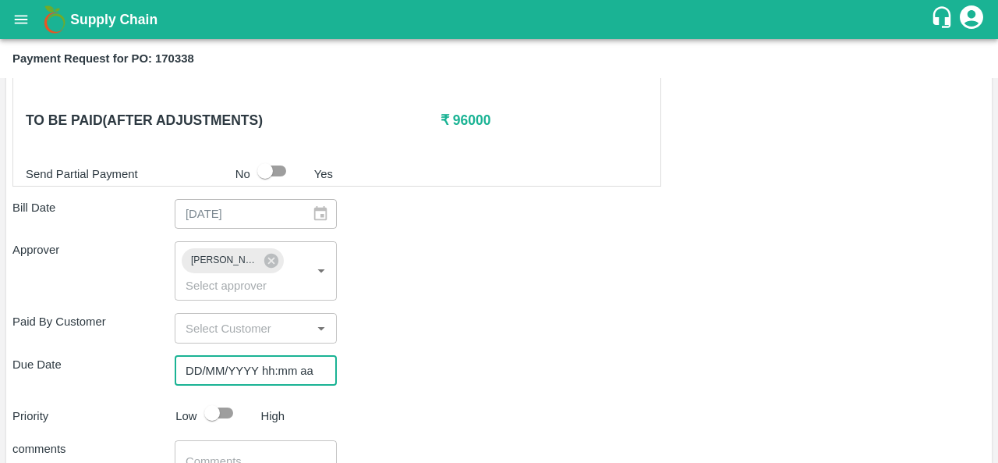
click at [189, 372] on input "DD/MM/YYYY hh:mm aa" at bounding box center [250, 371] width 151 height 30
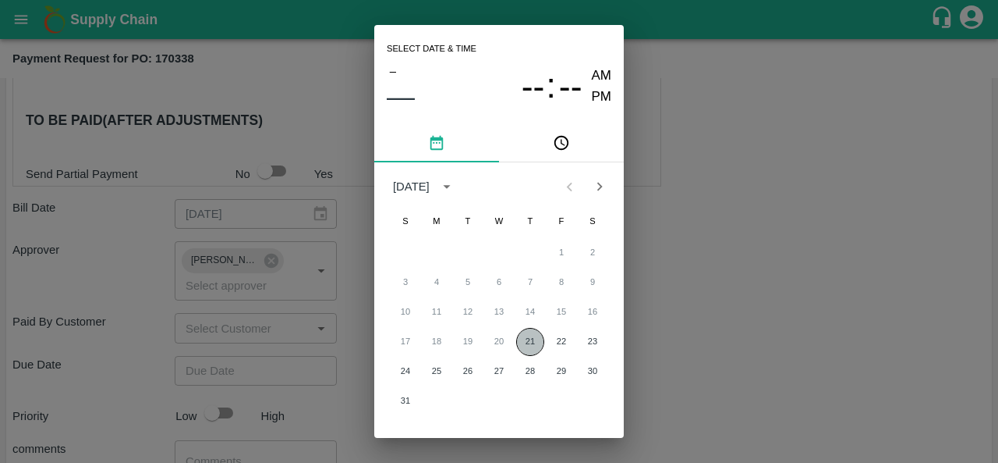
click at [533, 333] on button "21" at bounding box center [530, 342] width 28 height 28
type input "[DATE] 12:00 AM"
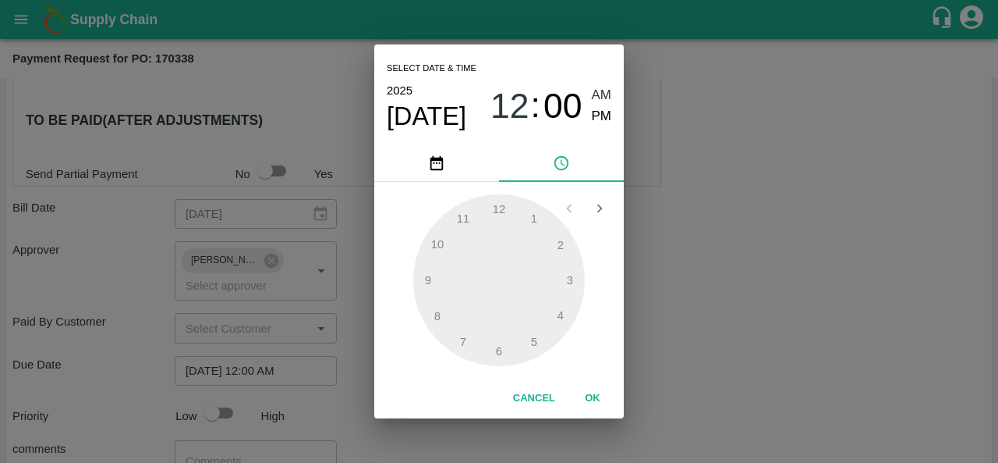
click at [713, 328] on div "Select date & time [DATE] 12 : 00 AM PM 1 2 3 4 5 6 7 8 9 10 11 12 Cancel OK" at bounding box center [499, 231] width 998 height 463
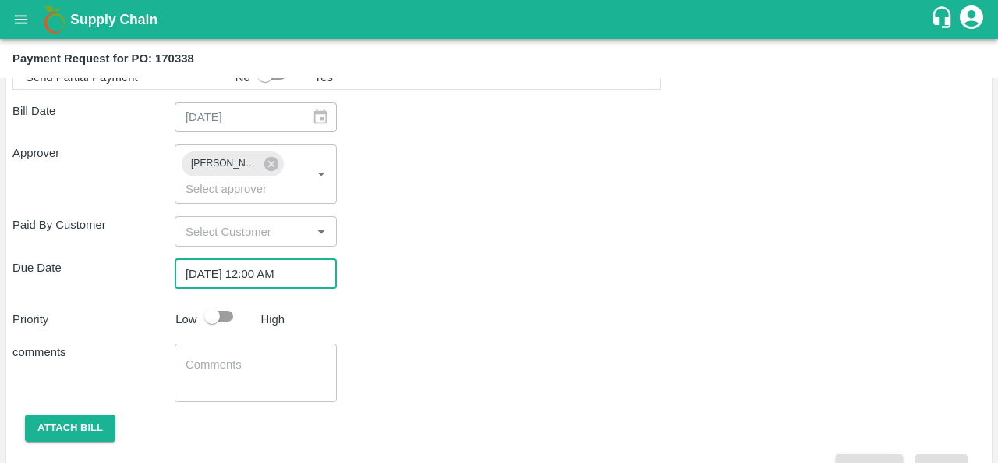
scroll to position [486, 0]
click at [217, 310] on input "checkbox" at bounding box center [212, 315] width 89 height 30
checkbox input "true"
click at [76, 438] on button "Attach bill" at bounding box center [70, 426] width 90 height 27
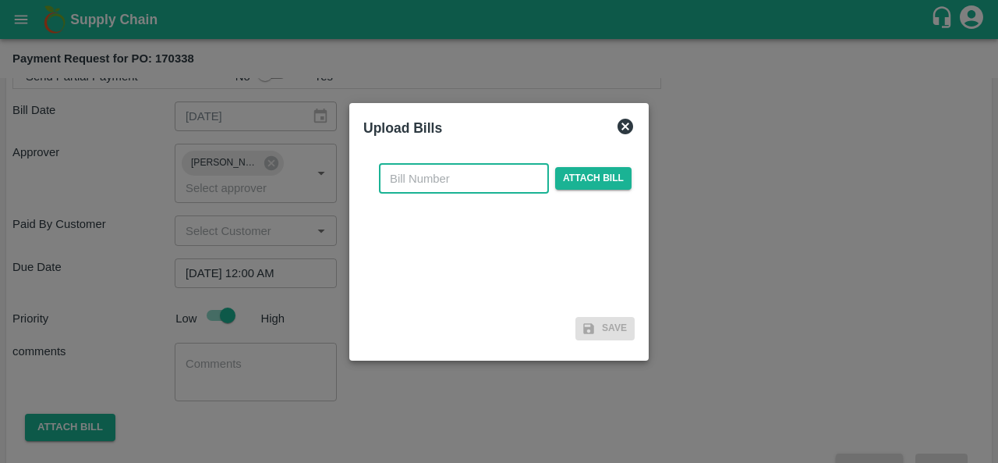
click at [412, 176] on input "text" at bounding box center [464, 179] width 170 height 30
type input "170338"
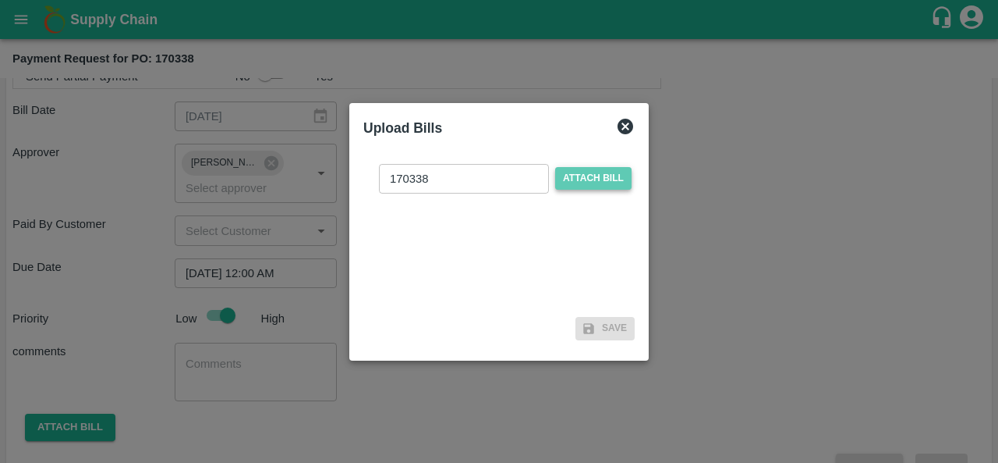
click at [611, 177] on span "Attach bill" at bounding box center [593, 178] width 76 height 23
click at [0, 0] on input "Attach bill" at bounding box center [0, 0] width 0 height 0
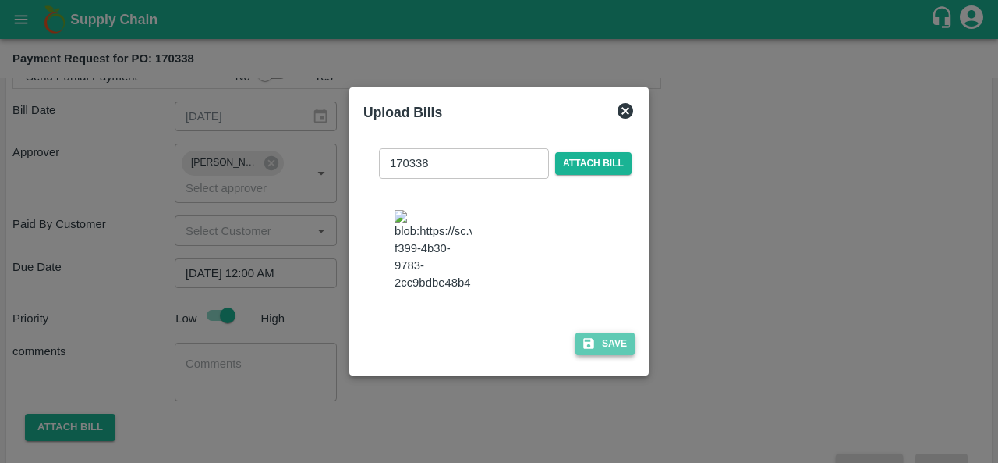
click at [594, 355] on button "Save" at bounding box center [605, 343] width 59 height 23
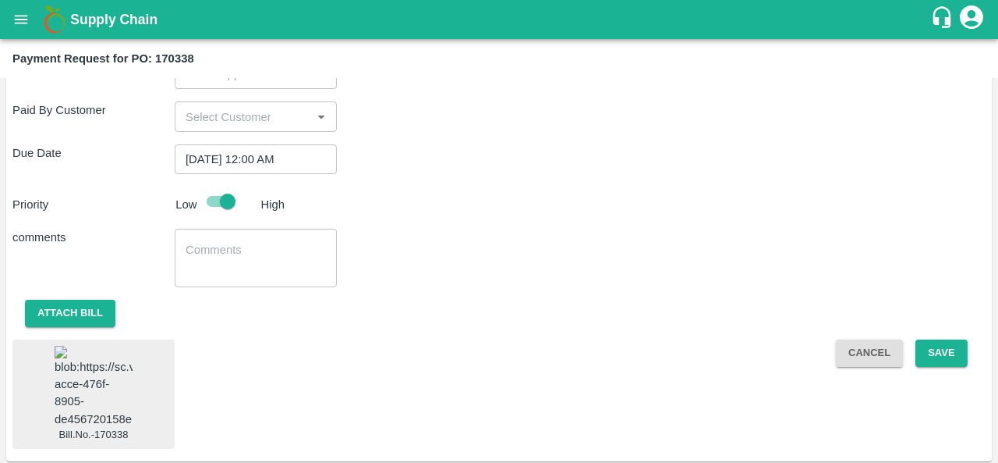
scroll to position [624, 0]
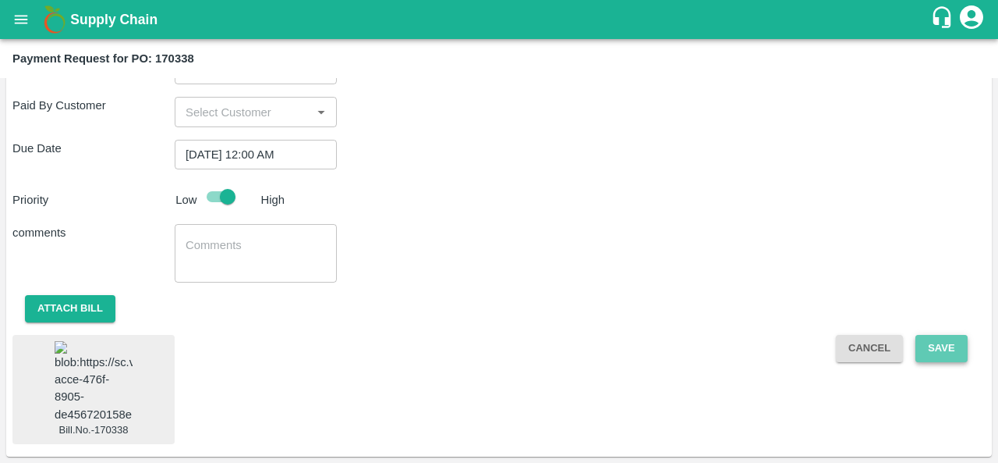
click at [934, 335] on button "Save" at bounding box center [941, 348] width 51 height 27
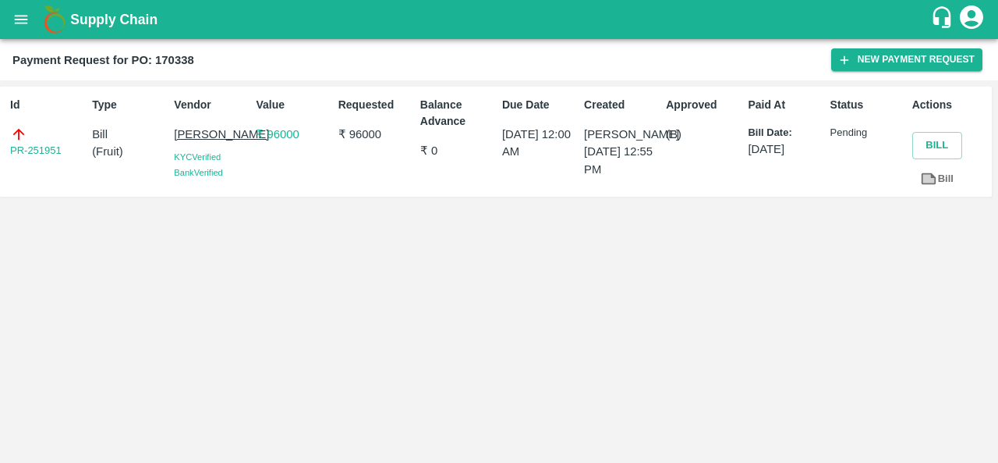
click at [385, 342] on div "Id PR-251951 Type Bill ( Fruit ) Vendor PRAVEEN KUMAR S KYC Verified Bank Verif…" at bounding box center [499, 271] width 998 height 382
click at [23, 28] on button "open drawer" at bounding box center [21, 20] width 36 height 36
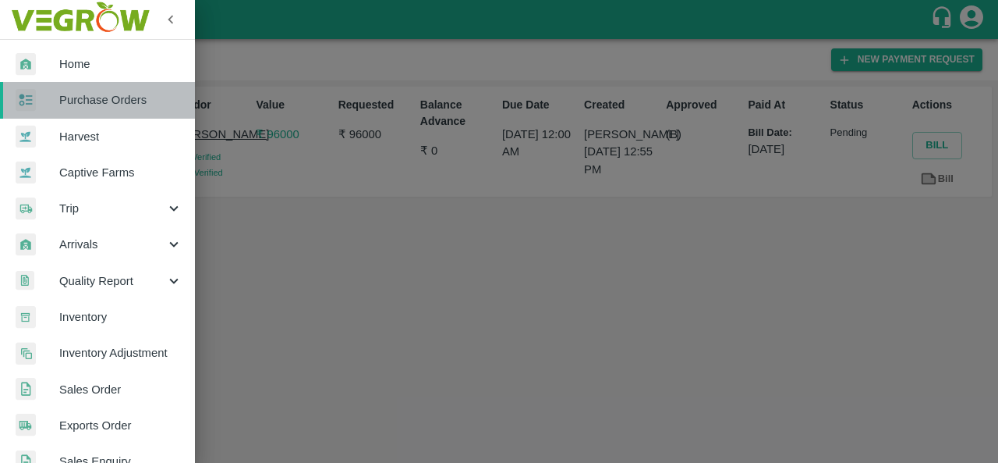
click at [127, 100] on span "Purchase Orders" at bounding box center [120, 99] width 123 height 17
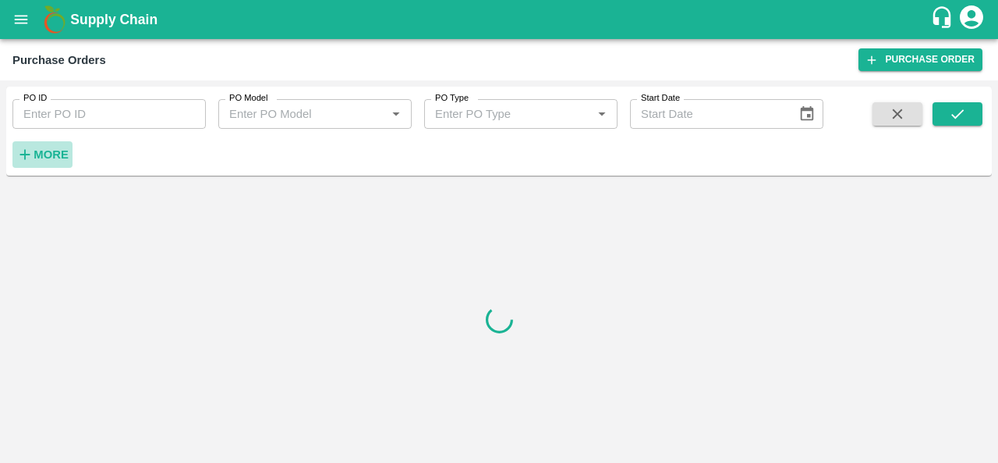
click at [44, 146] on h6 "More" at bounding box center [51, 154] width 35 height 20
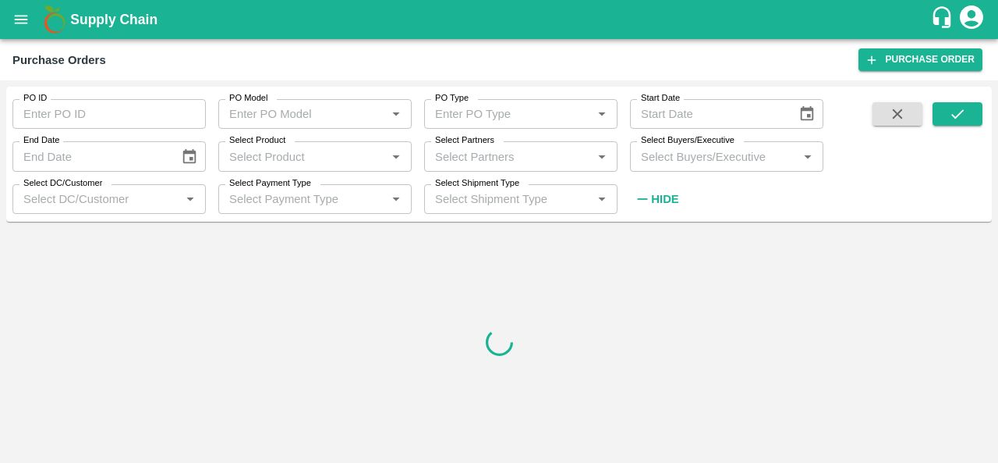
click at [680, 154] on input "Select Buyers/Executive" at bounding box center [714, 156] width 158 height 20
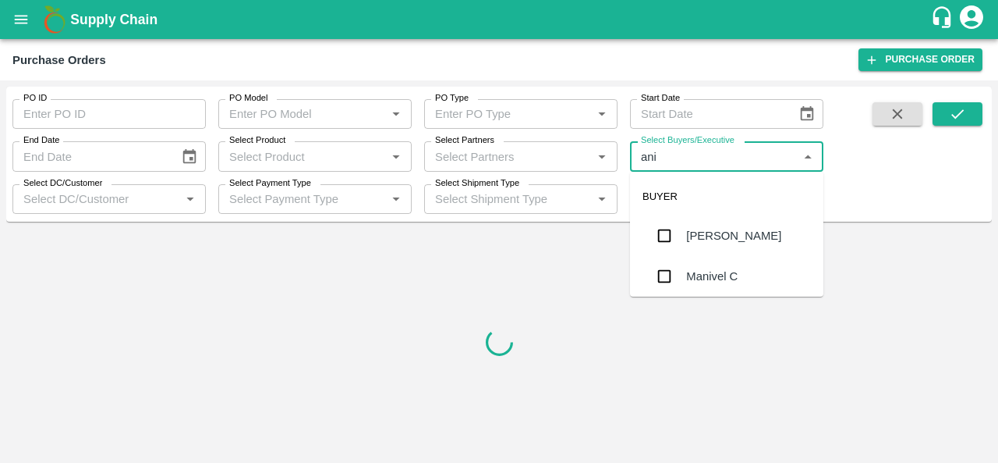
type input "anil"
click at [696, 238] on div "[PERSON_NAME]" at bounding box center [733, 235] width 95 height 17
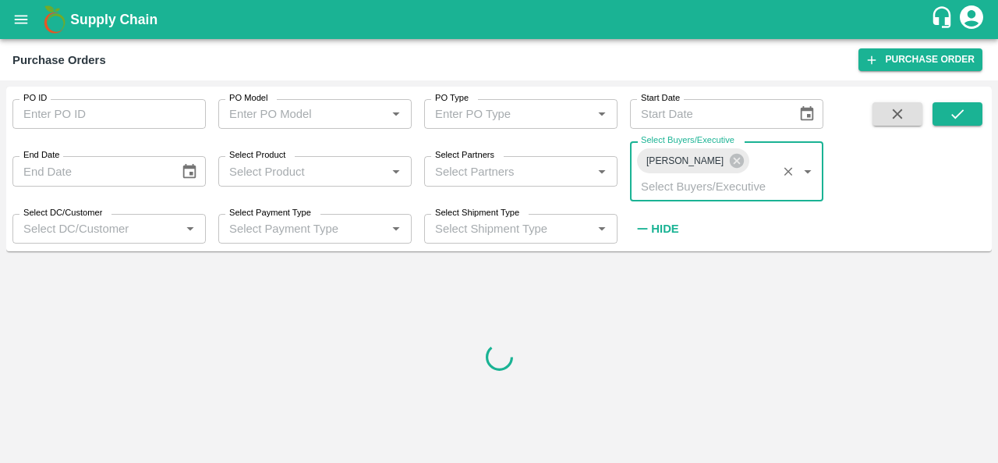
click at [961, 119] on icon "submit" at bounding box center [957, 113] width 17 height 17
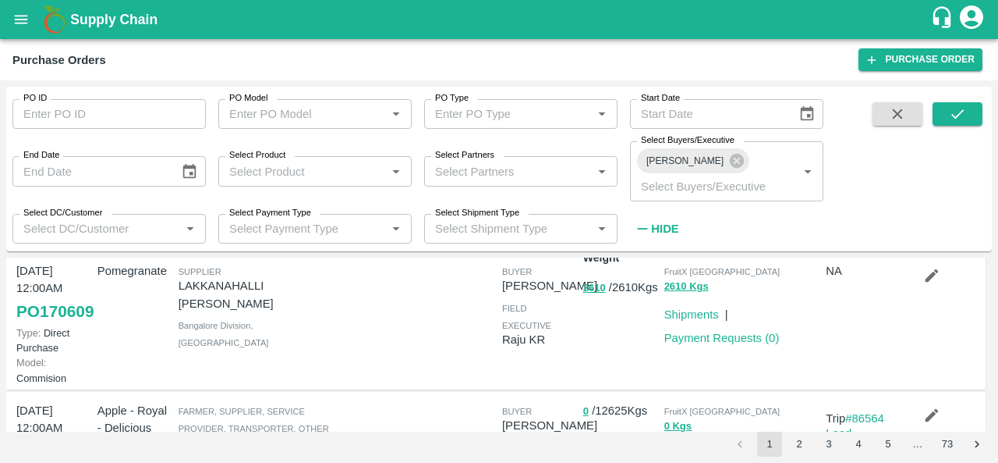
scroll to position [36, 0]
click at [48, 314] on link "PO 170609" at bounding box center [54, 310] width 77 height 28
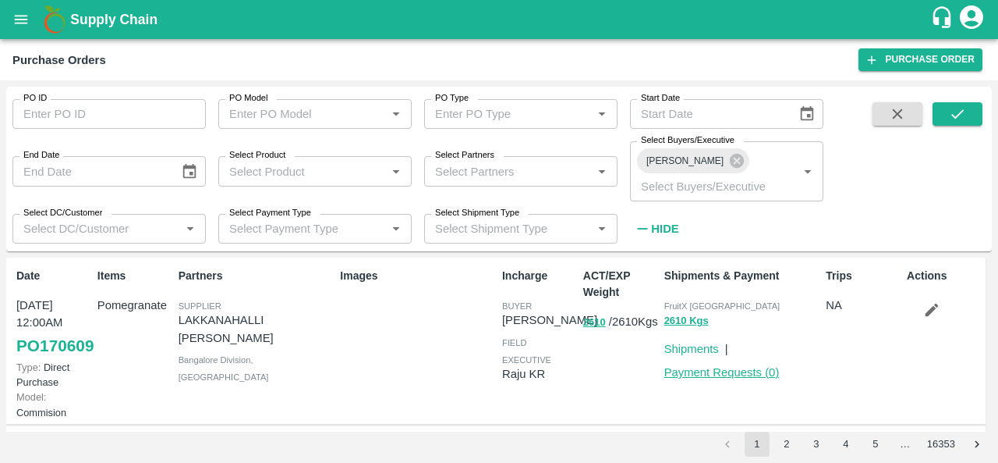
click at [707, 366] on link "Payment Requests ( 0 )" at bounding box center [722, 372] width 115 height 12
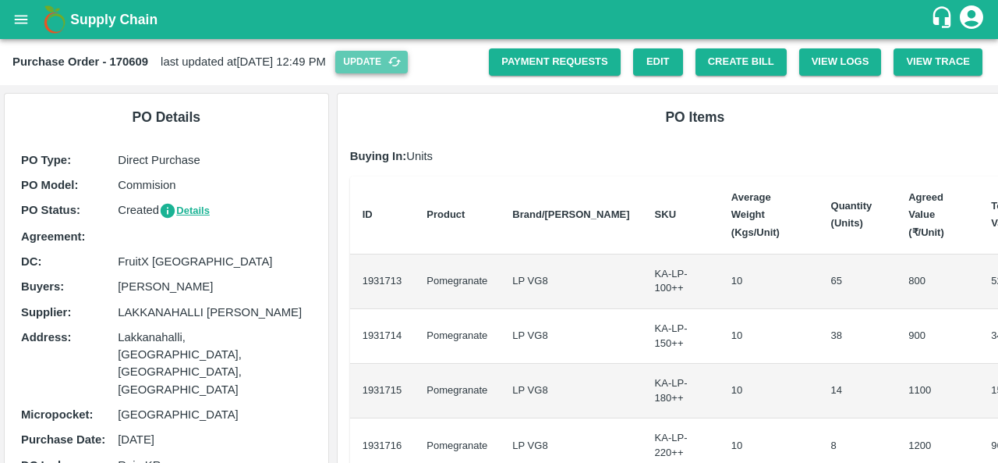
click at [406, 62] on button "Update" at bounding box center [371, 62] width 73 height 23
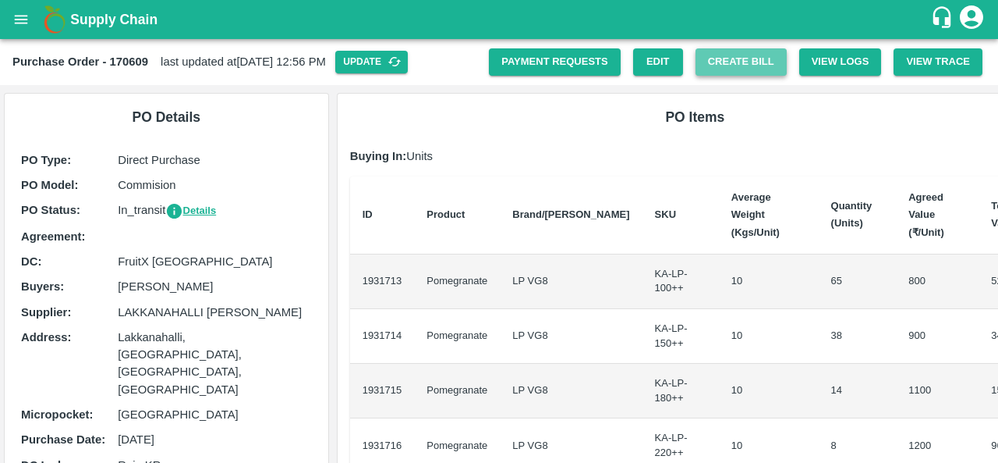
click at [729, 62] on button "Create Bill" at bounding box center [741, 61] width 91 height 27
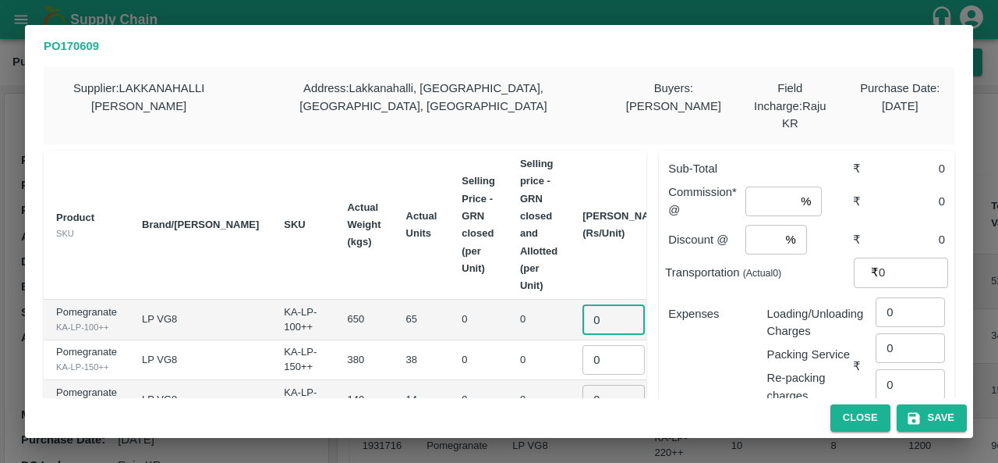
click at [583, 304] on input "0" at bounding box center [614, 319] width 62 height 30
type input "800"
click at [583, 345] on input "0" at bounding box center [614, 360] width 62 height 30
type input "900"
click at [583, 385] on input "0" at bounding box center [614, 400] width 62 height 30
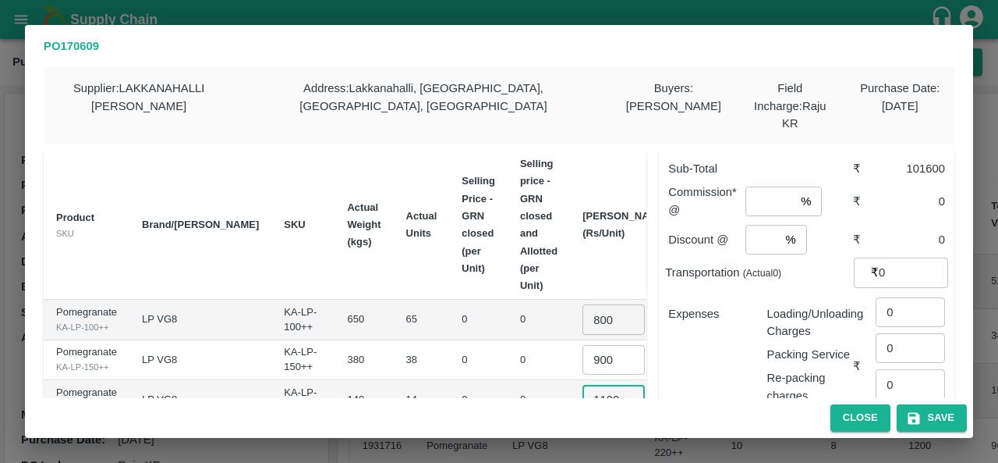
scroll to position [0, 3]
type input "1100"
click at [570, 380] on td "1100 ​" at bounding box center [625, 400] width 110 height 40
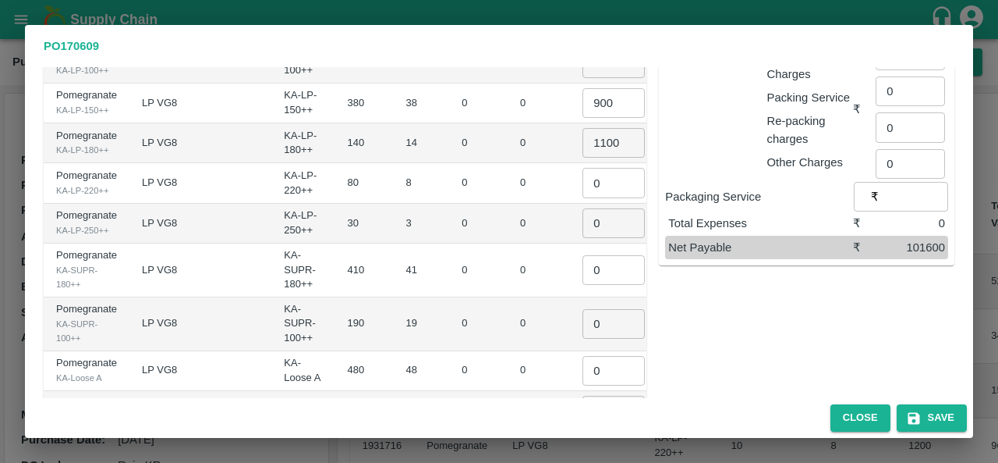
scroll to position [268, 0]
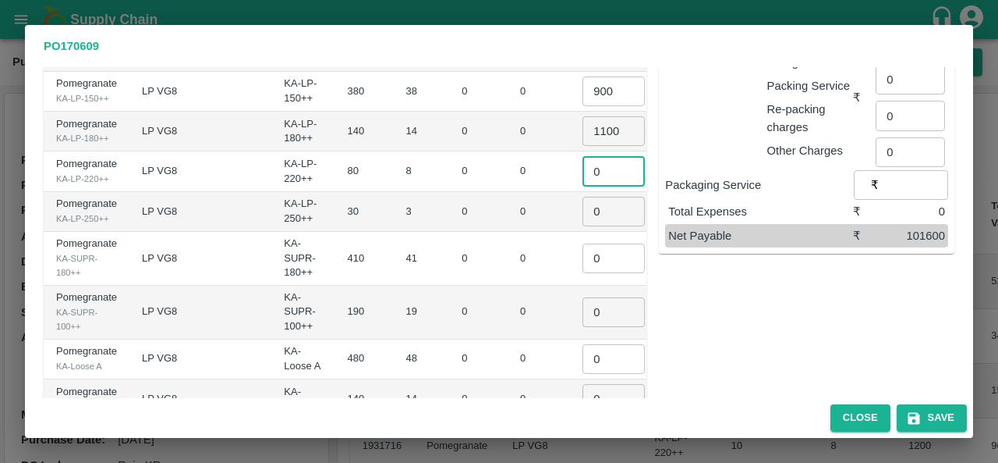
click at [583, 158] on input "0" at bounding box center [614, 171] width 62 height 30
type input "1200"
click at [583, 197] on input "0" at bounding box center [614, 212] width 62 height 30
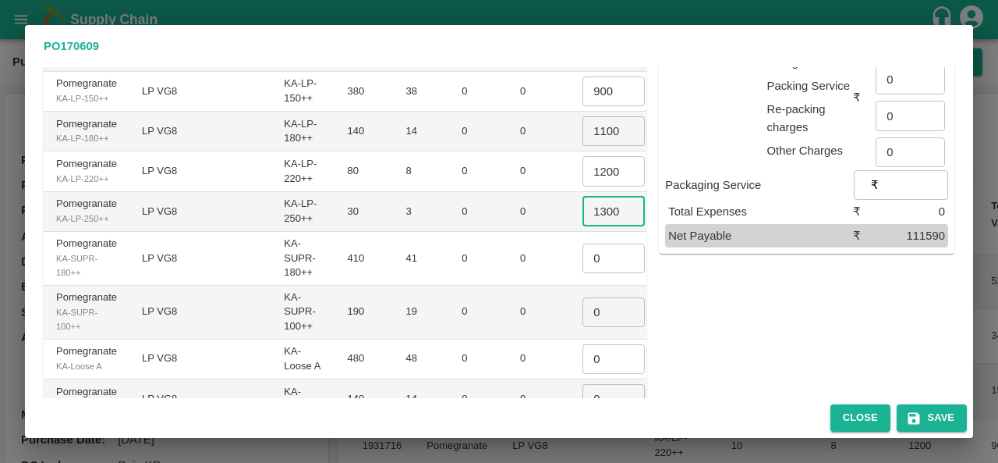
scroll to position [0, 5]
type input "1300"
click at [583, 243] on input "0" at bounding box center [614, 258] width 62 height 30
type input "700"
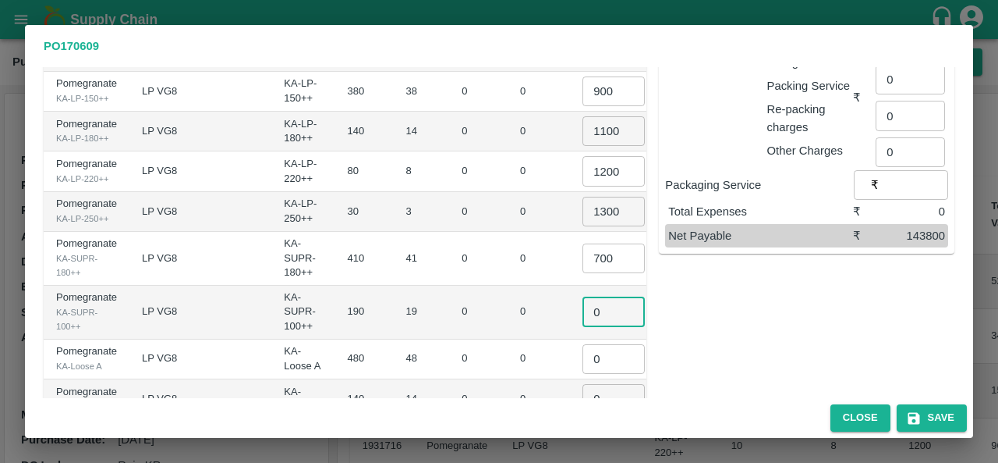
click at [583, 297] on input "0" at bounding box center [614, 312] width 62 height 30
type input "350"
click at [583, 344] on input "0" at bounding box center [614, 359] width 62 height 30
type input "475"
click at [583, 384] on input "0" at bounding box center [614, 399] width 62 height 30
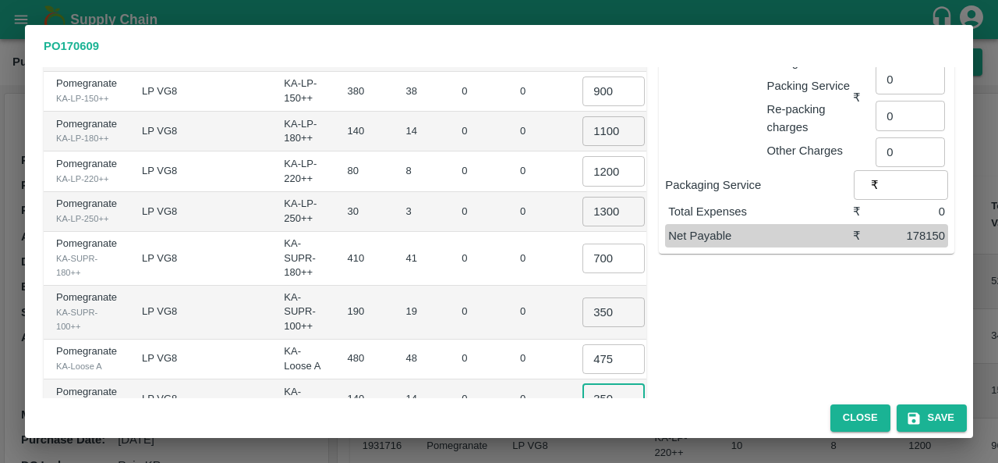
type input "350"
click at [508, 379] on td "0" at bounding box center [539, 399] width 62 height 40
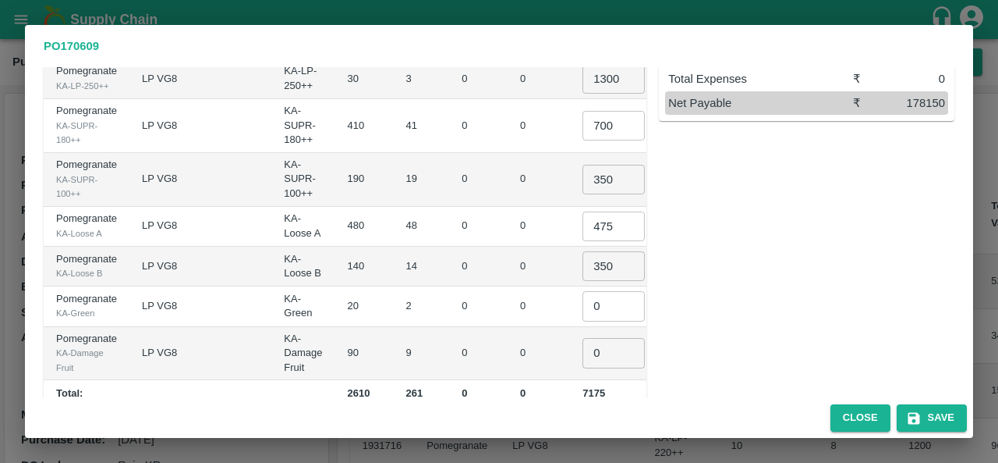
scroll to position [411, 0]
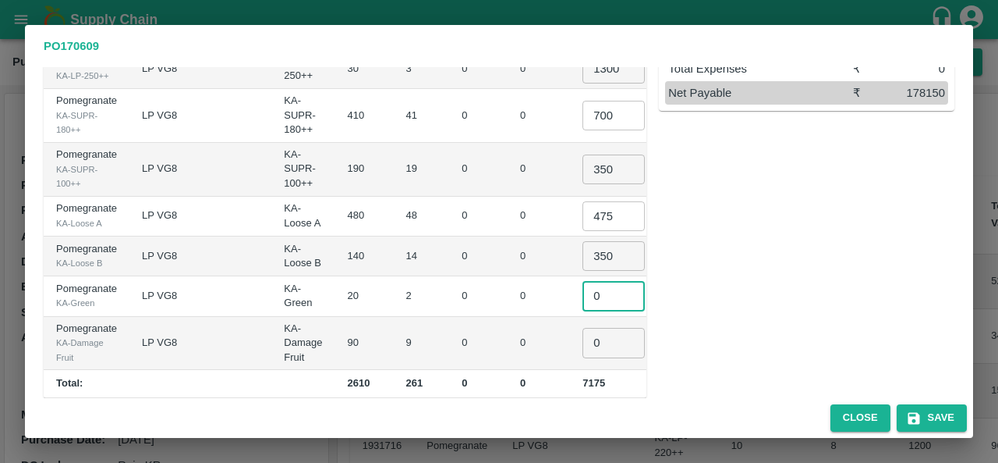
click at [583, 281] on input "0" at bounding box center [614, 296] width 62 height 30
type input "250"
click at [583, 328] on input "0" at bounding box center [614, 343] width 62 height 30
type input "100"
click at [508, 330] on td "0" at bounding box center [539, 344] width 62 height 54
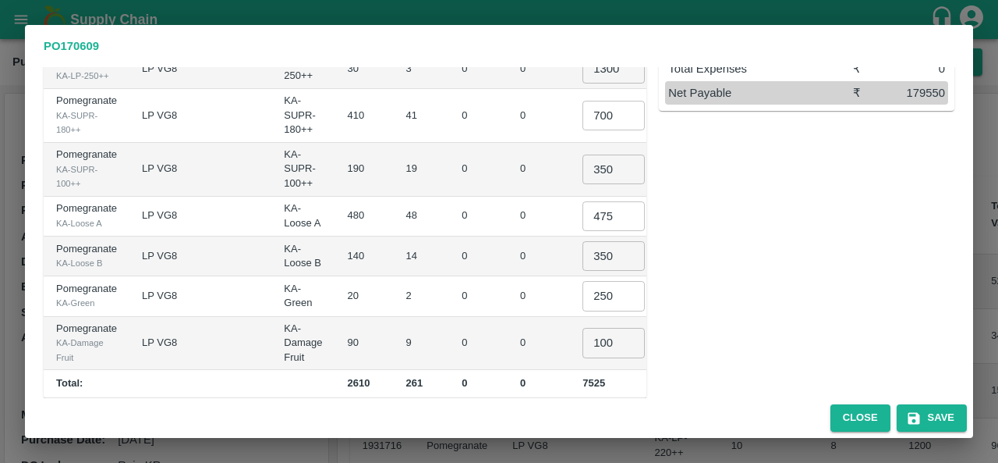
click at [716, 232] on div "Sub-Total ₹ 179550 Commission* @ % ​ ₹ 0 Discount @ % ​ ₹ 0 Transportation (Act…" at bounding box center [801, 62] width 308 height 670
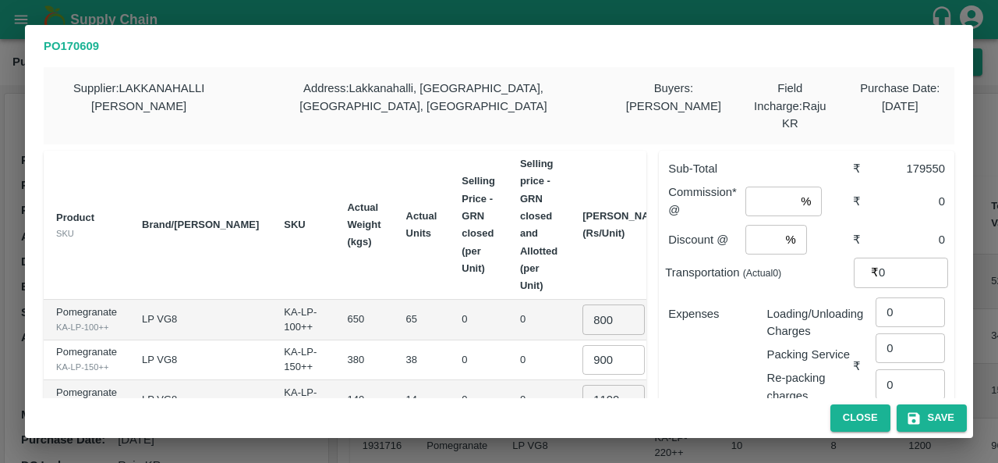
scroll to position [0, 0]
click at [757, 186] on input "number" at bounding box center [770, 201] width 49 height 30
type input "5"
click at [746, 225] on input "number" at bounding box center [763, 240] width 34 height 30
type input "0"
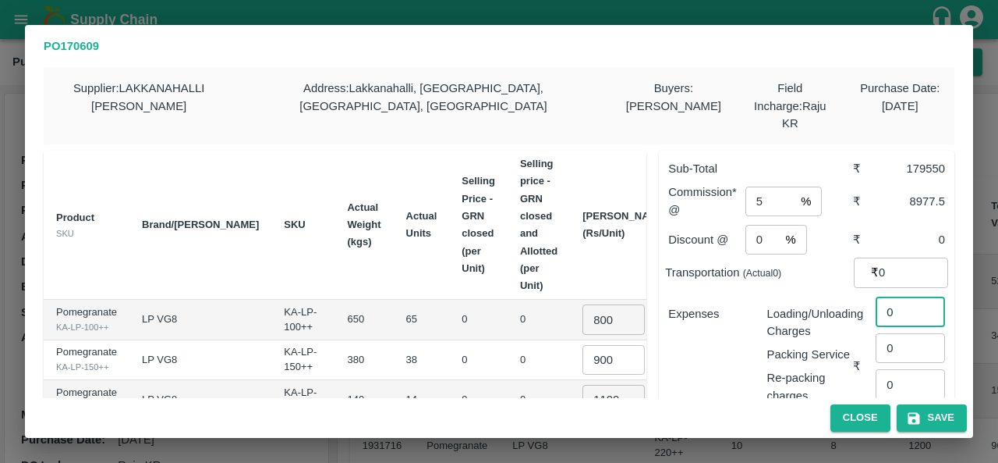
click at [903, 301] on input "0" at bounding box center [910, 312] width 69 height 30
click at [722, 371] on div "Expenses" at bounding box center [705, 361] width 98 height 136
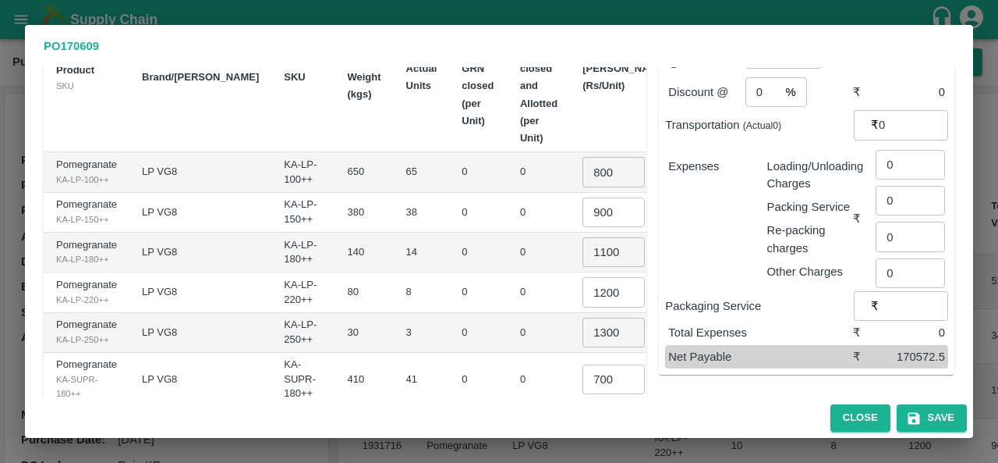
scroll to position [146, 0]
click at [901, 154] on input "0" at bounding box center [910, 166] width 69 height 30
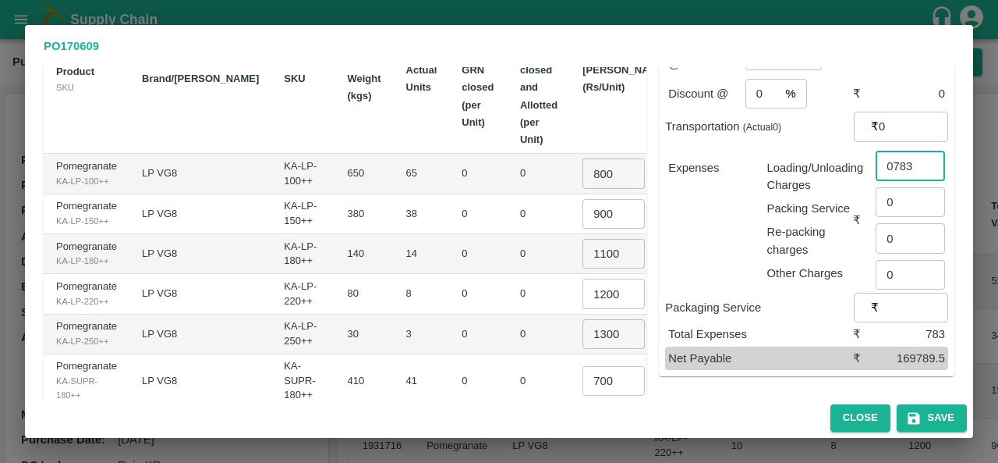
type input "0783"
click at [772, 405] on div "Close Save" at bounding box center [499, 418] width 949 height 40
click at [768, 390] on div "Sub-Total ₹ 179550 Commission* @ 5 % ​ ₹ 8977.5 Discount @ 0 % ​ ₹ 0 Transporta…" at bounding box center [801, 327] width 308 height 670
click at [940, 421] on button "Save" at bounding box center [932, 417] width 70 height 27
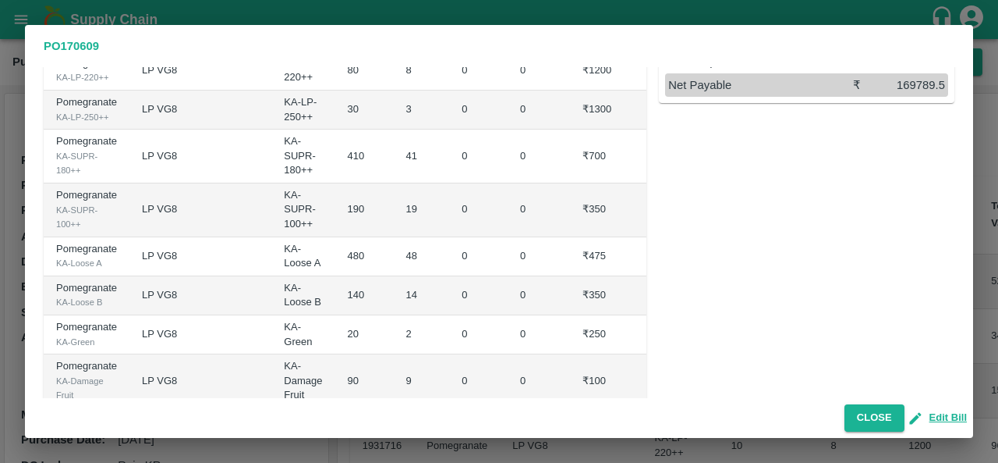
scroll to position [398, 0]
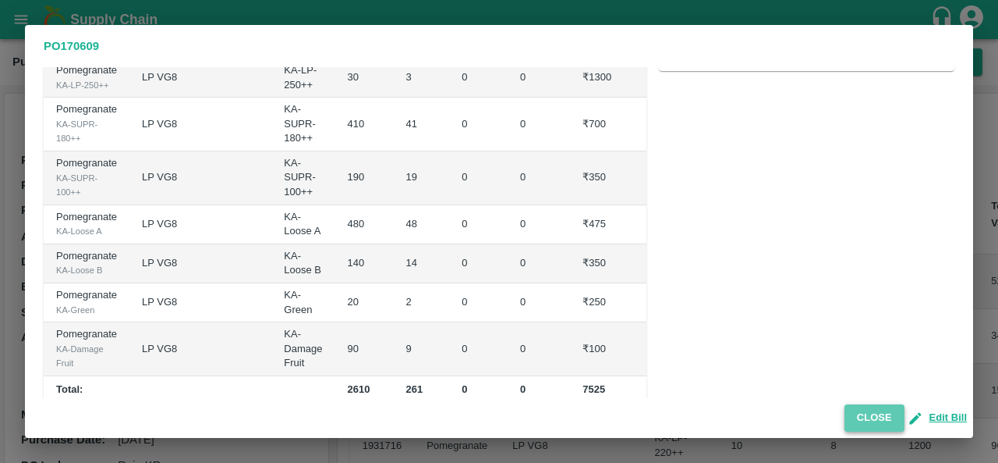
click at [869, 413] on button "Close" at bounding box center [875, 417] width 60 height 27
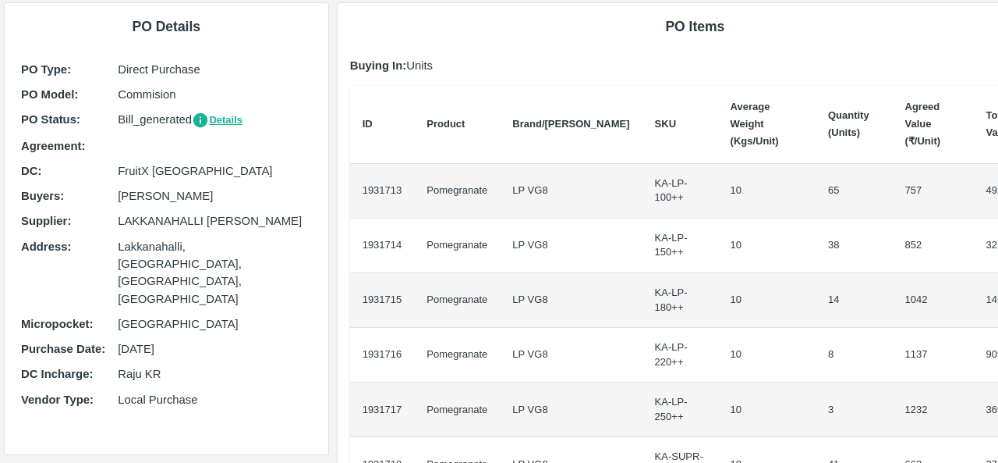
scroll to position [0, 0]
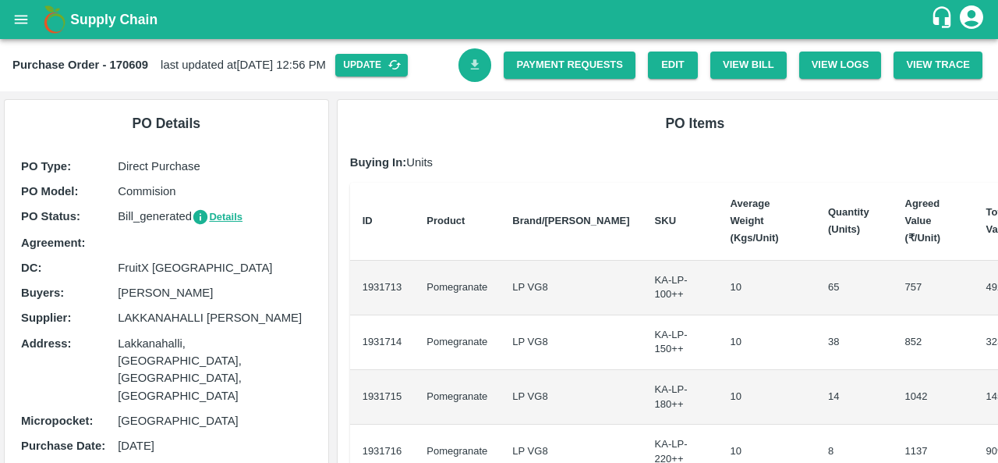
click at [474, 66] on icon "Download Bill" at bounding box center [475, 65] width 15 height 15
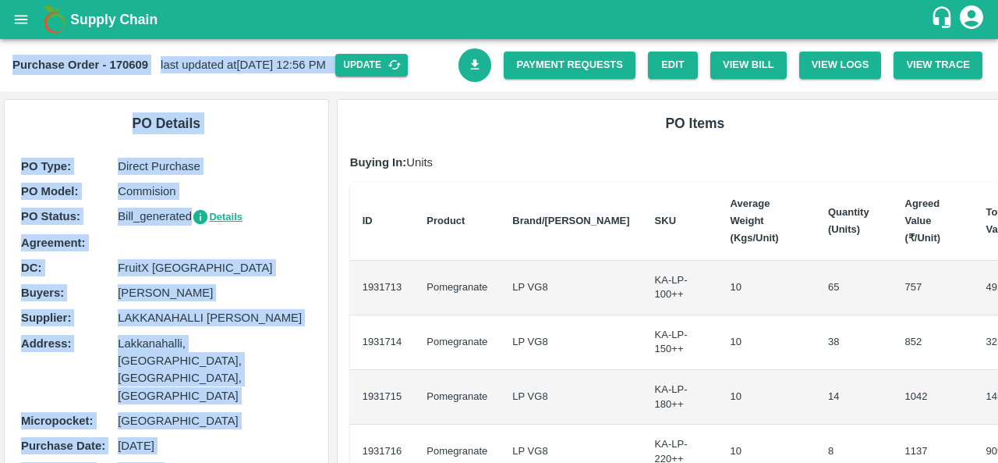
drag, startPoint x: 466, startPoint y: 124, endPoint x: 423, endPoint y: -65, distance: 193.6
click at [423, 0] on html "Supply Chain Purchase Order - 170609 last updated at 21 Aug 2025, 12:56 PM Upda…" at bounding box center [499, 231] width 998 height 463
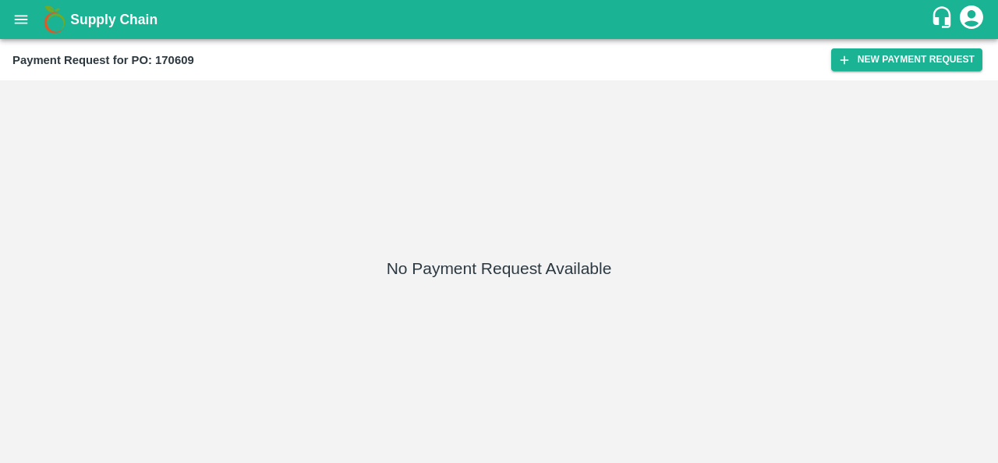
drag, startPoint x: 924, startPoint y: 63, endPoint x: 427, endPoint y: 92, distance: 496.9
click at [438, 91] on main "Payment Request for PO: 170609 New Payment Request No Payment Request Available" at bounding box center [499, 251] width 998 height 424
click at [921, 57] on button "New Payment Request" at bounding box center [907, 59] width 151 height 23
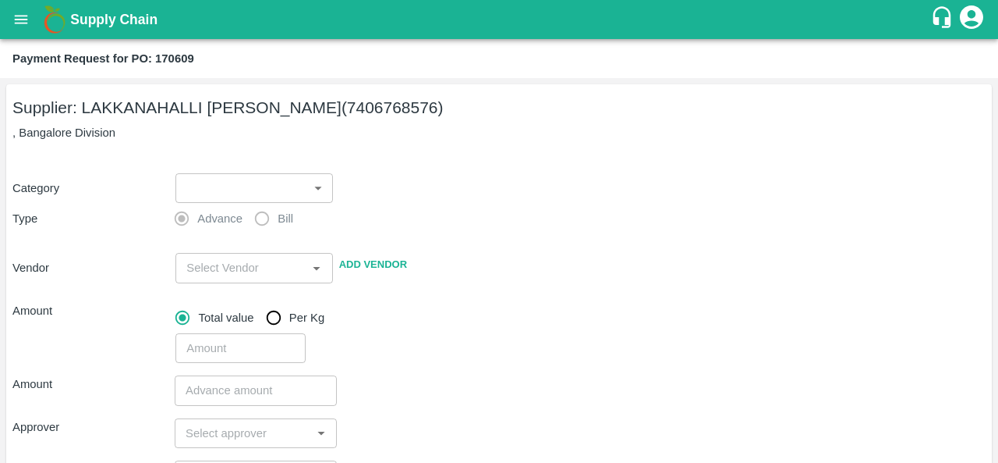
click at [268, 190] on body "Supply Chain Payment Request for PO: 170609 Supplier: LAKKANAHALLI [PERSON_NAME…" at bounding box center [499, 231] width 998 height 463
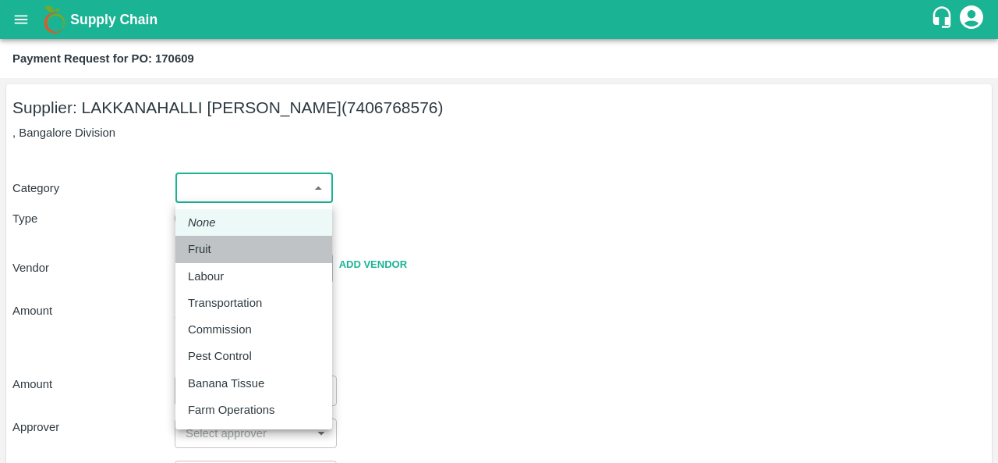
click at [217, 249] on div "Fruit" at bounding box center [203, 248] width 31 height 17
type input "1"
type input "LAKKANAHALLI [PERSON_NAME] - 7406768576(Supplier)"
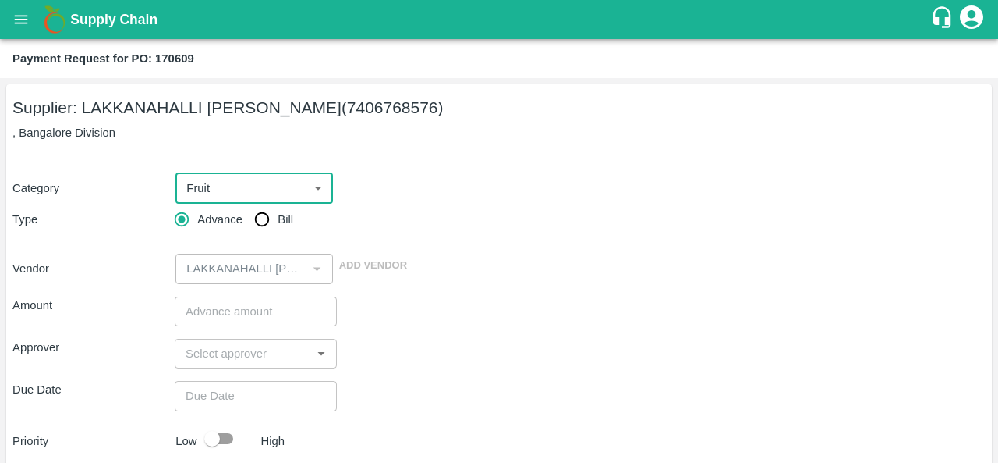
click at [264, 224] on input "Bill" at bounding box center [261, 219] width 31 height 31
radio input "true"
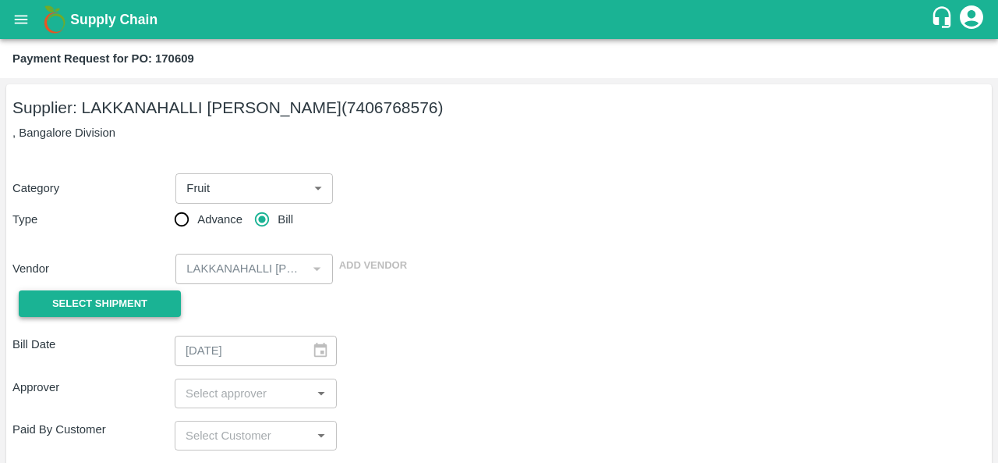
click at [111, 295] on span "Select Shipment" at bounding box center [99, 304] width 95 height 18
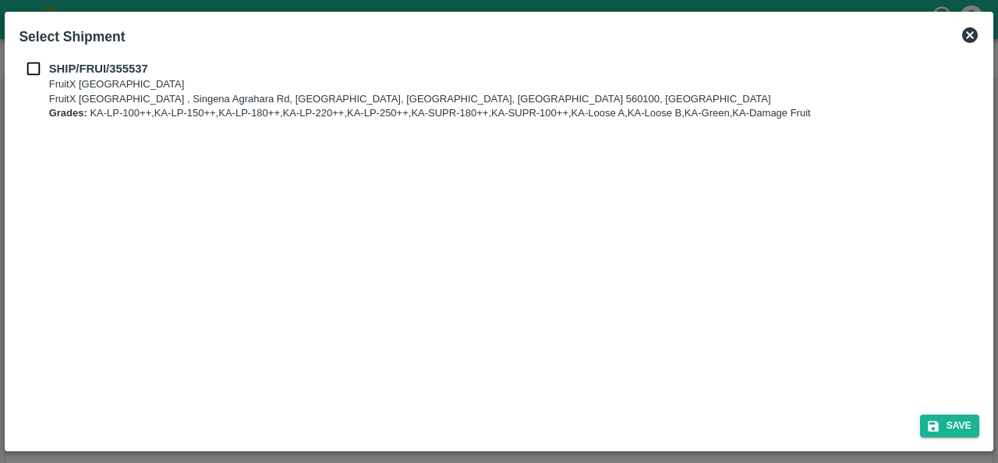
click at [33, 52] on h2 "Select Shipment" at bounding box center [71, 37] width 119 height 34
click at [34, 71] on input "checkbox" at bounding box center [34, 68] width 30 height 17
checkbox input "true"
click at [961, 431] on button "Save" at bounding box center [949, 425] width 59 height 23
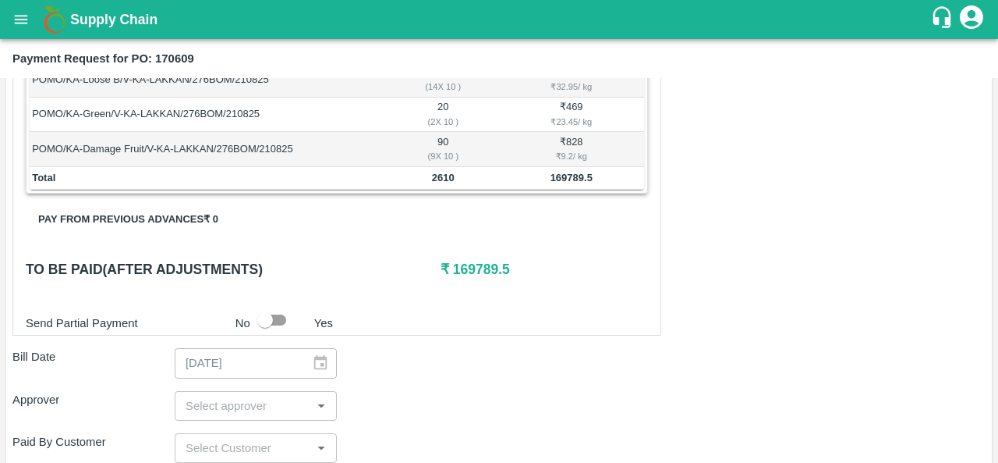
scroll to position [587, 0]
click at [220, 406] on input "input" at bounding box center [242, 405] width 127 height 20
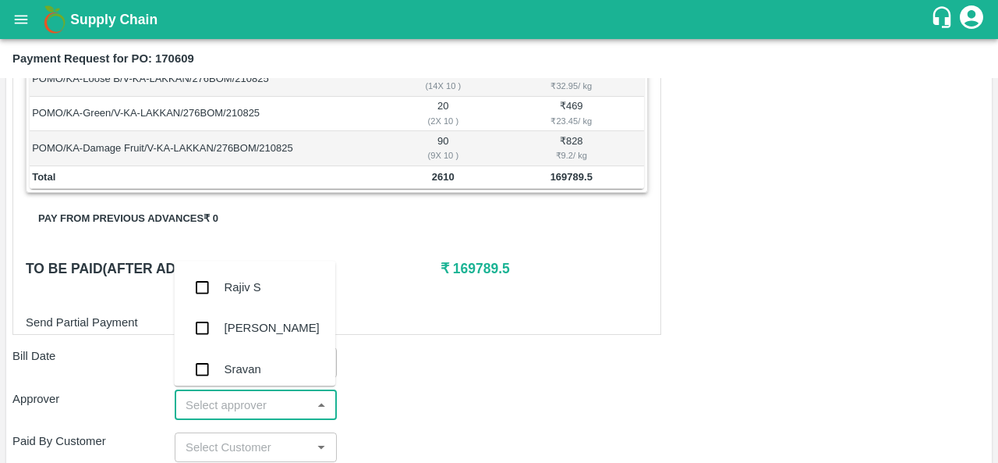
type input "r"
type input "ara"
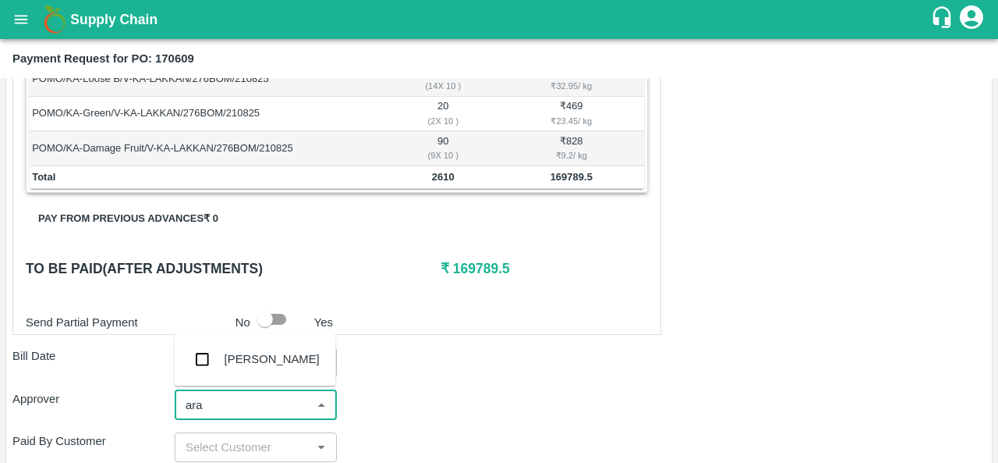
click at [250, 366] on div "[PERSON_NAME]" at bounding box center [272, 358] width 95 height 17
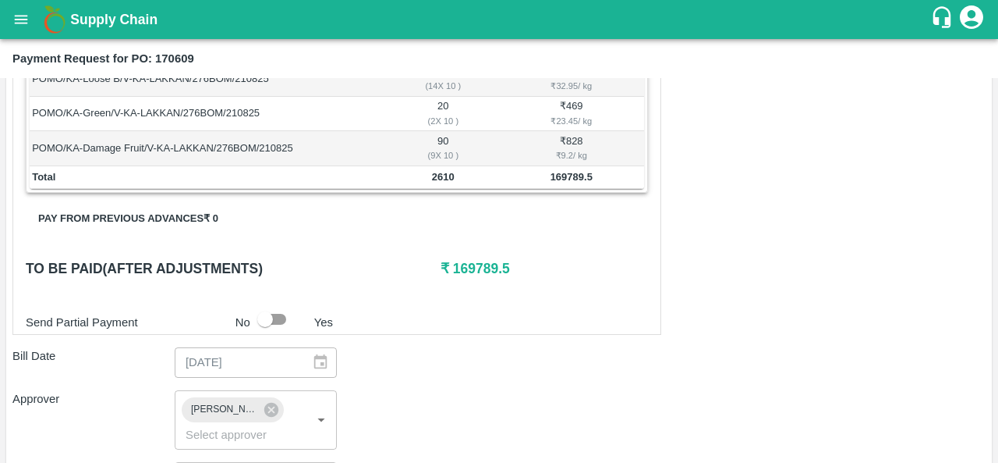
click at [532, 350] on div "Bill Date [DATE] ​" at bounding box center [498, 362] width 973 height 30
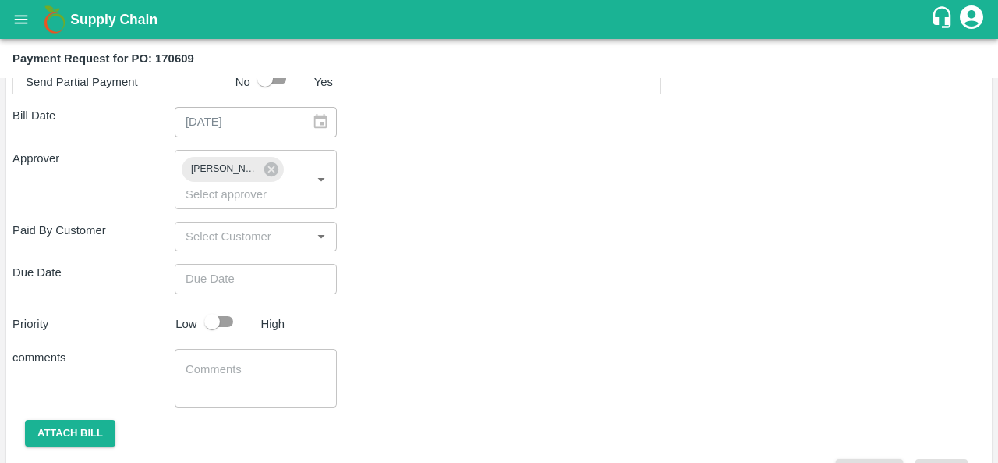
scroll to position [864, 0]
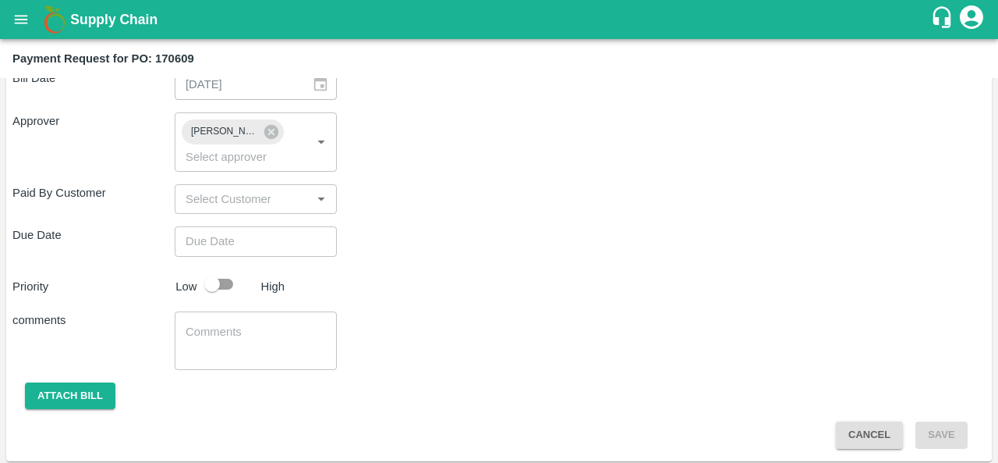
click at [238, 200] on input "input" at bounding box center [242, 199] width 127 height 20
click at [424, 275] on div "Priority Low High" at bounding box center [496, 284] width 980 height 30
type input "DD/MM/YYYY hh:mm aa"
click at [221, 241] on input "DD/MM/YYYY hh:mm aa" at bounding box center [250, 241] width 151 height 30
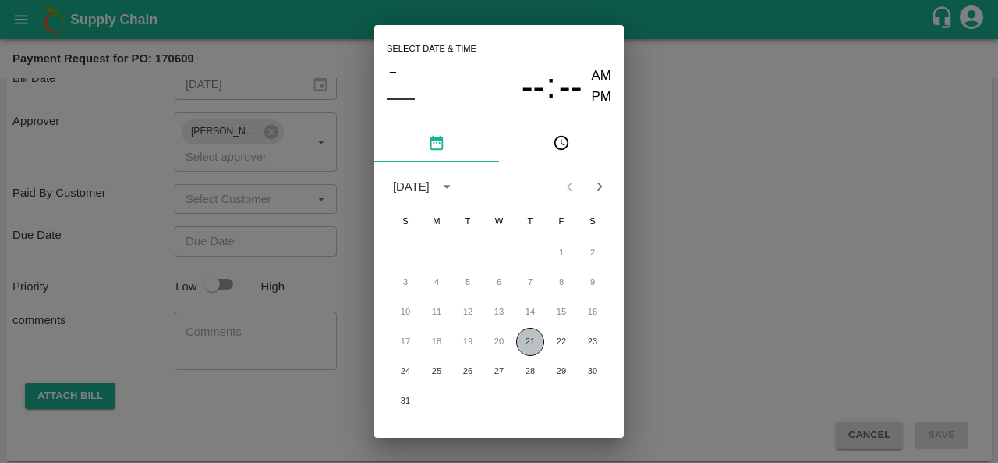
click at [527, 339] on button "21" at bounding box center [530, 342] width 28 height 28
type input "[DATE] 12:00 AM"
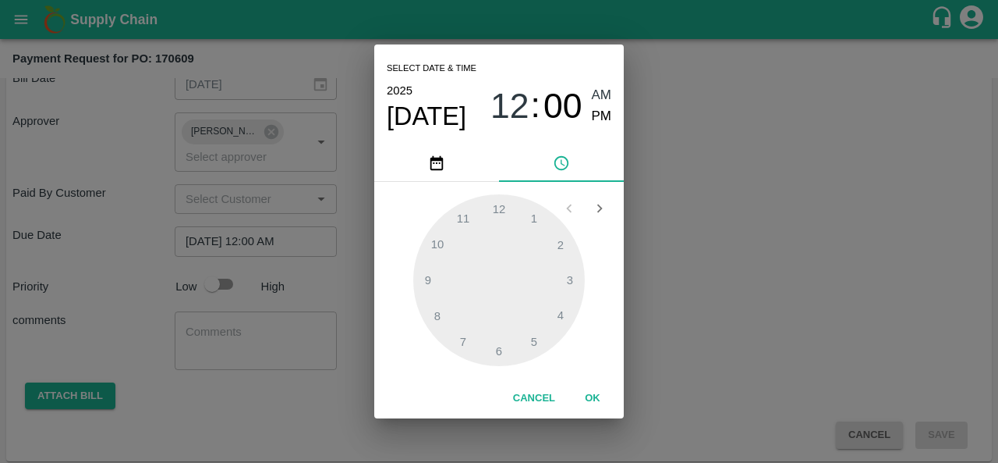
click at [721, 325] on div "Select date & time [DATE] 12 : 00 AM PM 1 2 3 4 5 6 7 8 9 10 11 12 Cancel OK" at bounding box center [499, 231] width 998 height 463
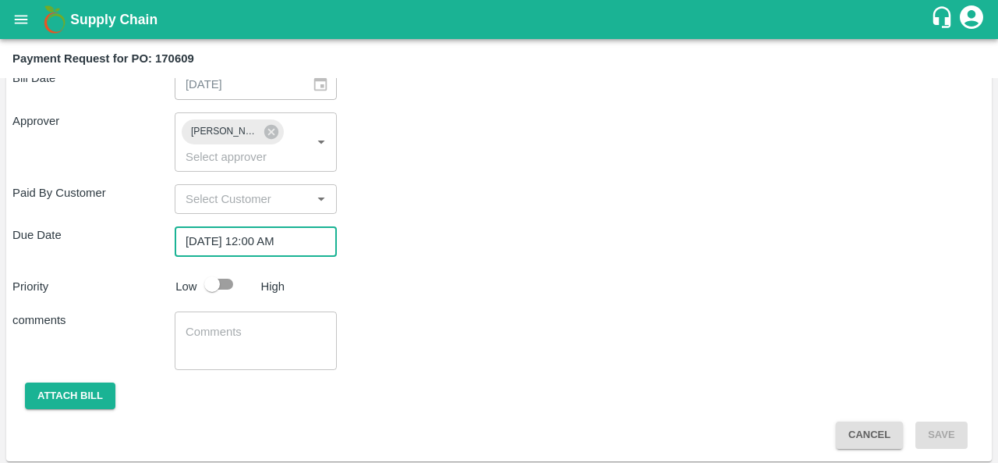
click at [229, 285] on input "checkbox" at bounding box center [212, 284] width 89 height 30
checkbox input "true"
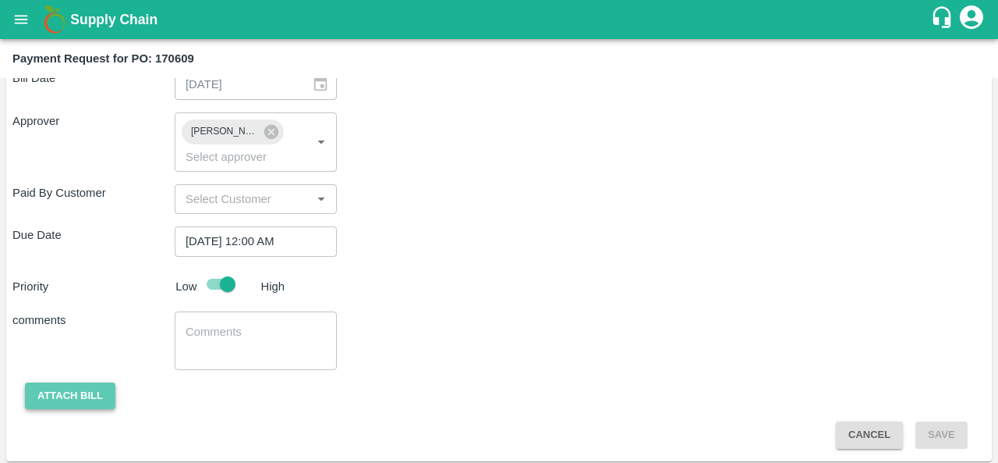
click at [55, 399] on button "Attach bill" at bounding box center [70, 395] width 90 height 27
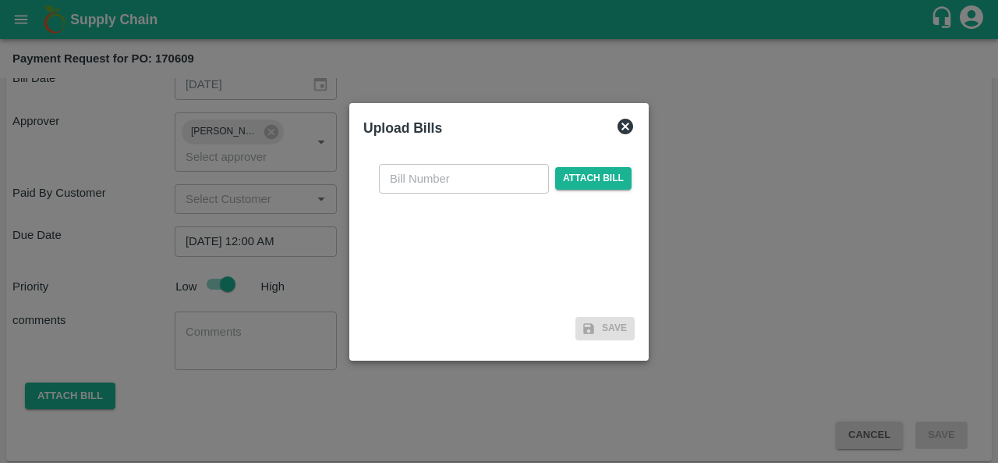
click at [477, 189] on input "text" at bounding box center [464, 179] width 170 height 30
type input "170609"
click at [590, 181] on span "Attach bill" at bounding box center [593, 178] width 76 height 23
click at [0, 0] on input "Attach bill" at bounding box center [0, 0] width 0 height 0
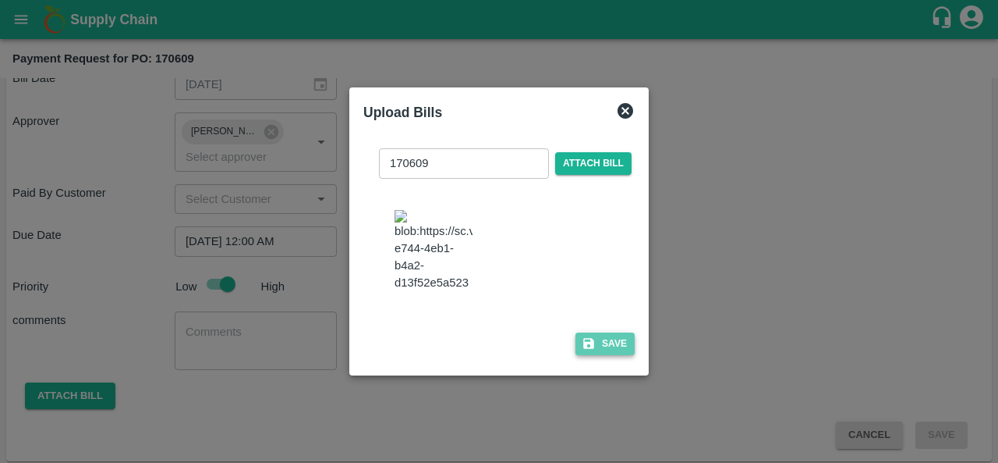
click at [617, 349] on button "Save" at bounding box center [605, 343] width 59 height 23
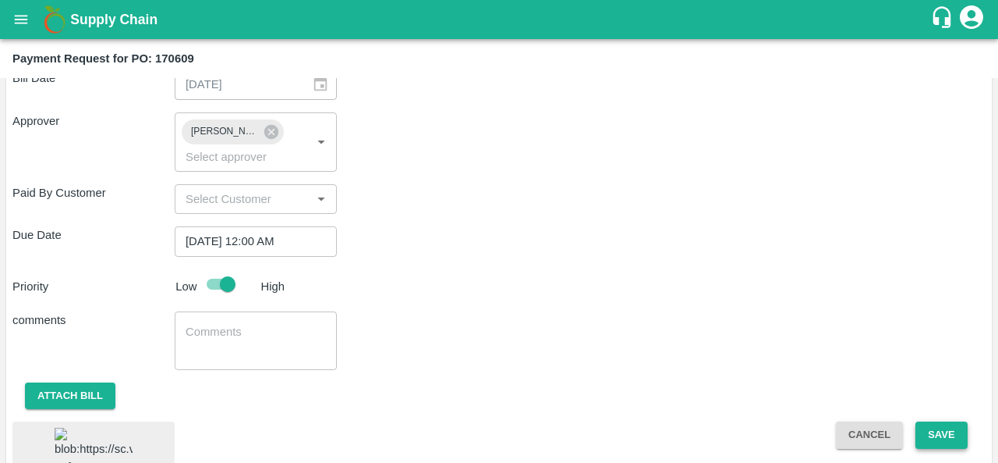
click at [939, 430] on button "Save" at bounding box center [941, 434] width 51 height 27
click at [671, 274] on div "Priority Low High" at bounding box center [496, 284] width 980 height 30
drag, startPoint x: 671, startPoint y: 274, endPoint x: 672, endPoint y: 282, distance: 8.7
click at [672, 282] on div "Priority Low High" at bounding box center [496, 284] width 980 height 30
click at [953, 434] on button "Save" at bounding box center [941, 434] width 51 height 27
